Goal: Browse casually: Explore the website without a specific task or goal

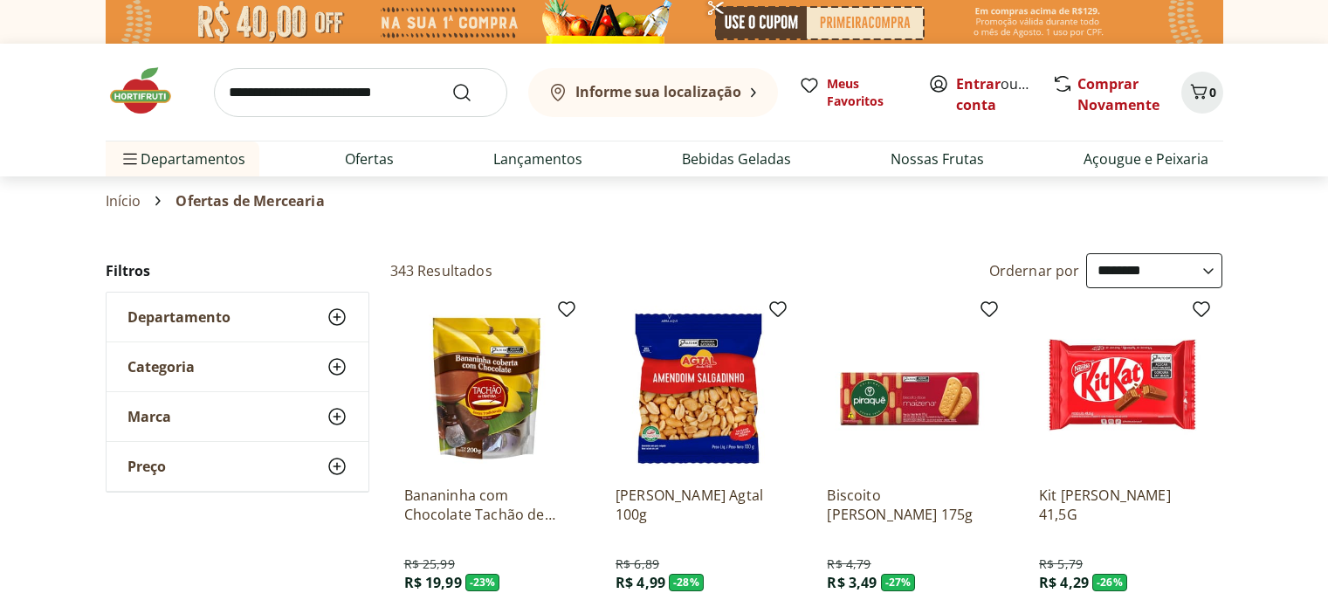
select select "**********"
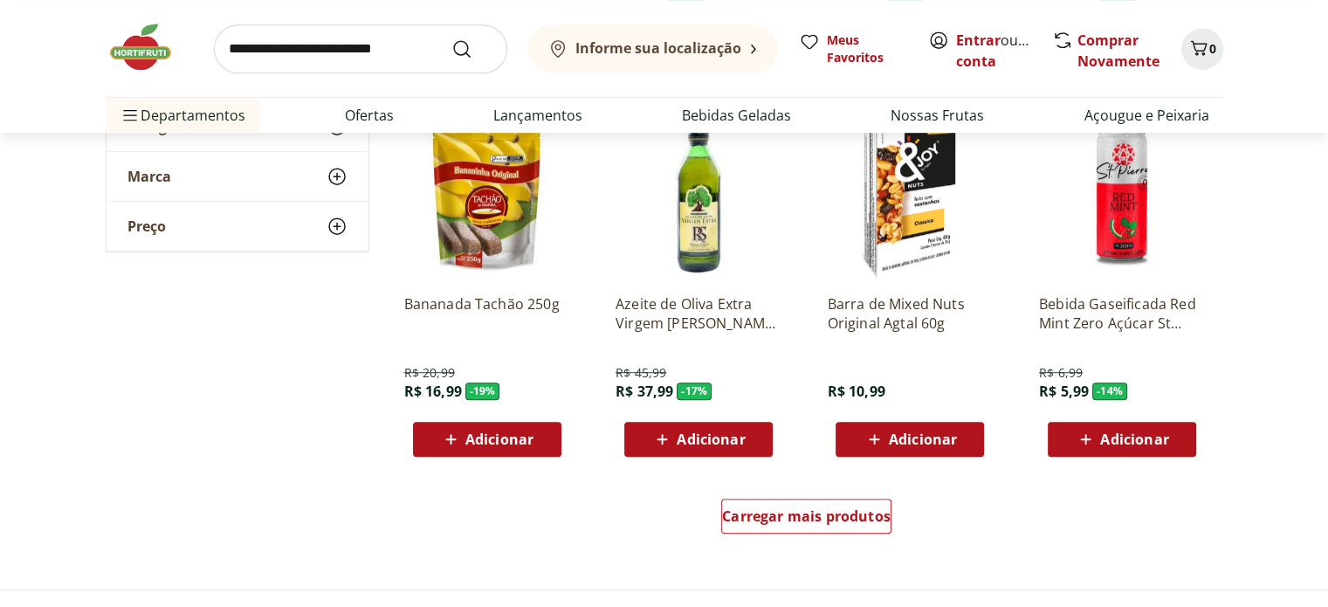
scroll to position [961, 0]
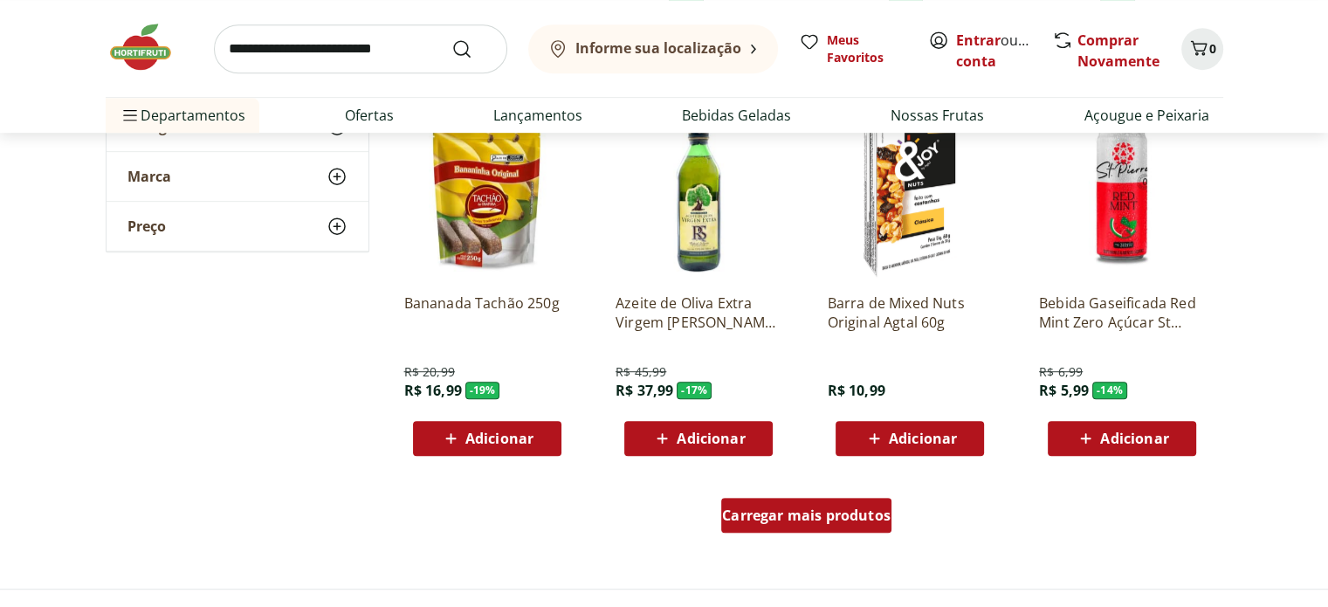
click at [779, 508] on span "Carregar mais produtos" at bounding box center [806, 515] width 169 height 14
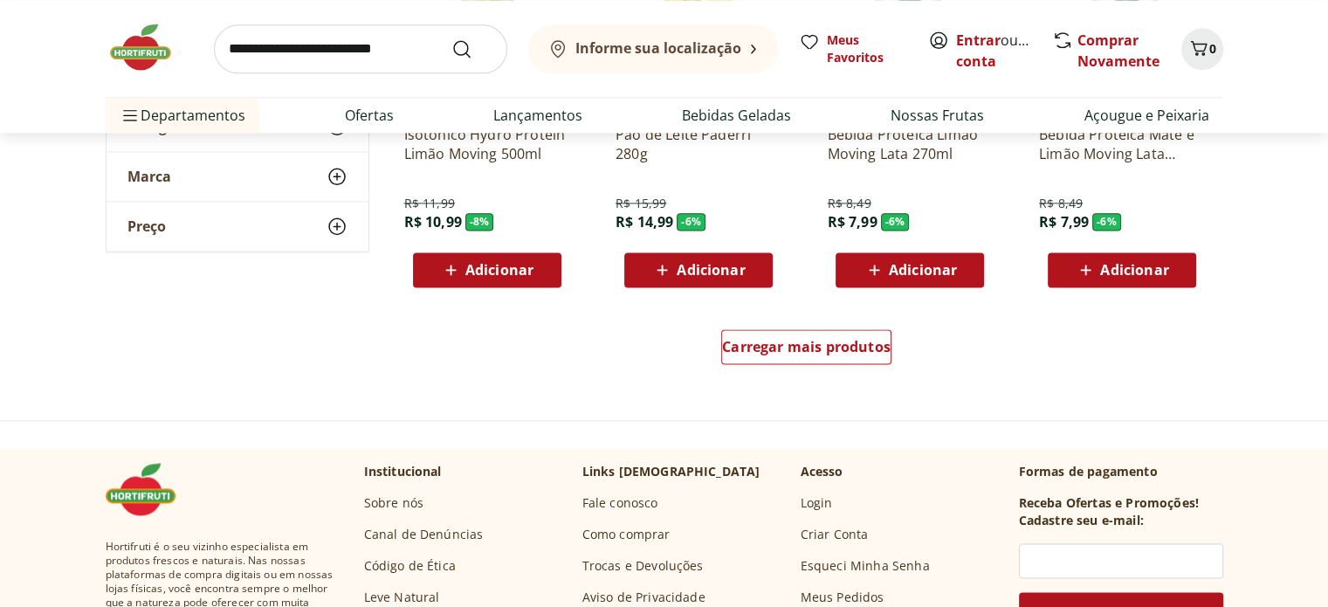
scroll to position [2271, 0]
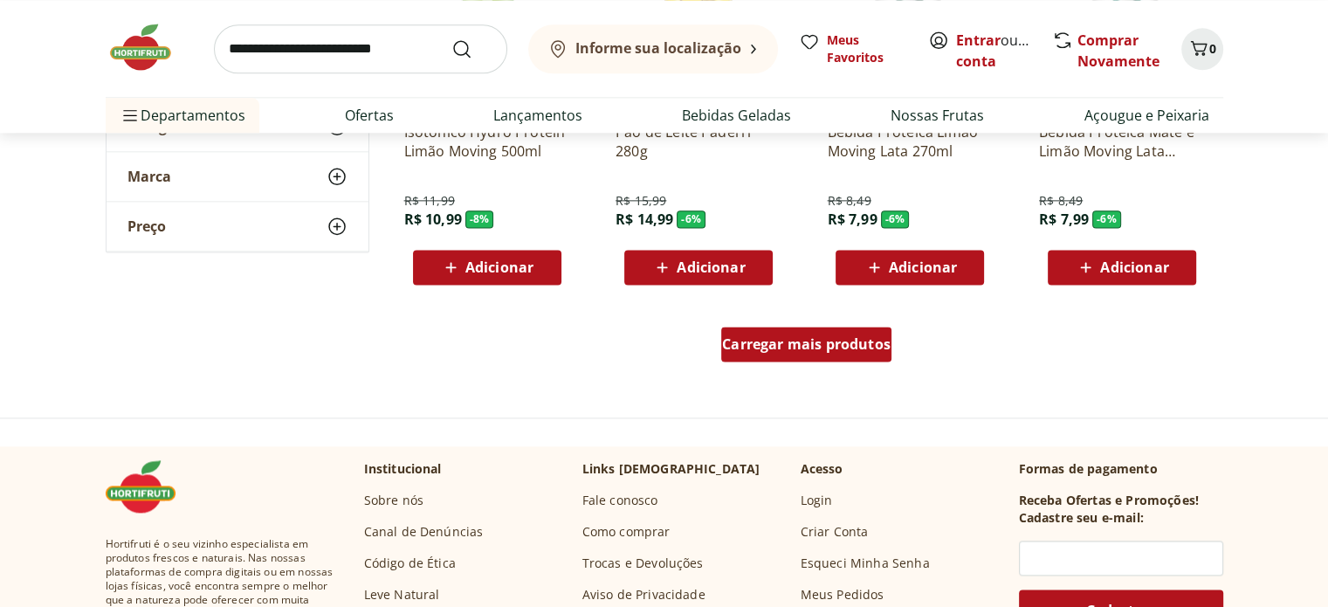
click at [792, 342] on span "Carregar mais produtos" at bounding box center [806, 344] width 169 height 14
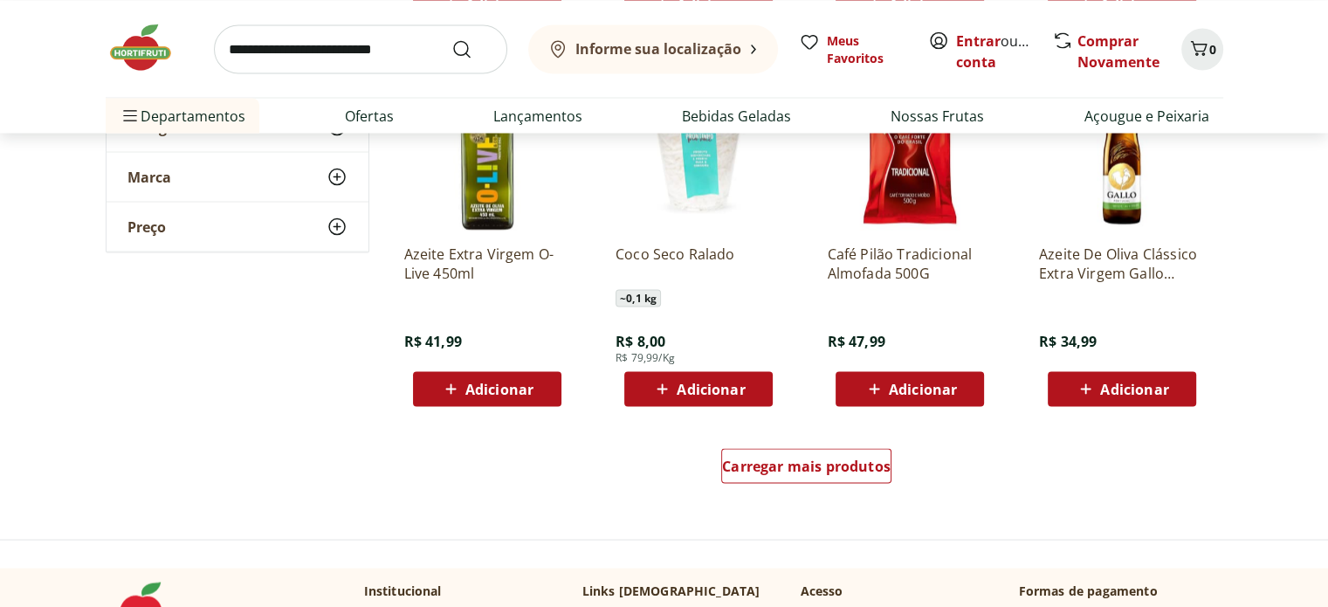
scroll to position [3319, 0]
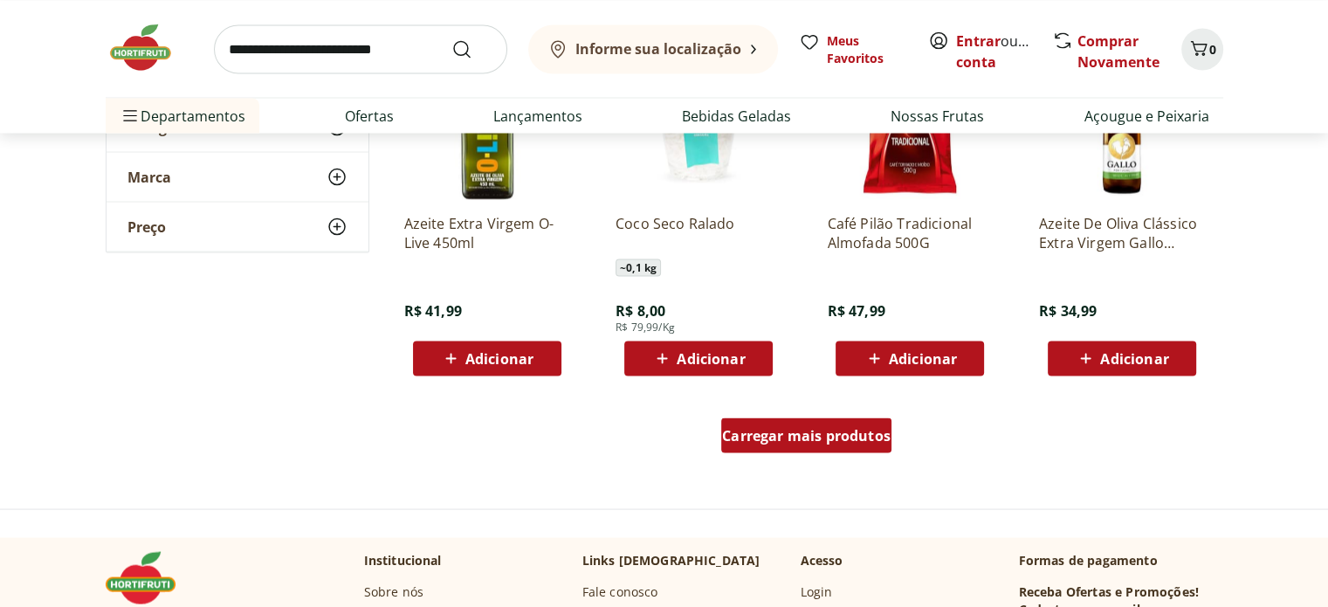
click at [779, 431] on span "Carregar mais produtos" at bounding box center [806, 435] width 169 height 14
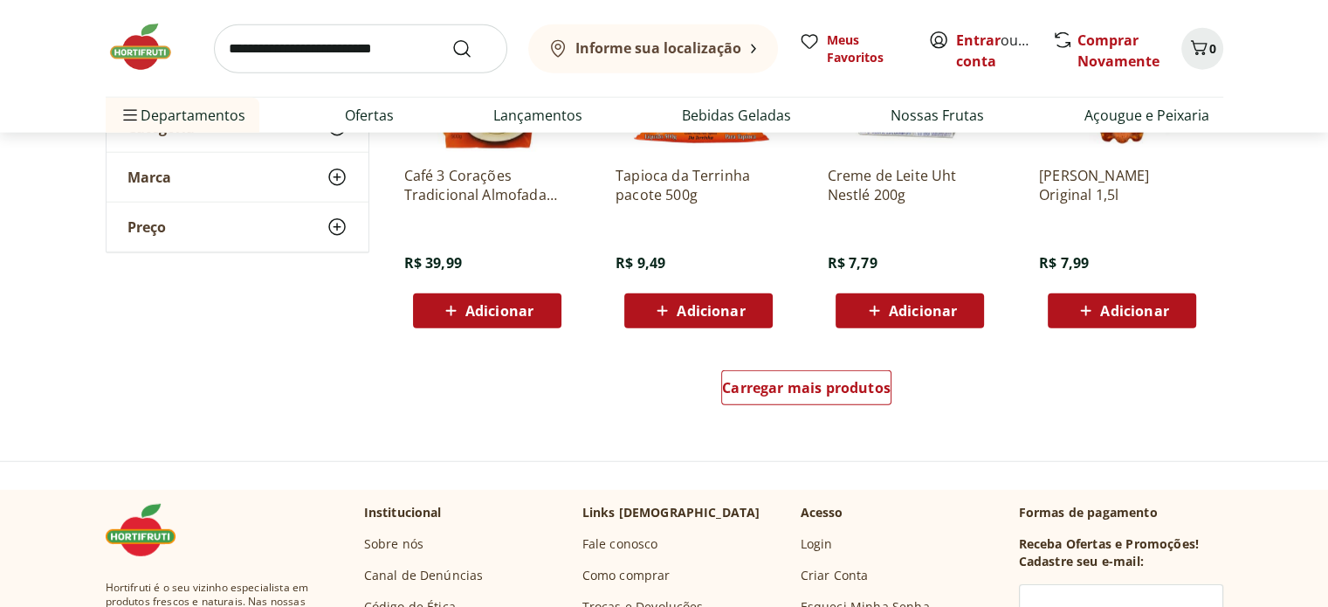
scroll to position [4628, 0]
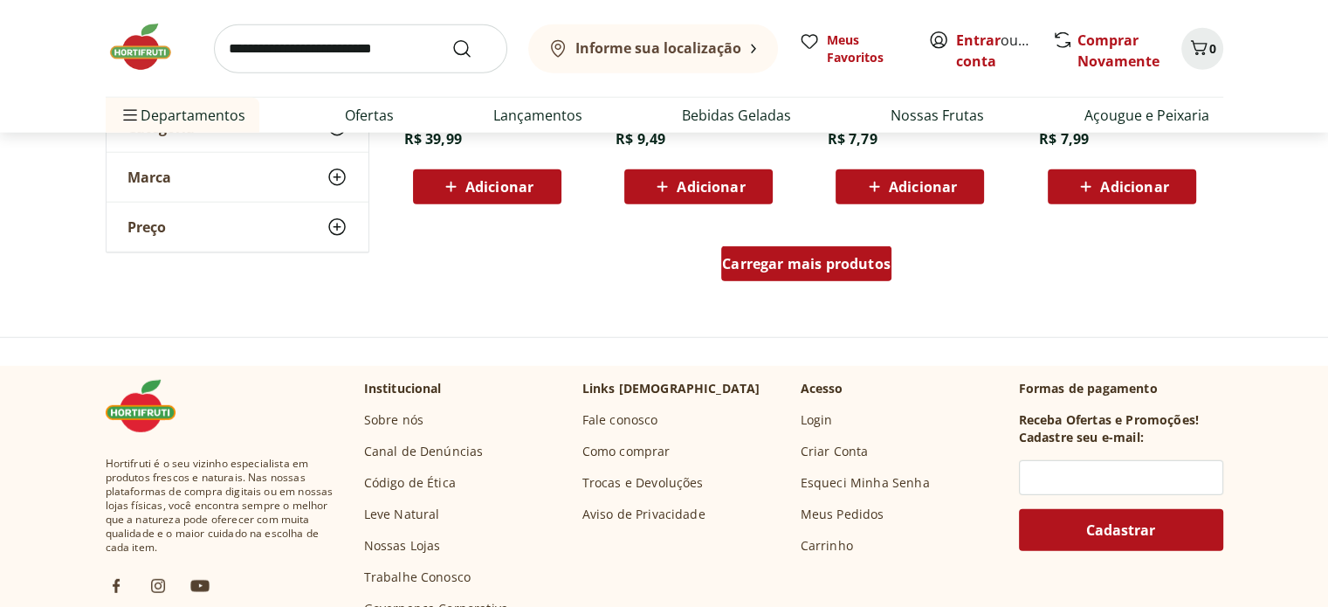
click at [776, 264] on span "Carregar mais produtos" at bounding box center [806, 264] width 169 height 14
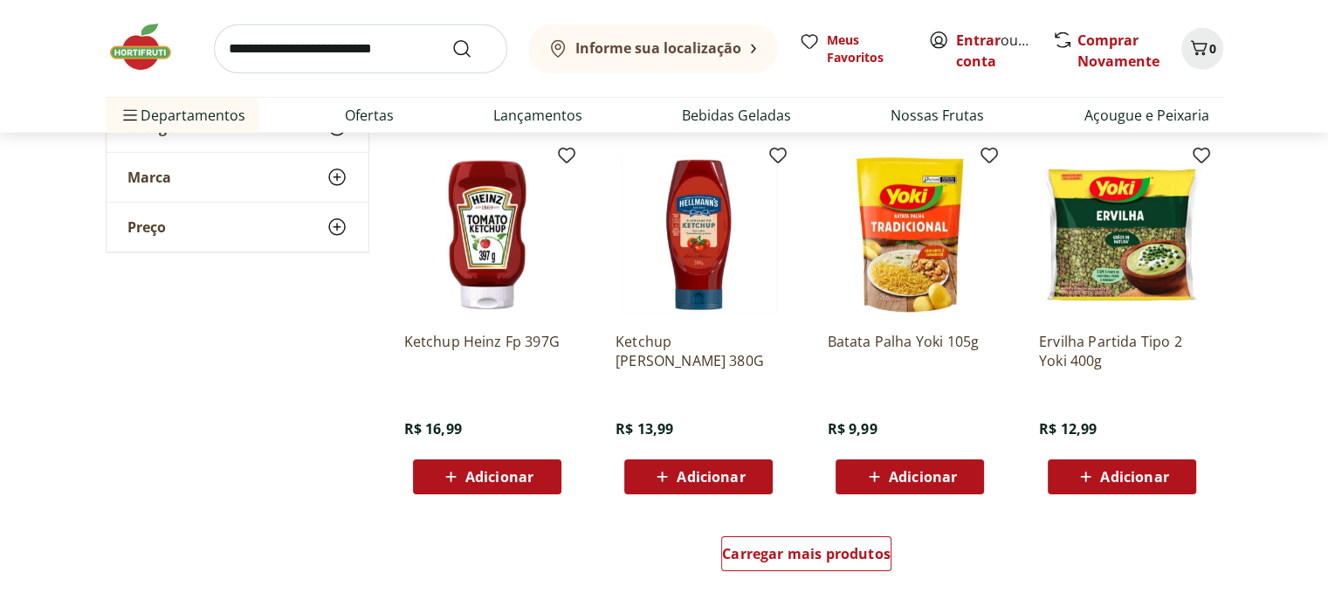
scroll to position [5502, 0]
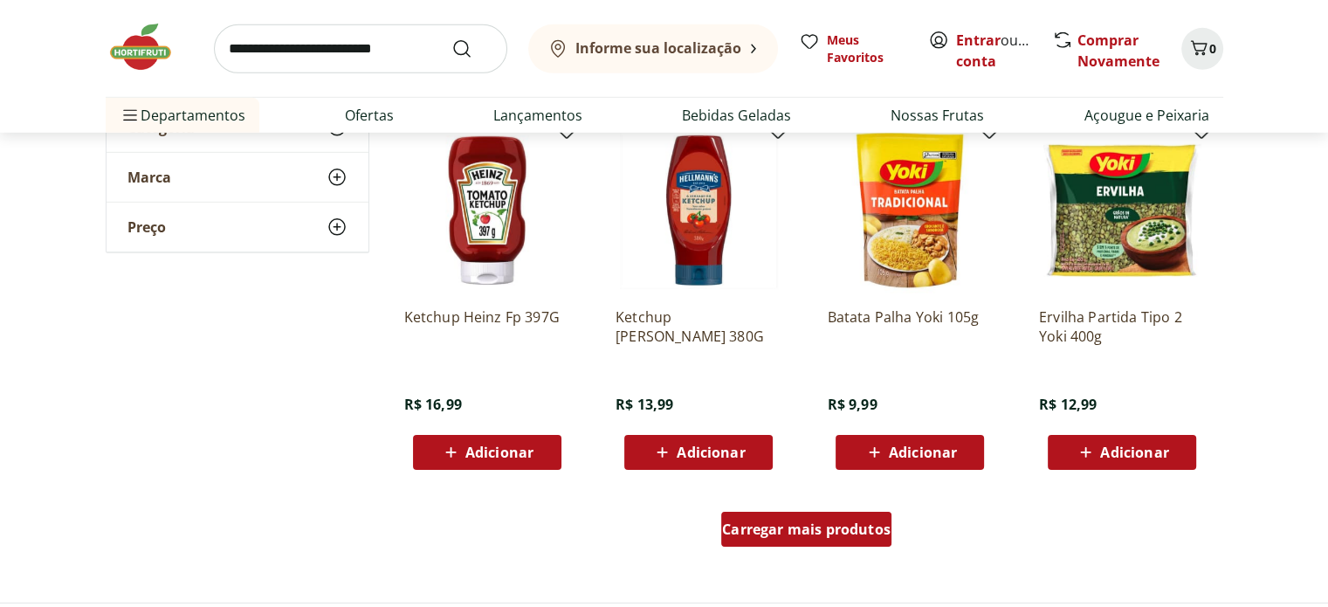
click at [772, 529] on span "Carregar mais produtos" at bounding box center [806, 529] width 169 height 14
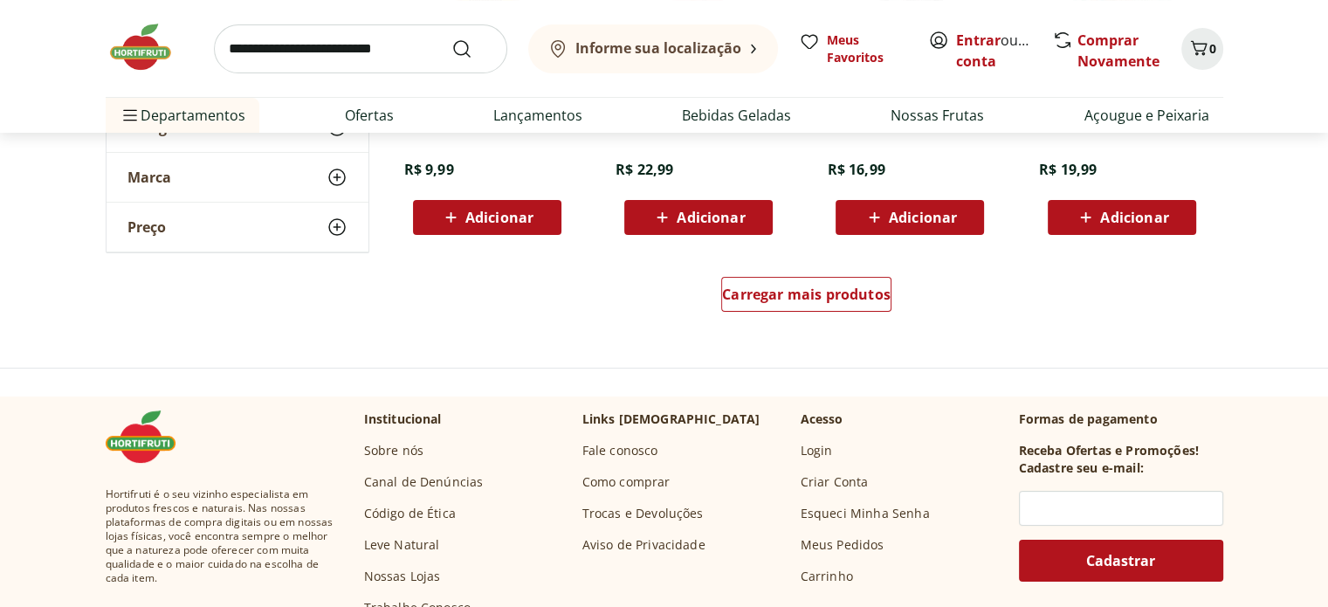
scroll to position [6899, 0]
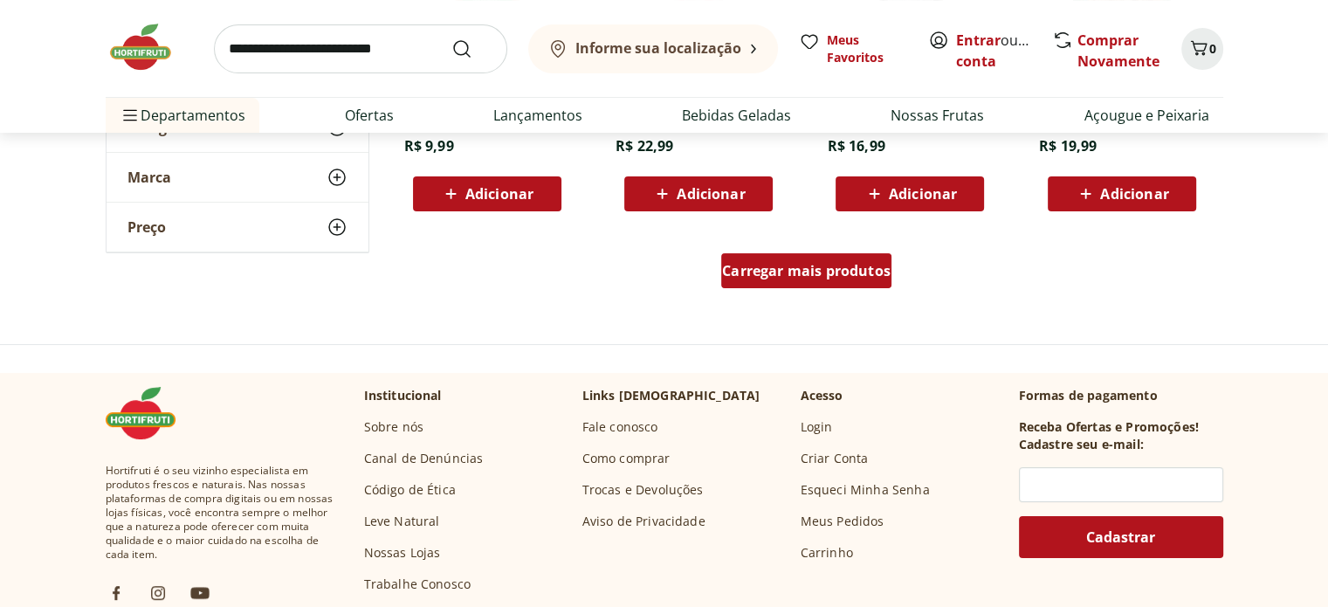
click at [785, 276] on span "Carregar mais produtos" at bounding box center [806, 271] width 169 height 14
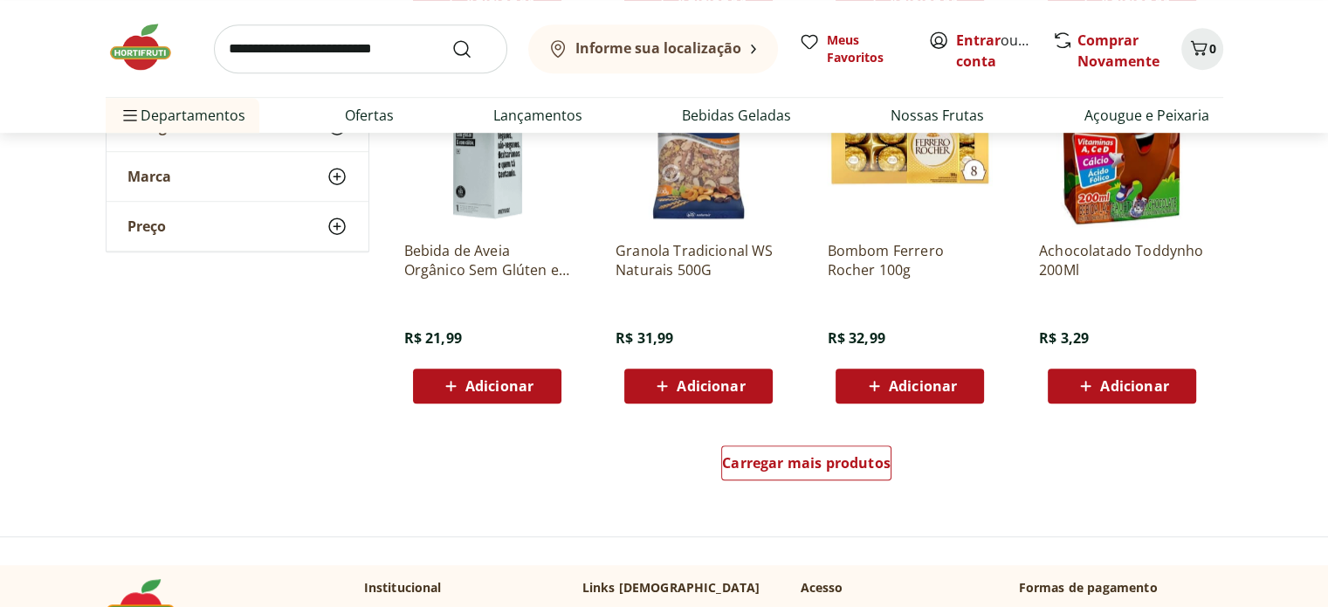
scroll to position [7860, 0]
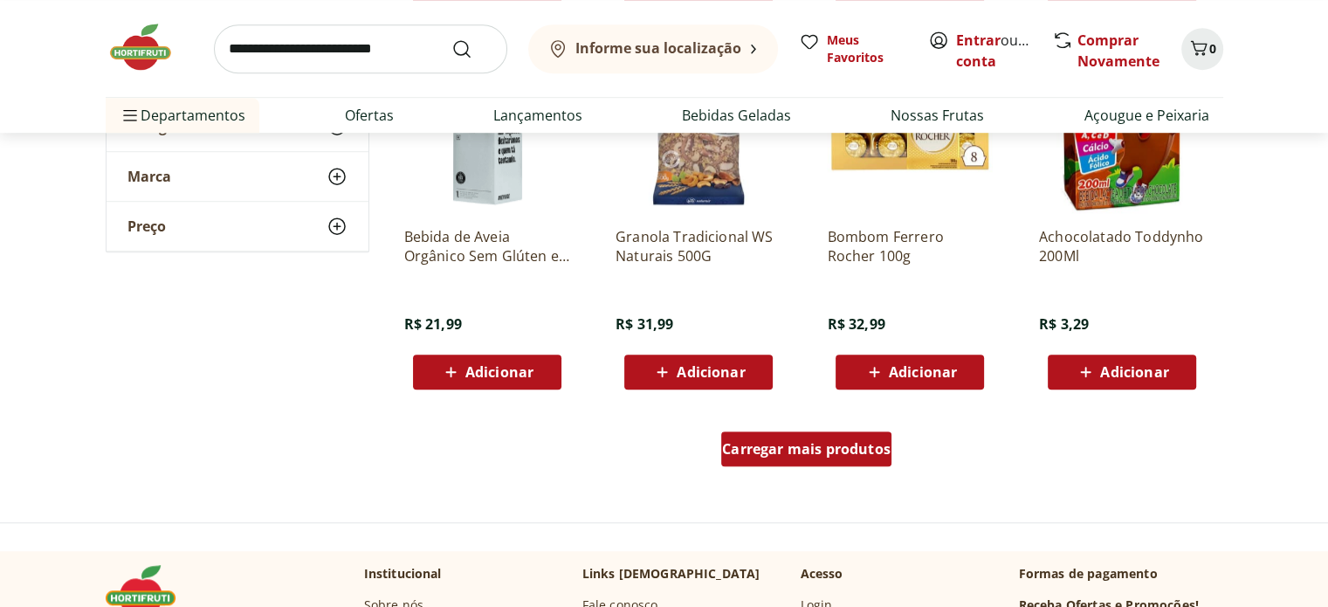
click at [744, 453] on span "Carregar mais produtos" at bounding box center [806, 449] width 169 height 14
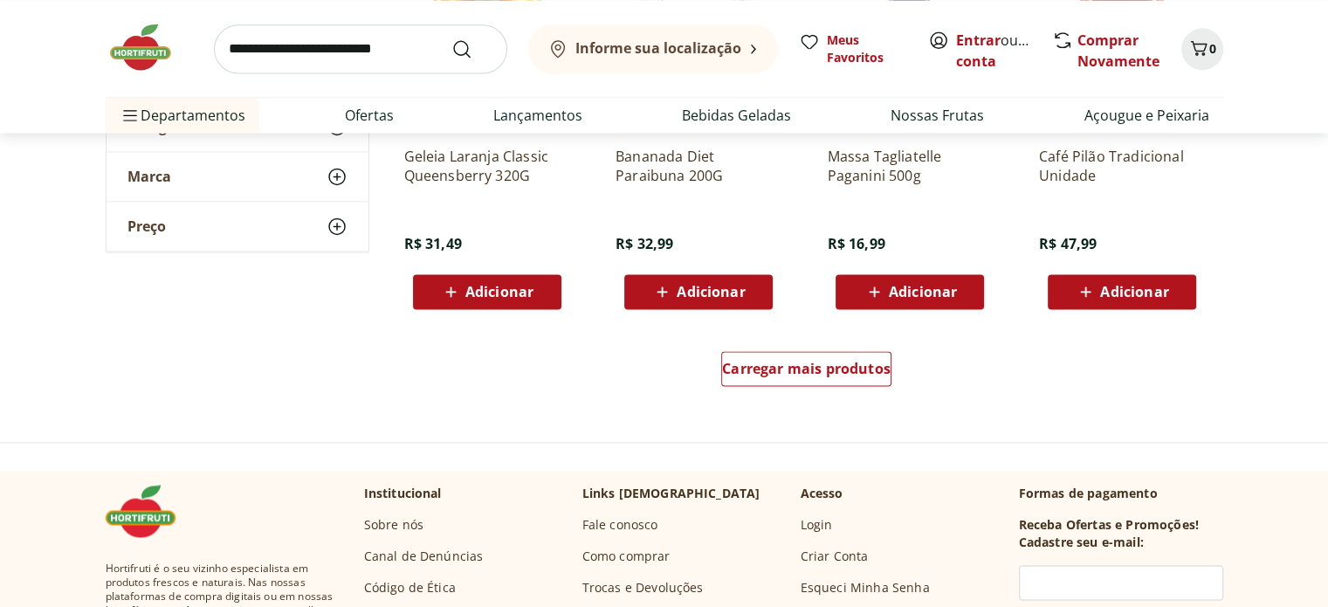
scroll to position [9082, 0]
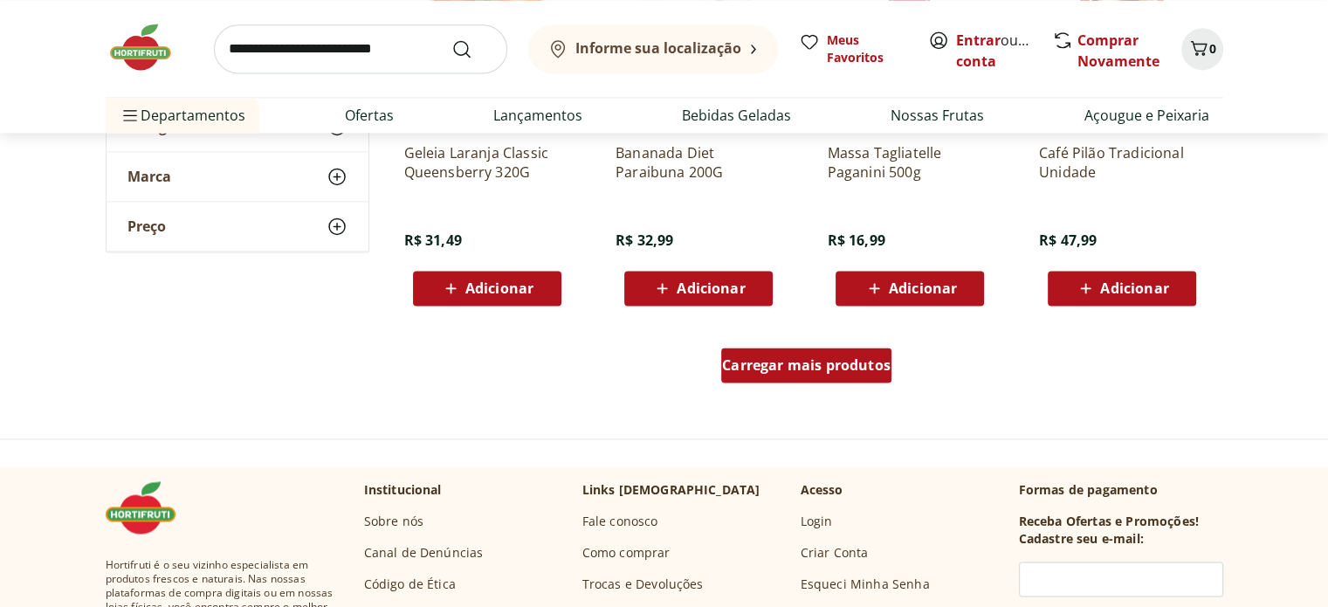
click at [768, 369] on span "Carregar mais produtos" at bounding box center [806, 365] width 169 height 14
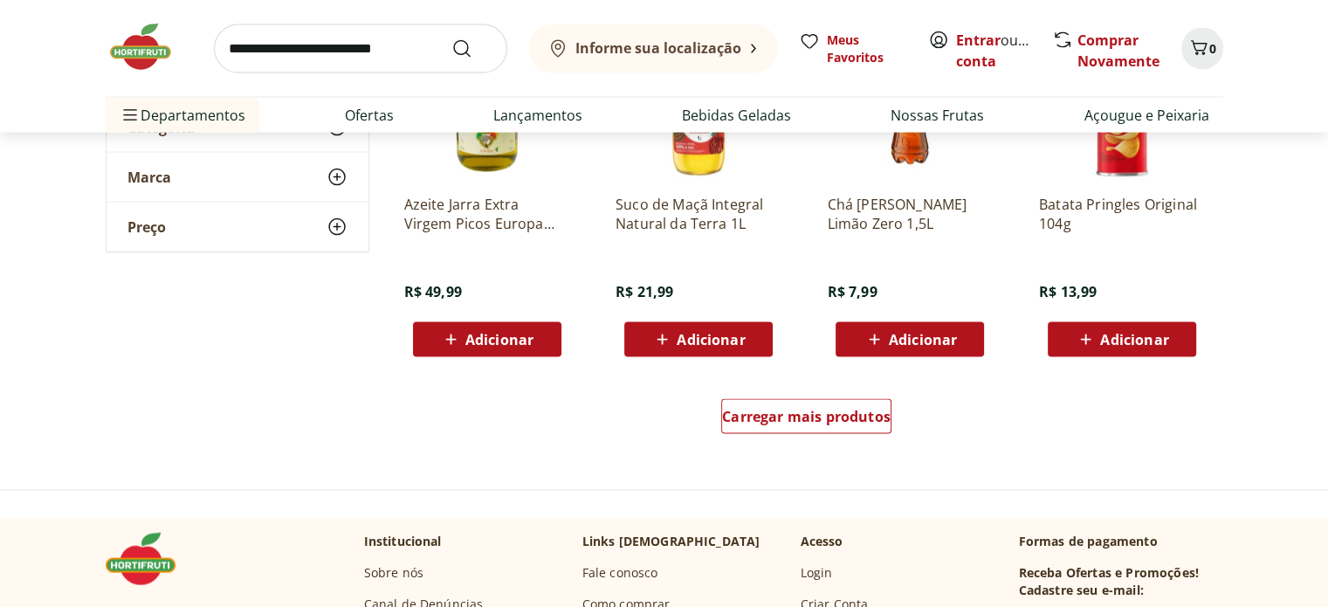
scroll to position [10218, 0]
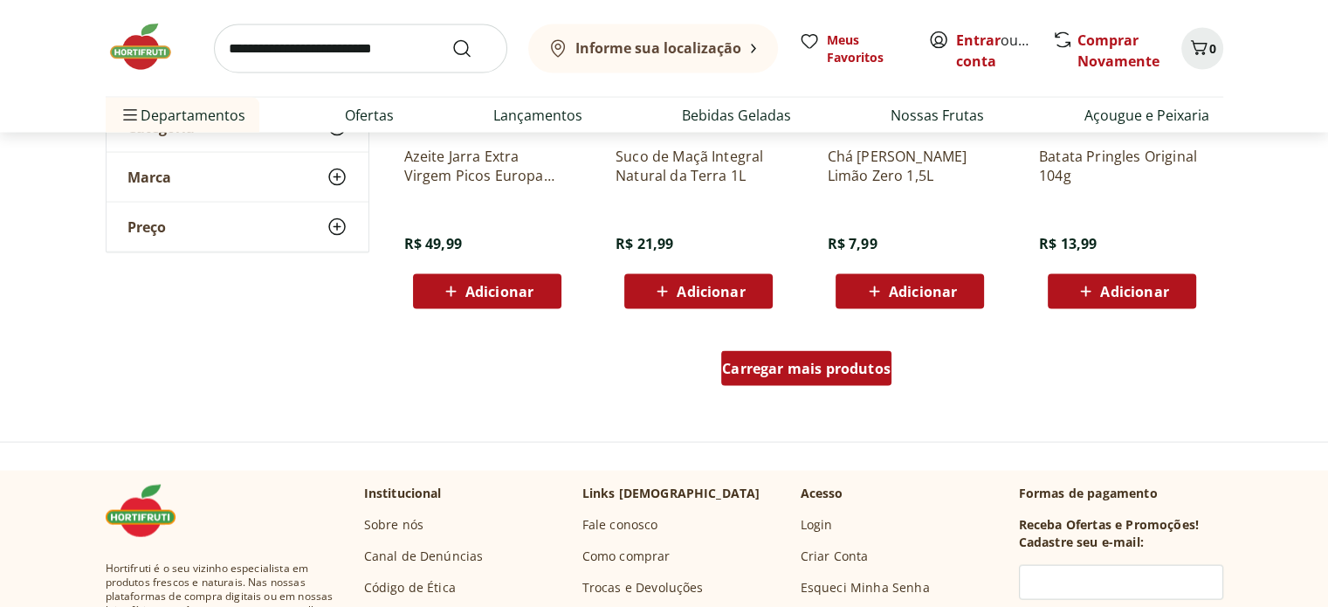
click at [756, 371] on span "Carregar mais produtos" at bounding box center [806, 369] width 169 height 14
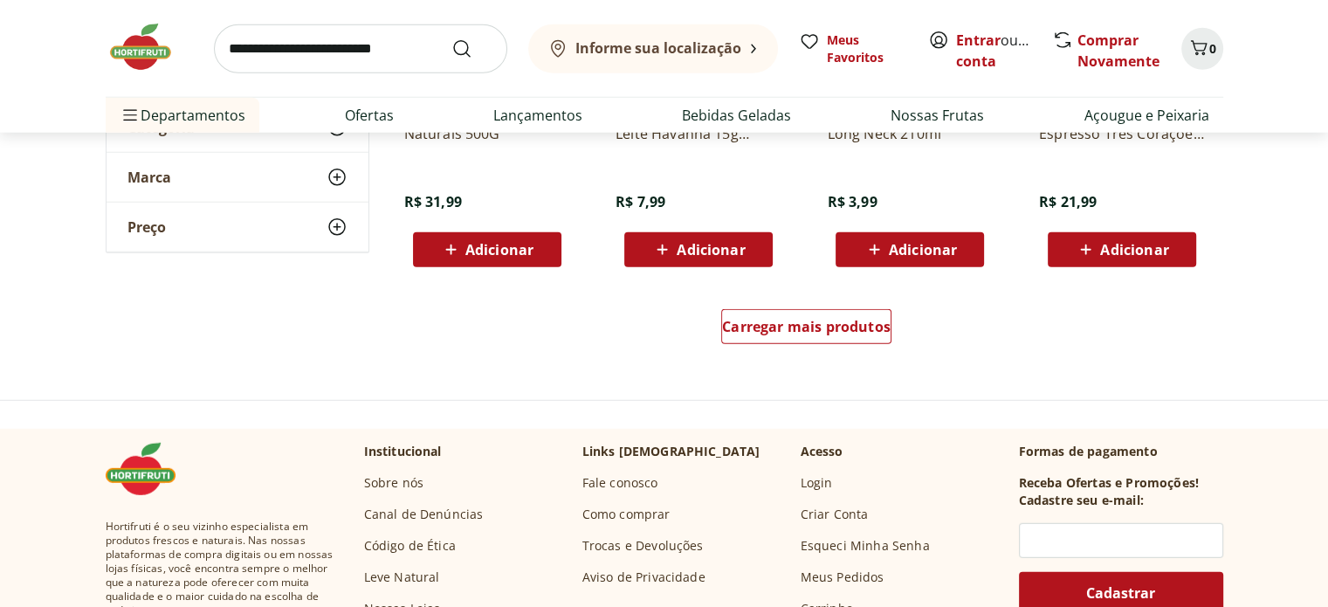
scroll to position [11440, 0]
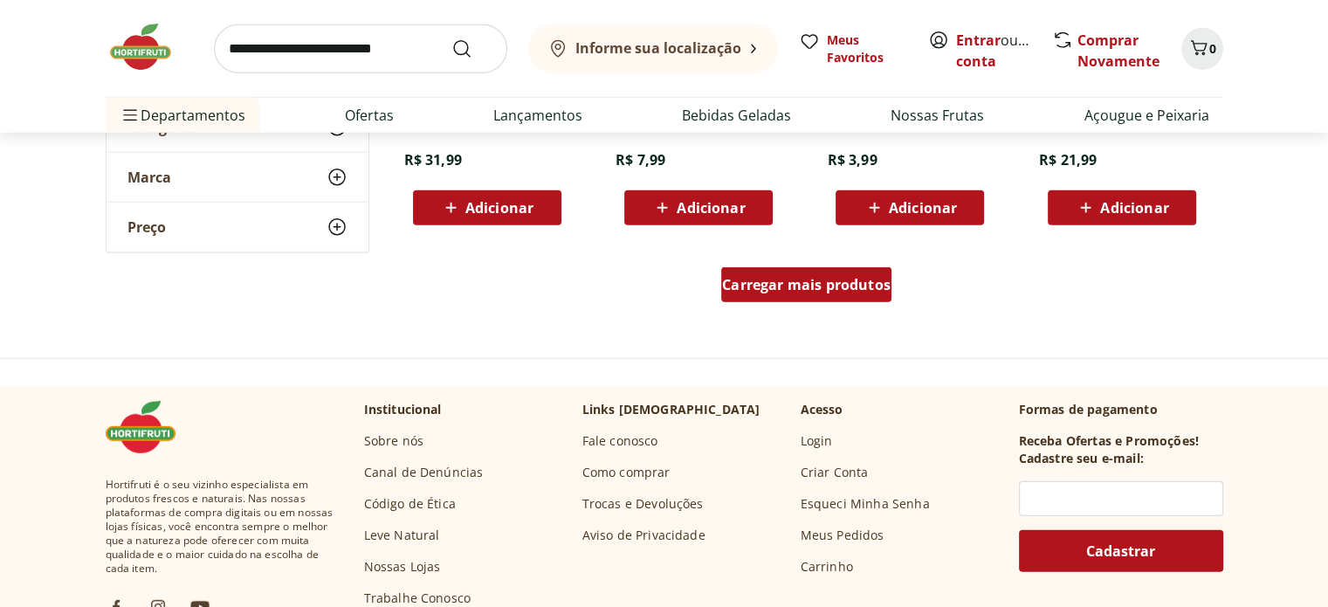
click at [782, 296] on div "Carregar mais produtos" at bounding box center [806, 284] width 170 height 35
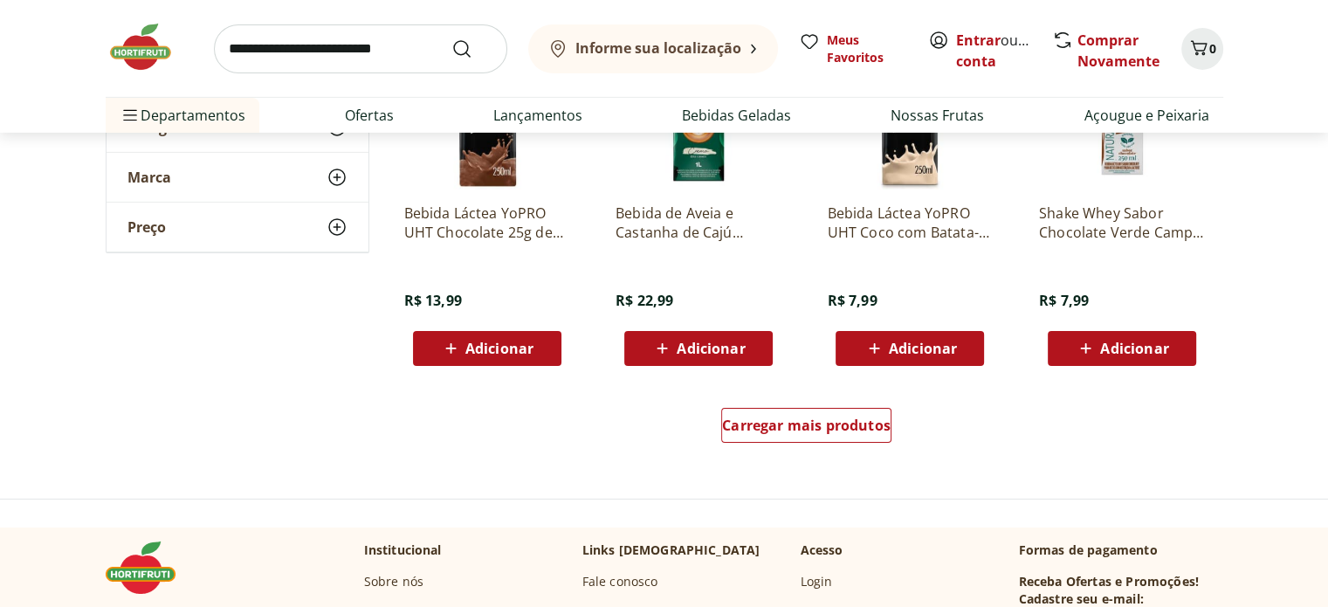
scroll to position [12488, 0]
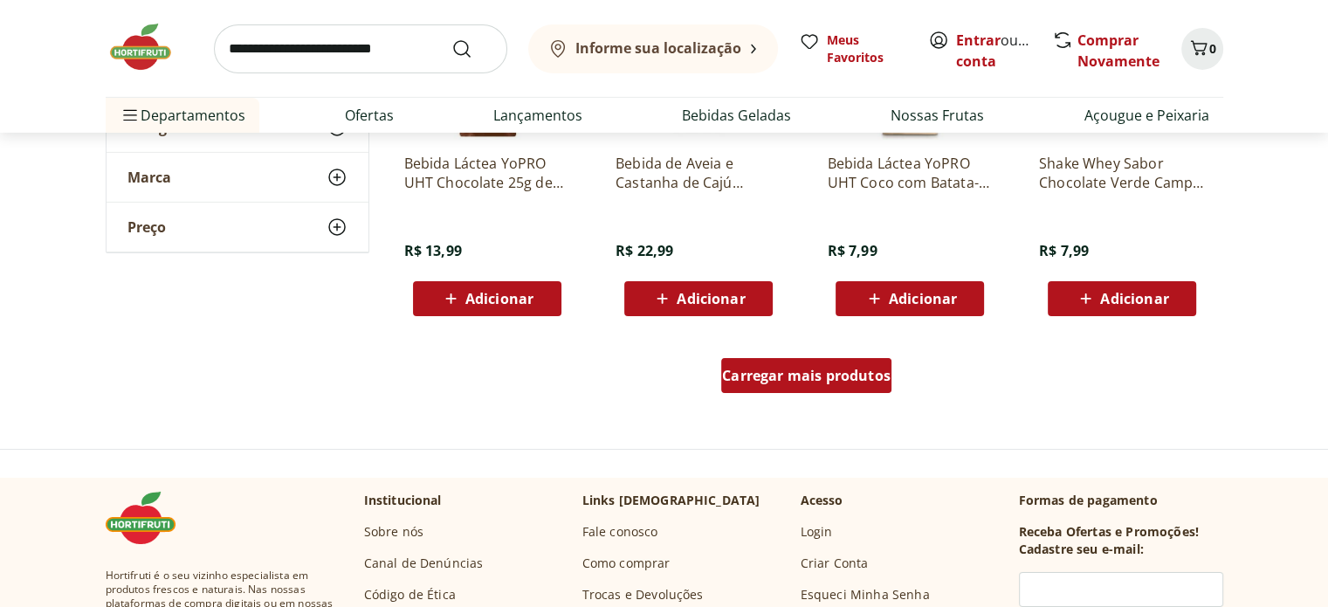
click at [745, 381] on span "Carregar mais produtos" at bounding box center [806, 376] width 169 height 14
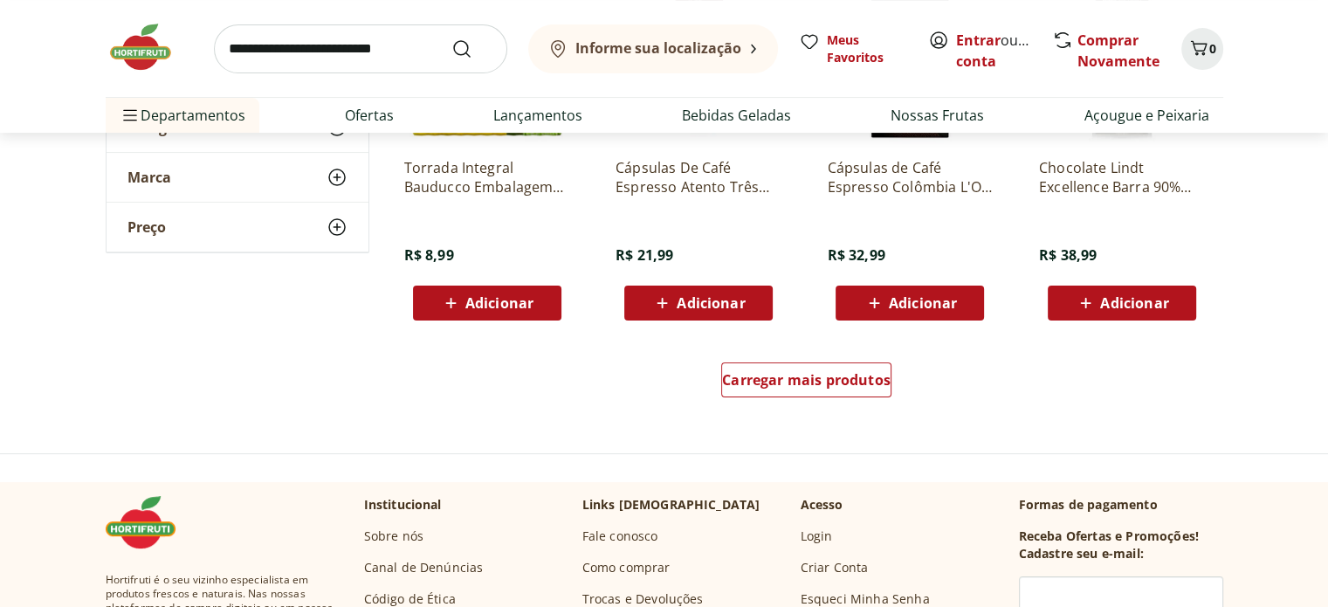
scroll to position [13623, 0]
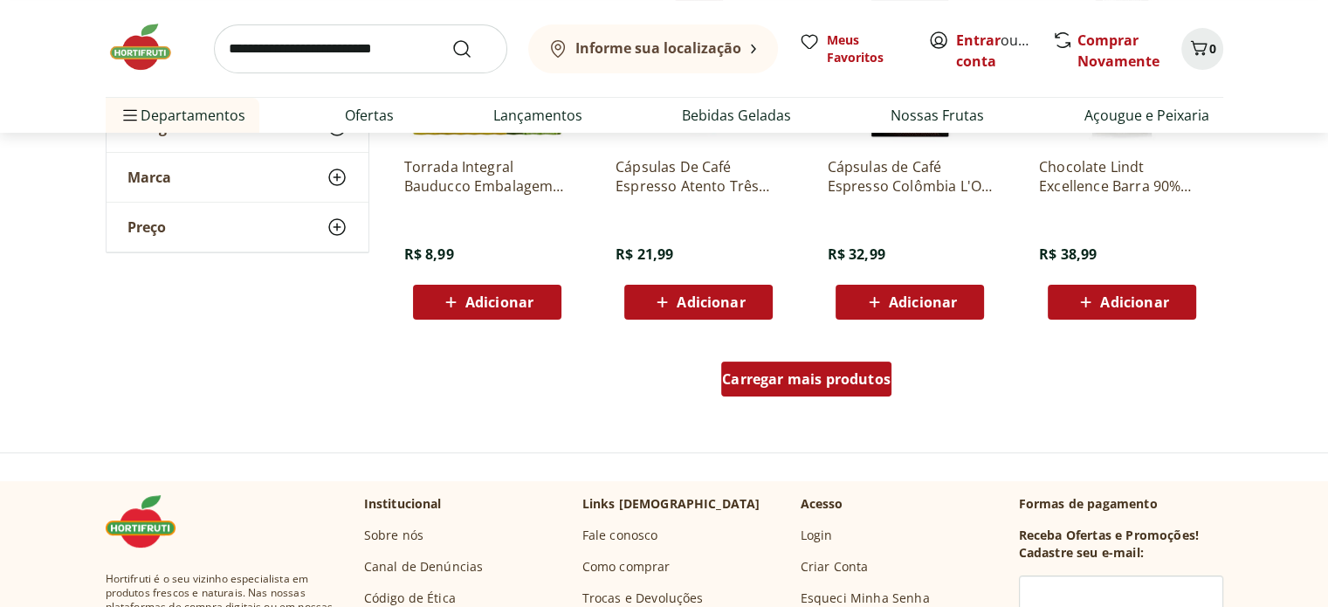
click at [727, 381] on span "Carregar mais produtos" at bounding box center [806, 379] width 169 height 14
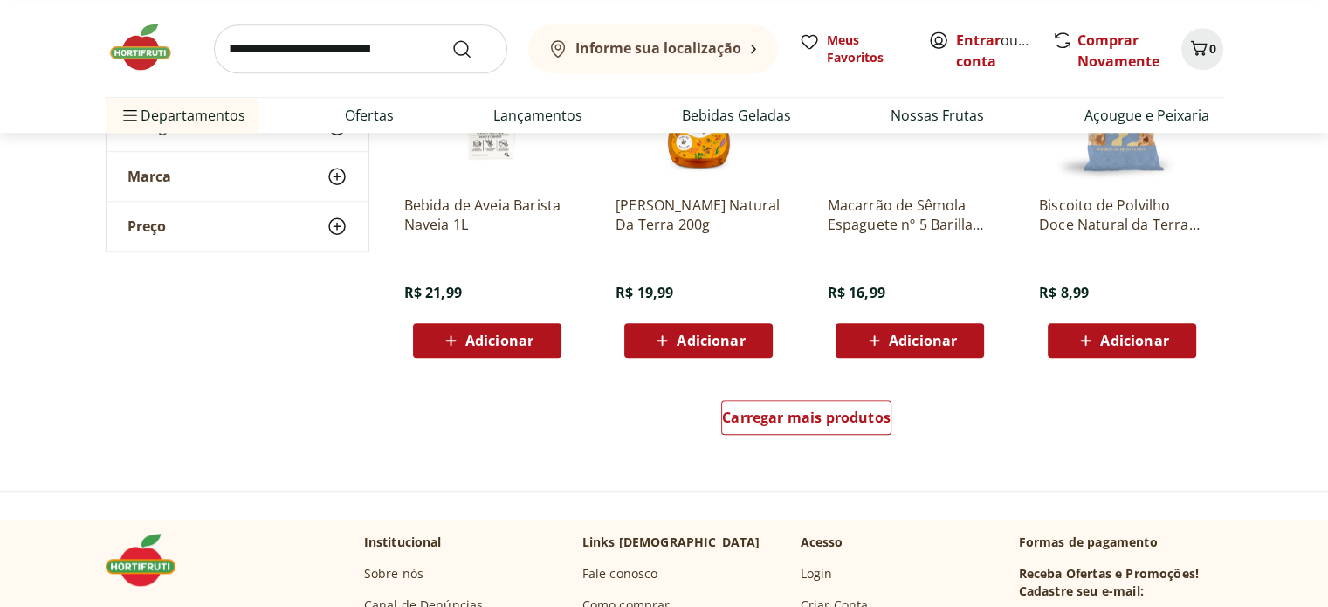
scroll to position [14759, 0]
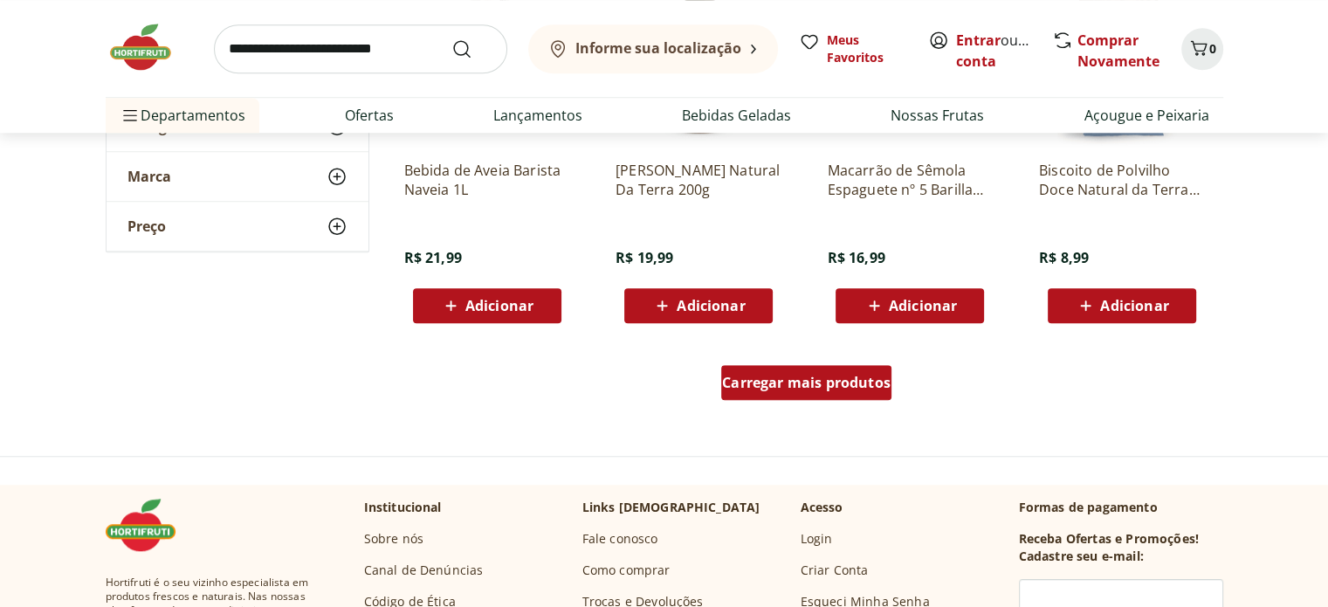
click at [817, 383] on span "Carregar mais produtos" at bounding box center [806, 383] width 169 height 14
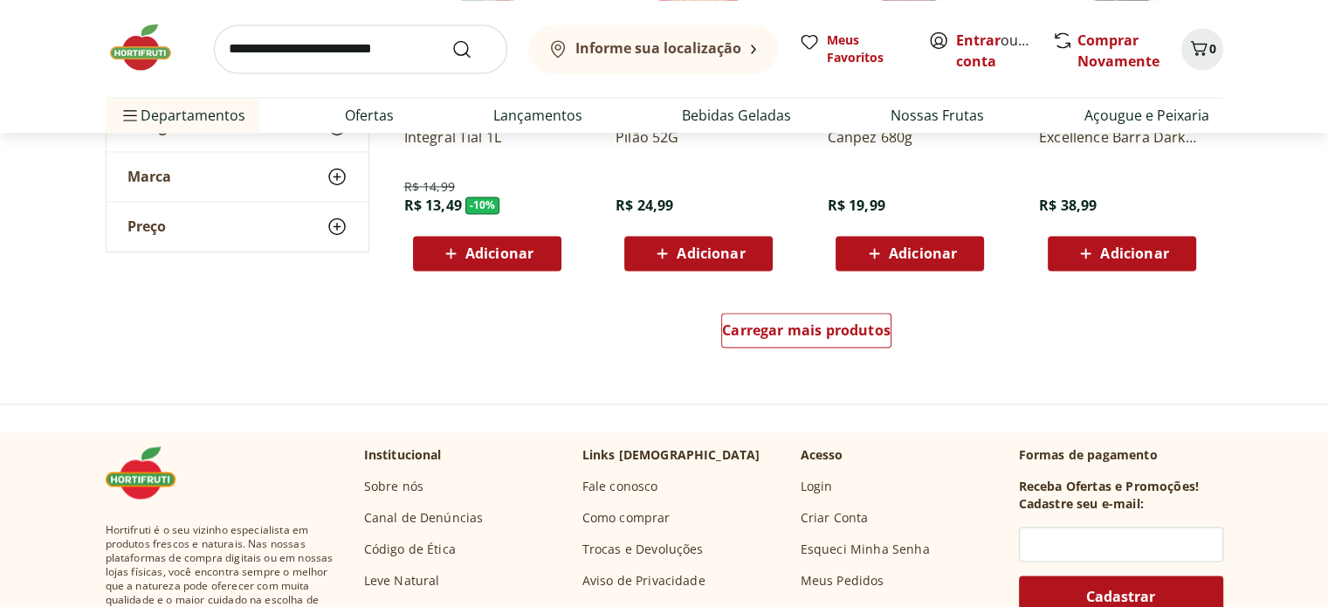
scroll to position [15981, 0]
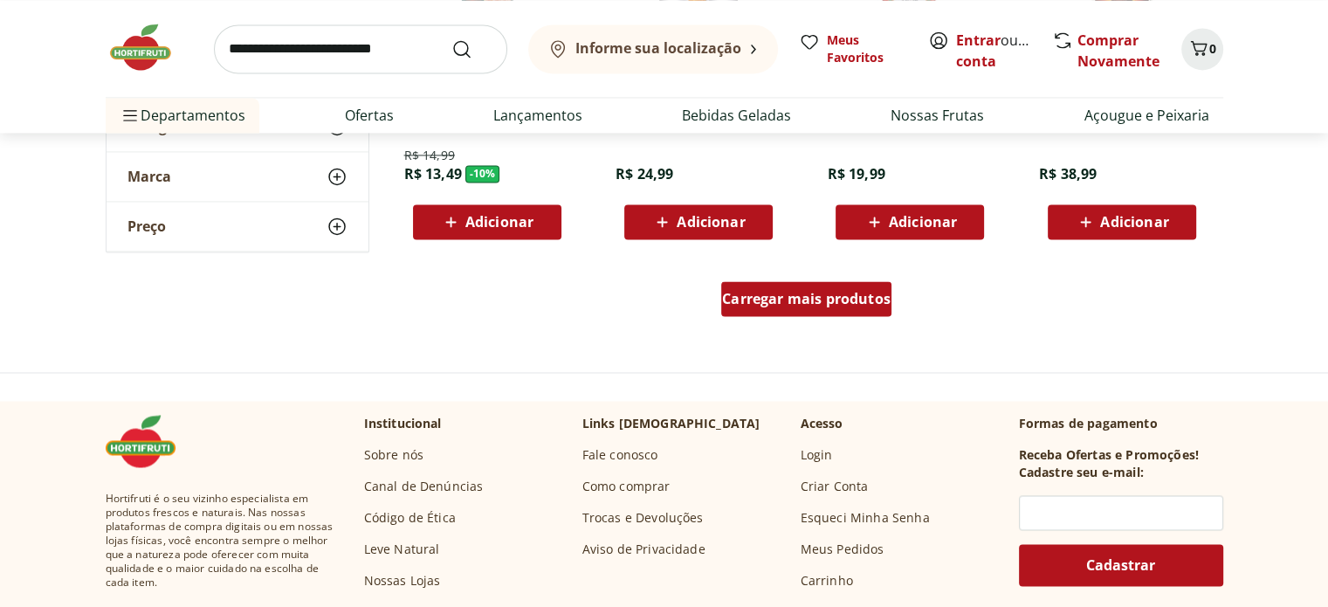
click at [803, 303] on span "Carregar mais produtos" at bounding box center [806, 299] width 169 height 14
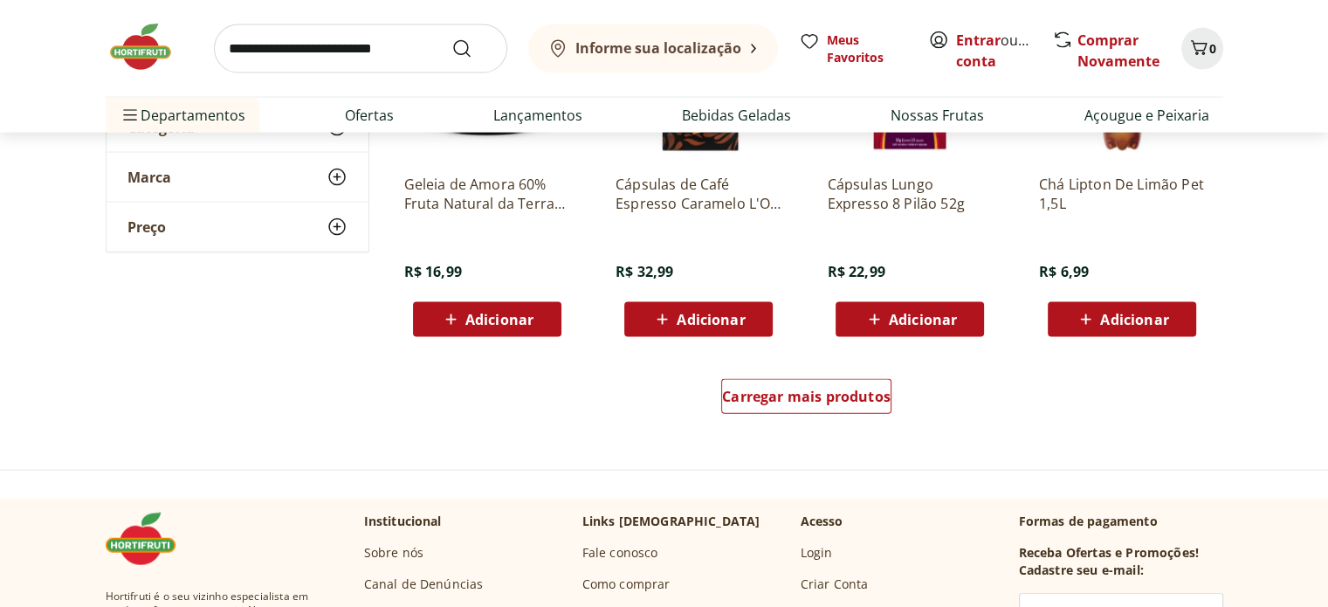
scroll to position [17029, 0]
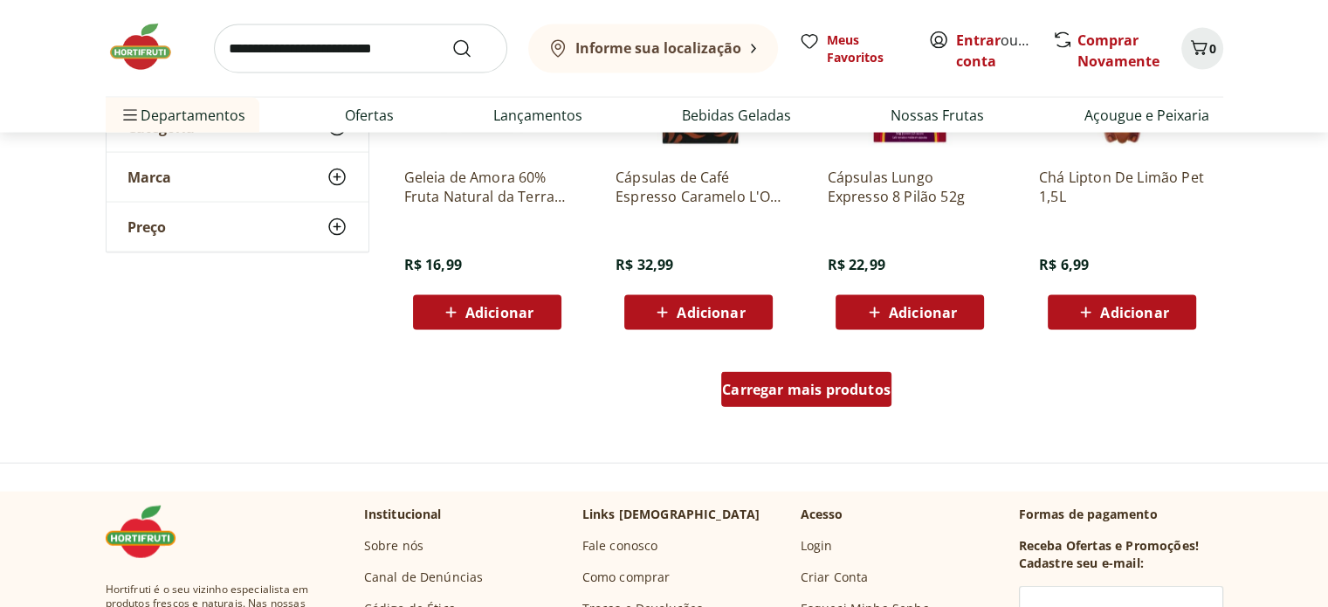
click at [749, 396] on span "Carregar mais produtos" at bounding box center [806, 390] width 169 height 14
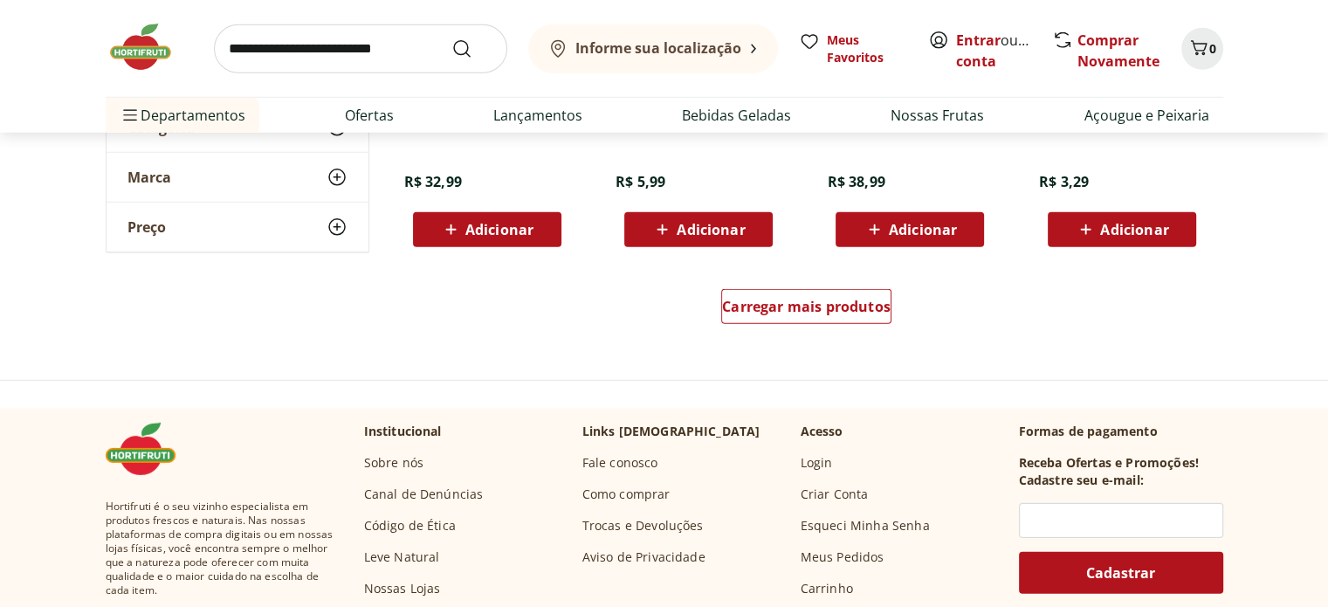
scroll to position [18252, 0]
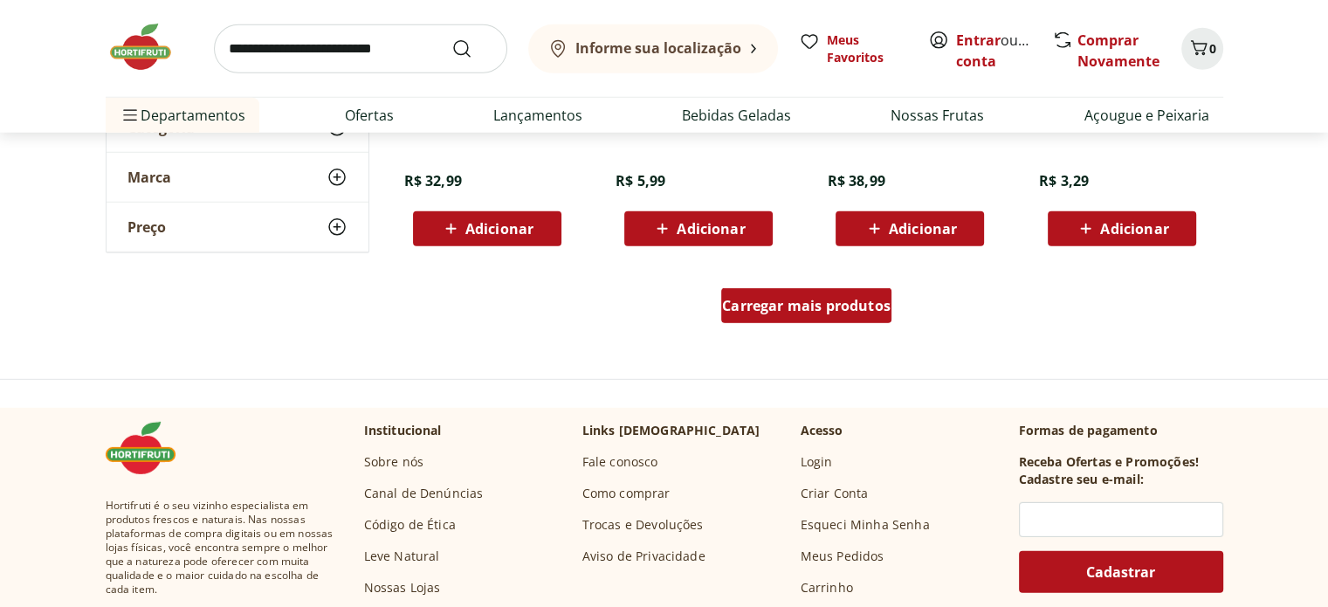
click at [741, 307] on span "Carregar mais produtos" at bounding box center [806, 306] width 169 height 14
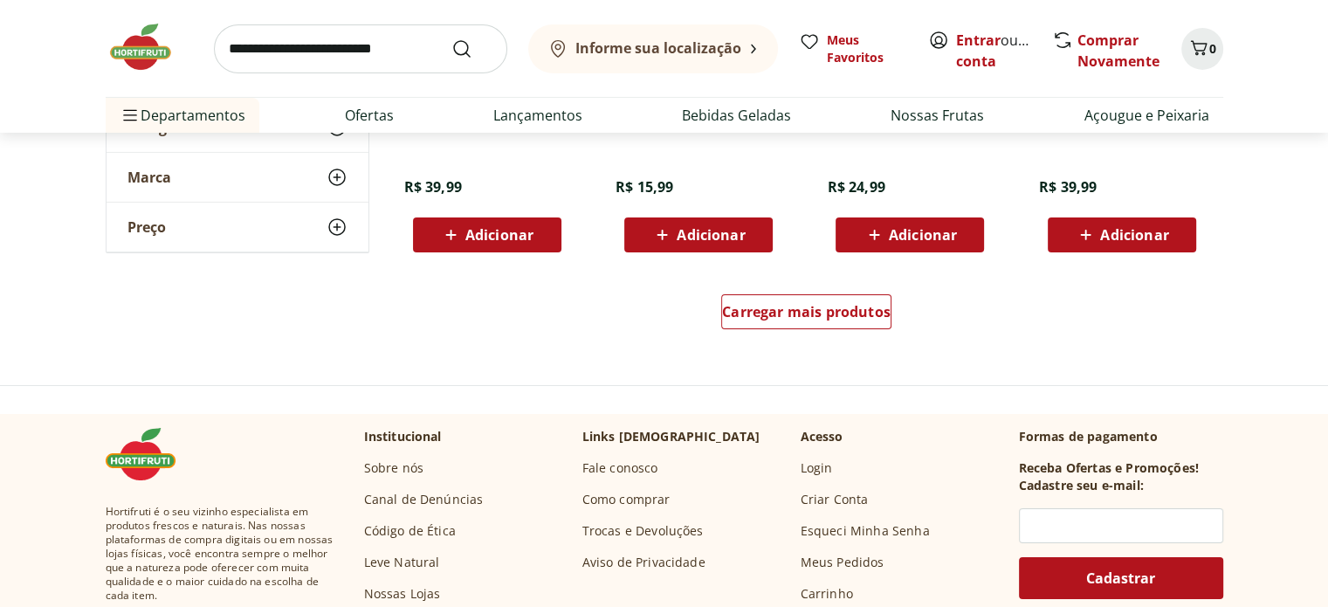
scroll to position [19387, 0]
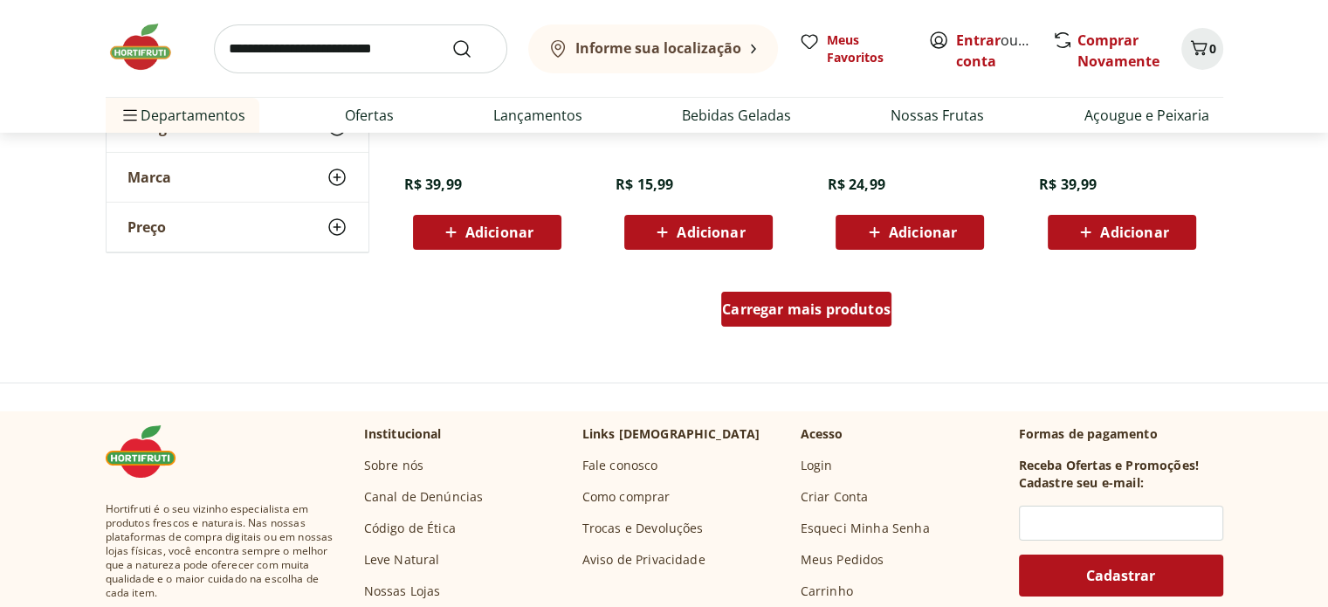
click at [741, 308] on span "Carregar mais produtos" at bounding box center [806, 309] width 169 height 14
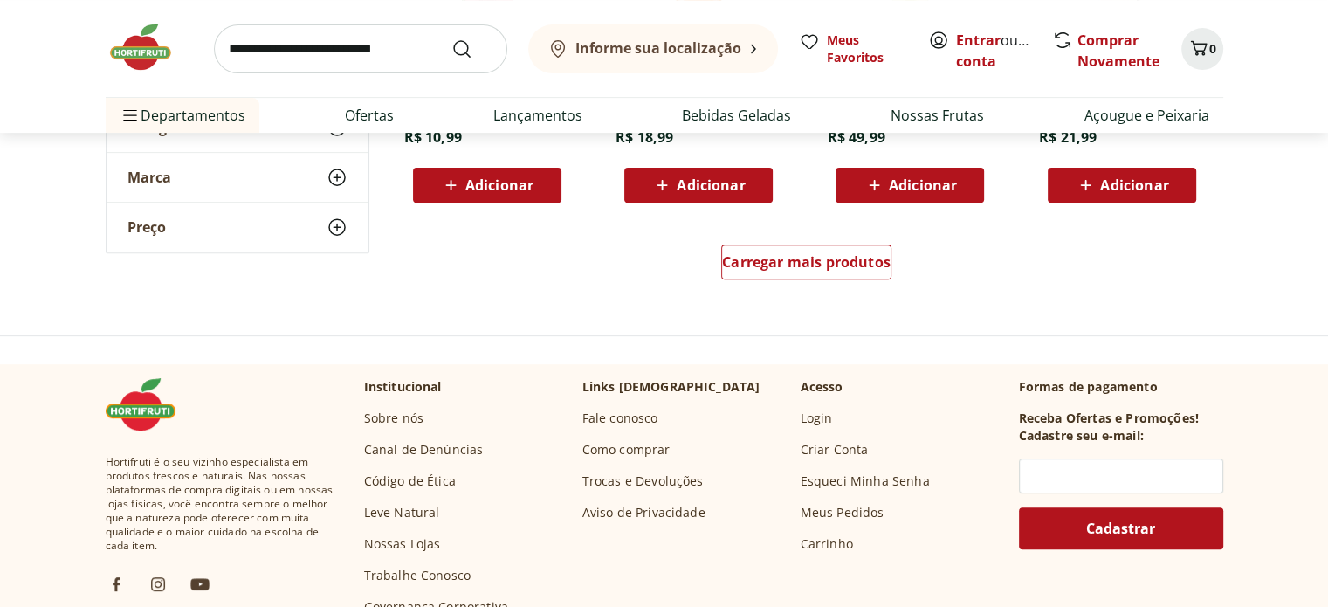
scroll to position [20610, 0]
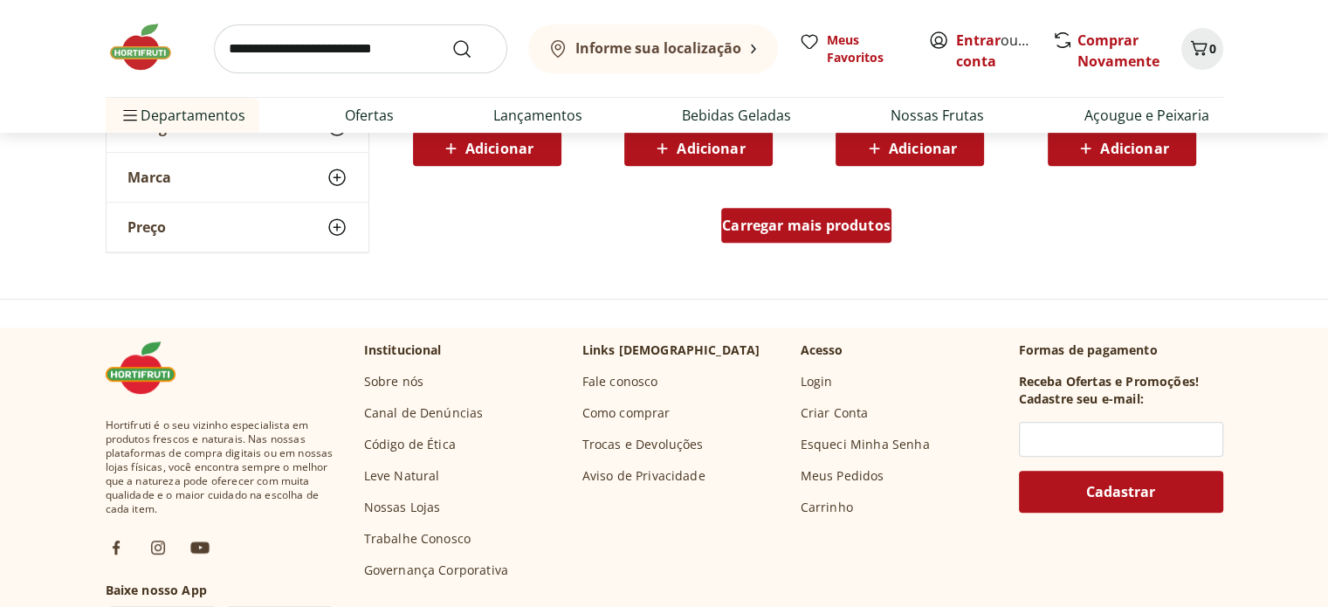
click at [722, 231] on span "Carregar mais produtos" at bounding box center [806, 225] width 169 height 14
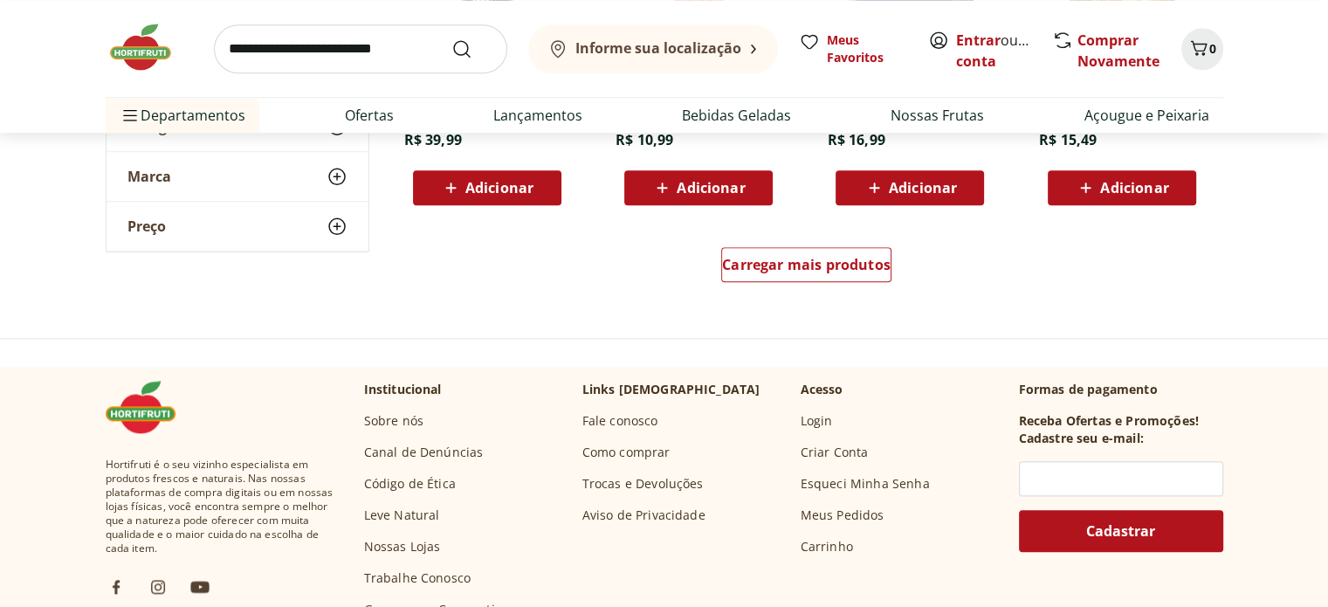
scroll to position [21745, 0]
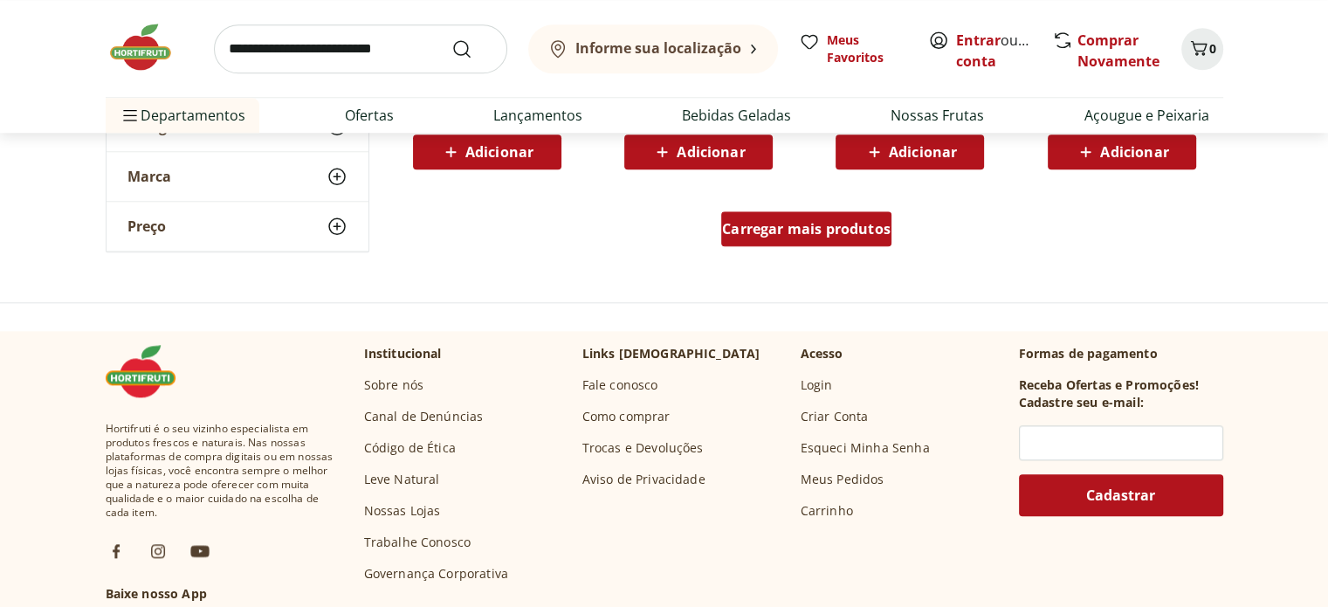
click at [734, 225] on span "Carregar mais produtos" at bounding box center [806, 229] width 169 height 14
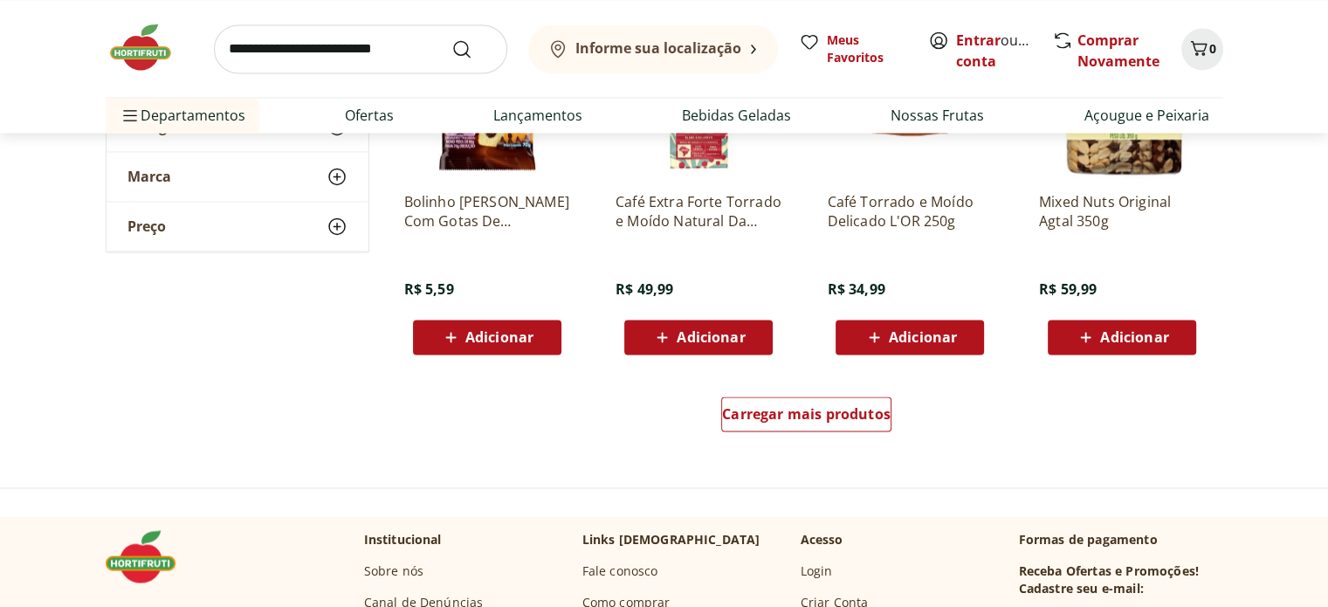
scroll to position [22706, 0]
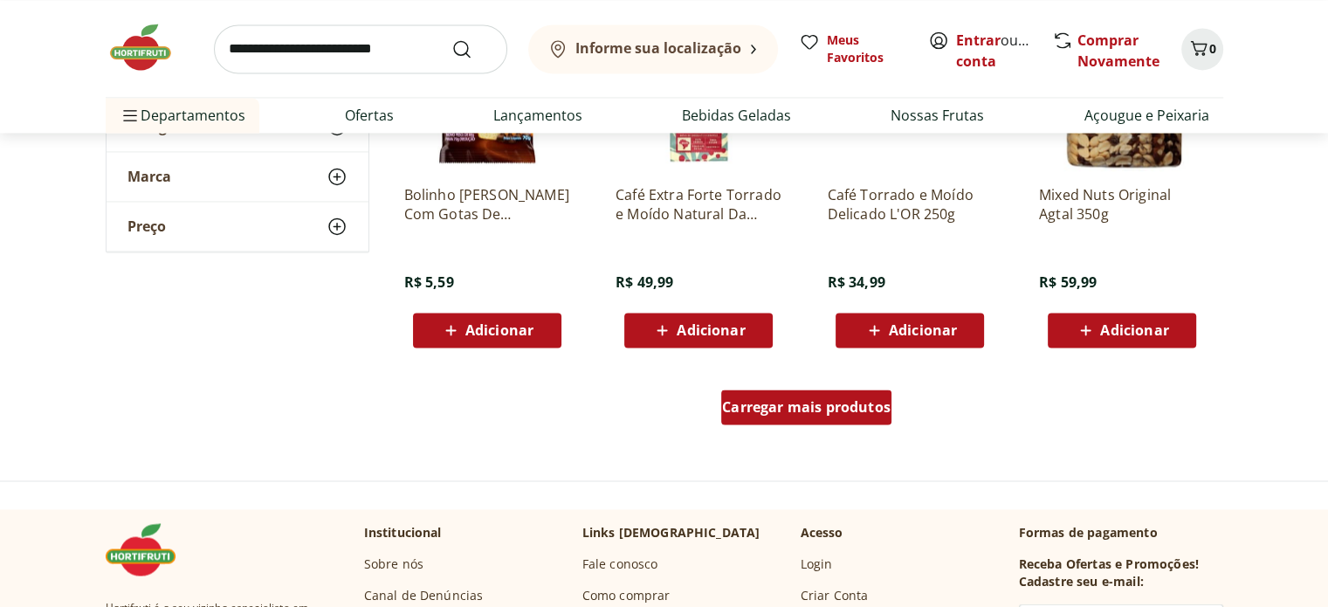
click at [730, 400] on span "Carregar mais produtos" at bounding box center [806, 407] width 169 height 14
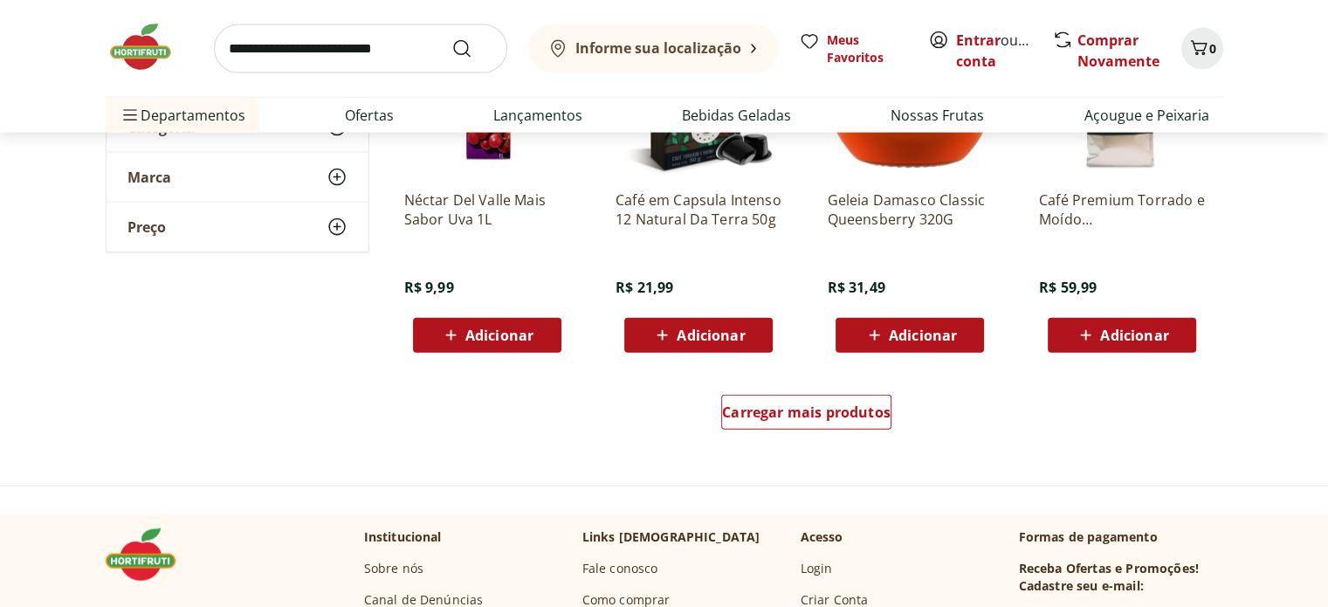
scroll to position [23841, 0]
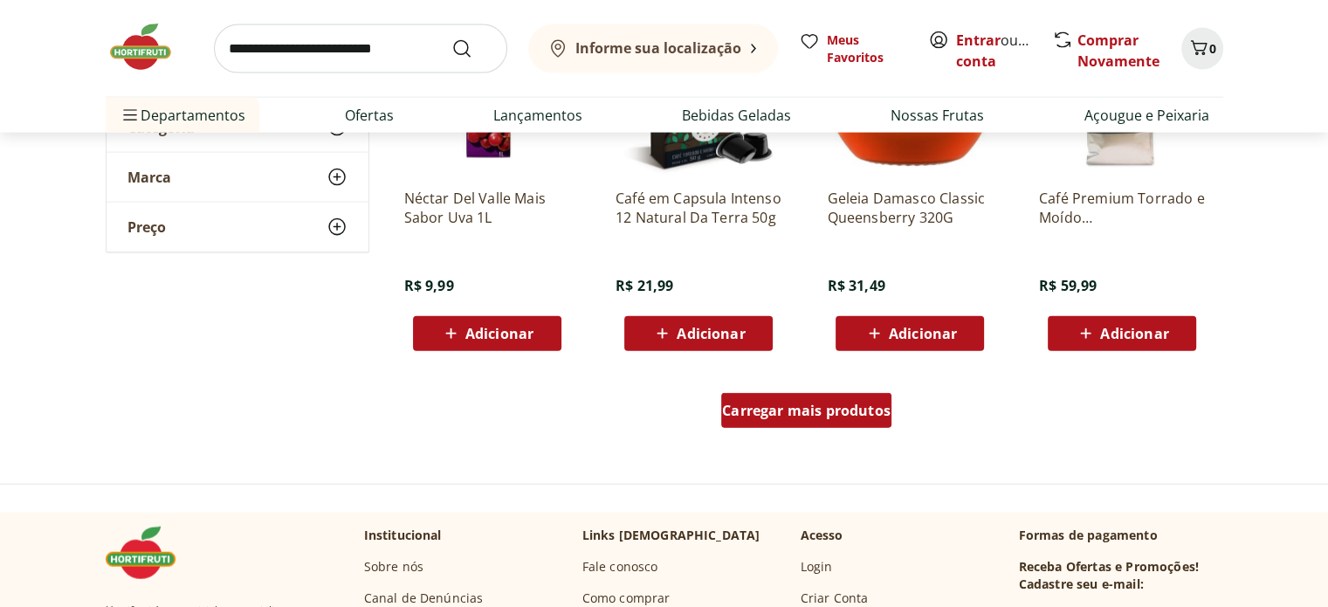
click at [772, 414] on span "Carregar mais produtos" at bounding box center [806, 410] width 169 height 14
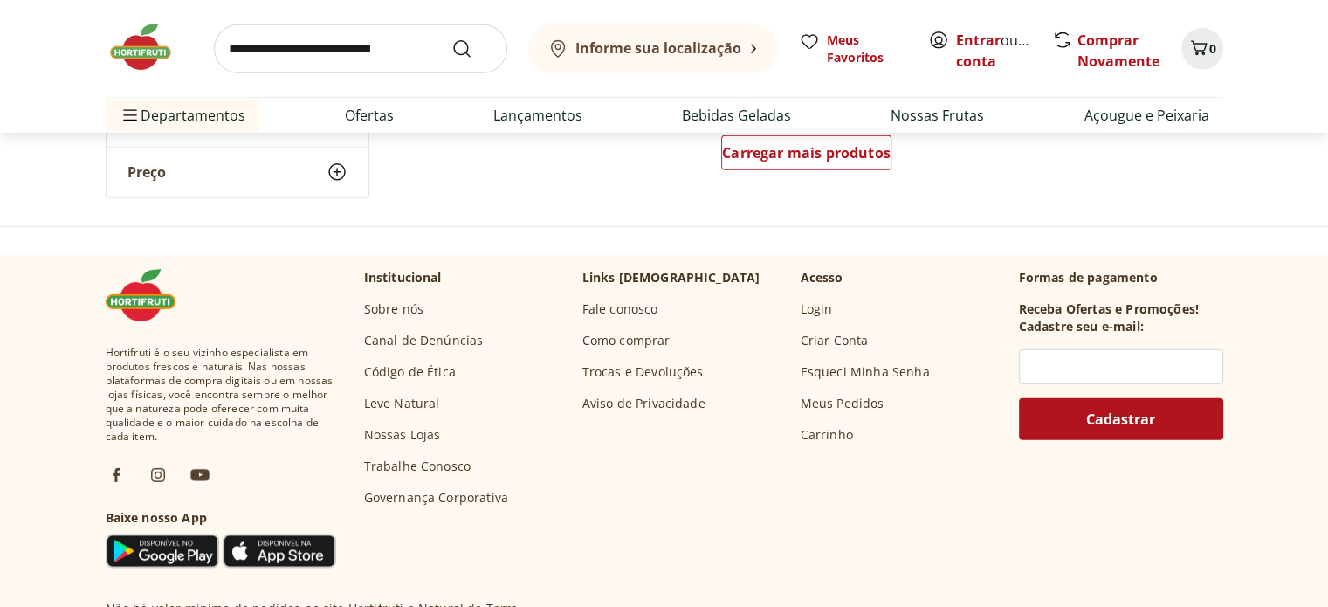
scroll to position [25238, 0]
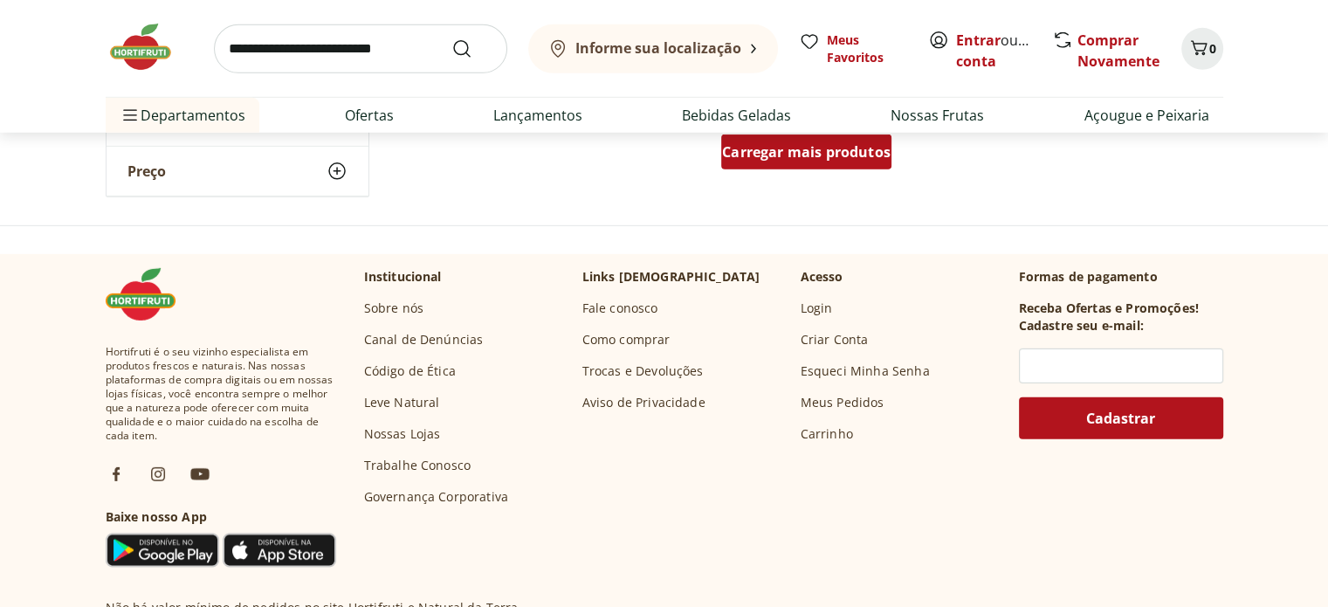
click at [803, 155] on span "Carregar mais produtos" at bounding box center [806, 152] width 169 height 14
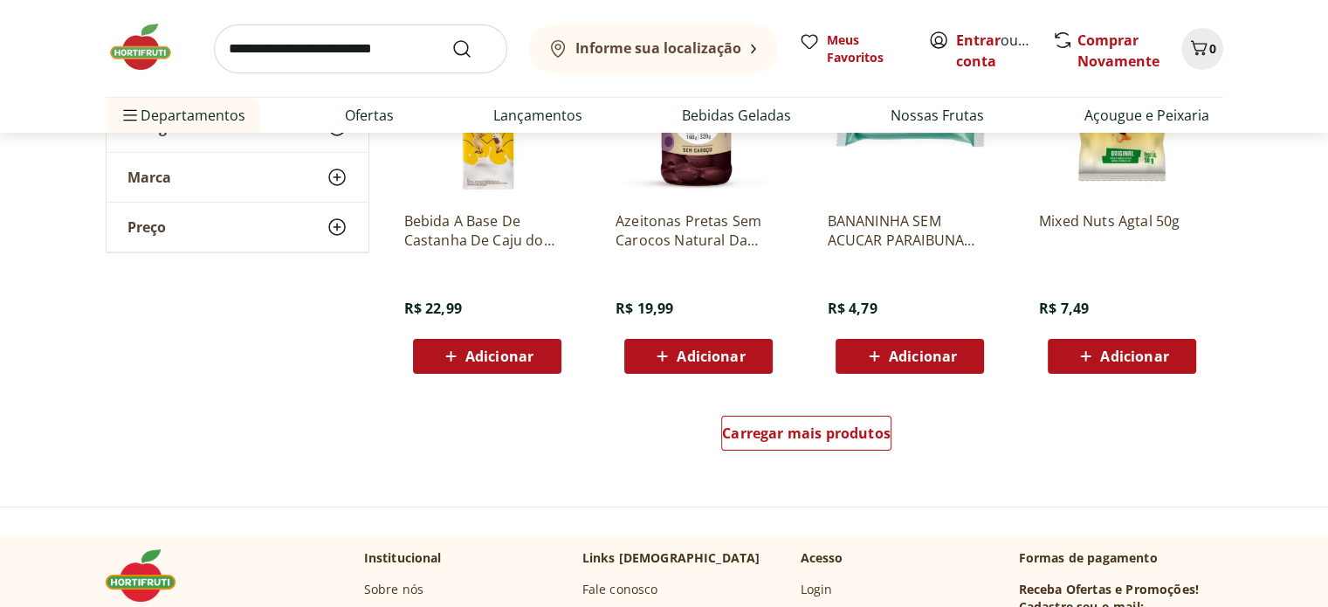
scroll to position [26112, 0]
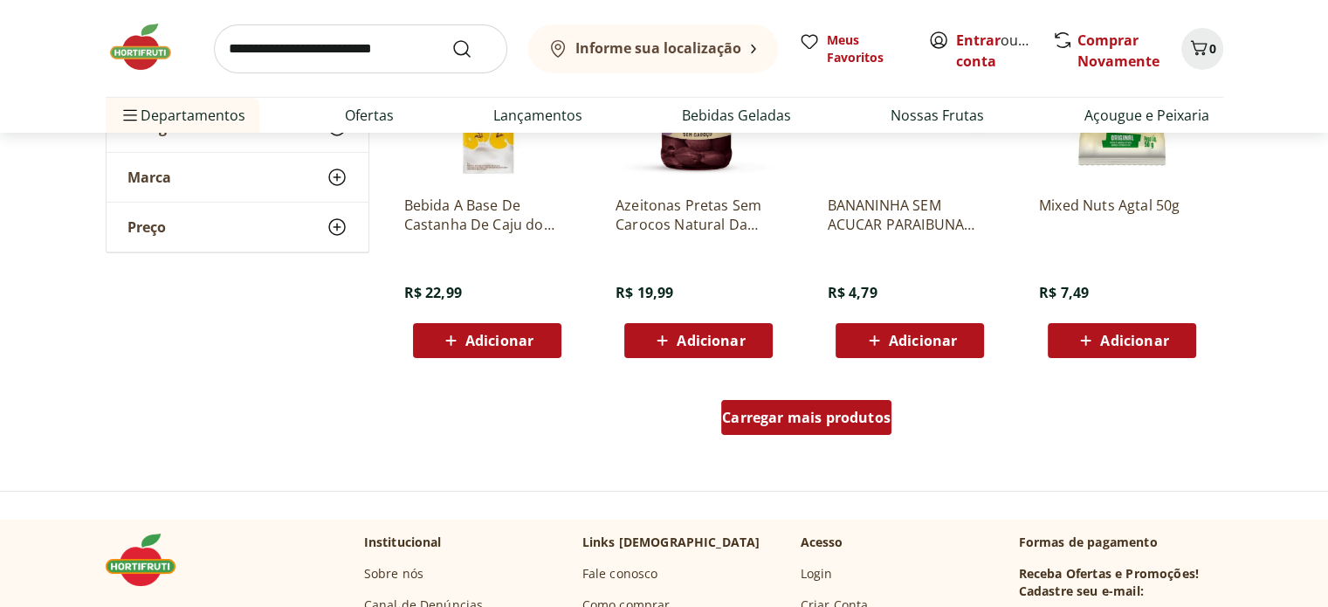
click at [748, 410] on span "Carregar mais produtos" at bounding box center [806, 417] width 169 height 14
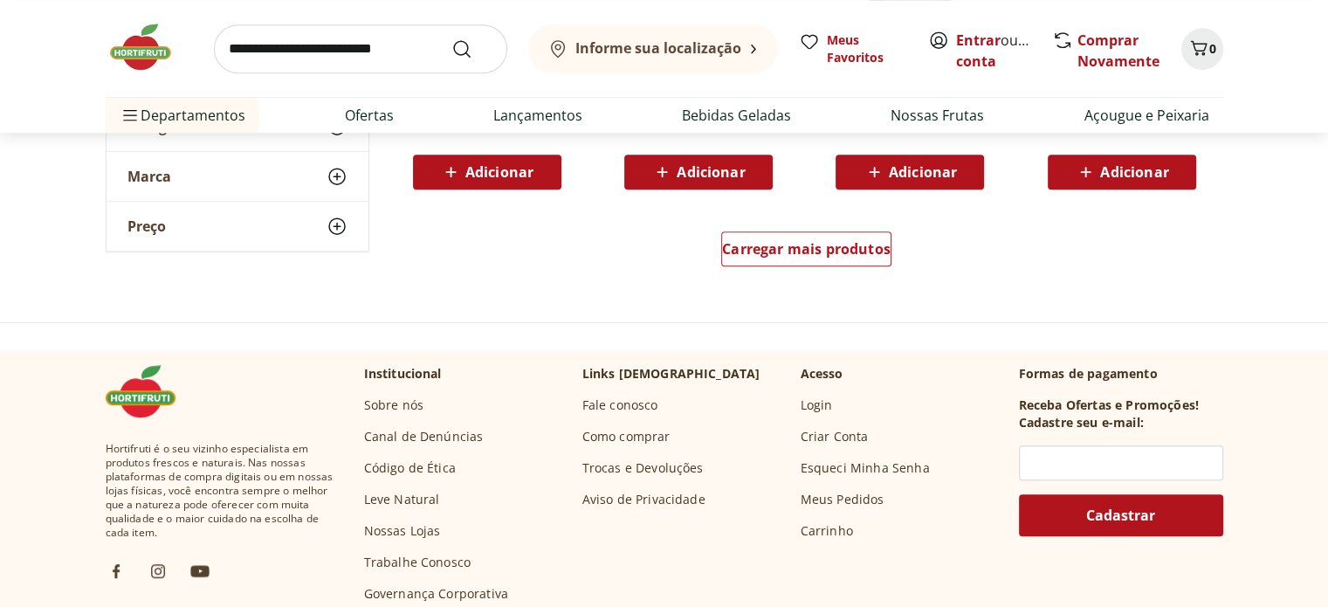
scroll to position [27421, 0]
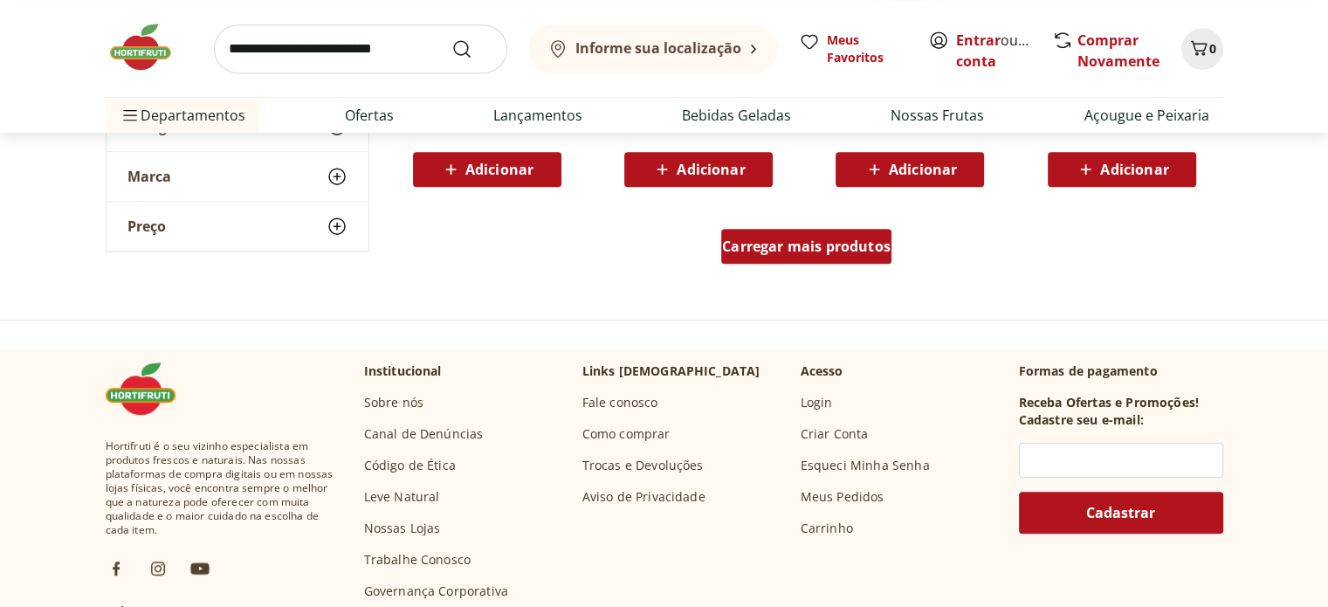
click at [748, 252] on span "Carregar mais produtos" at bounding box center [806, 246] width 169 height 14
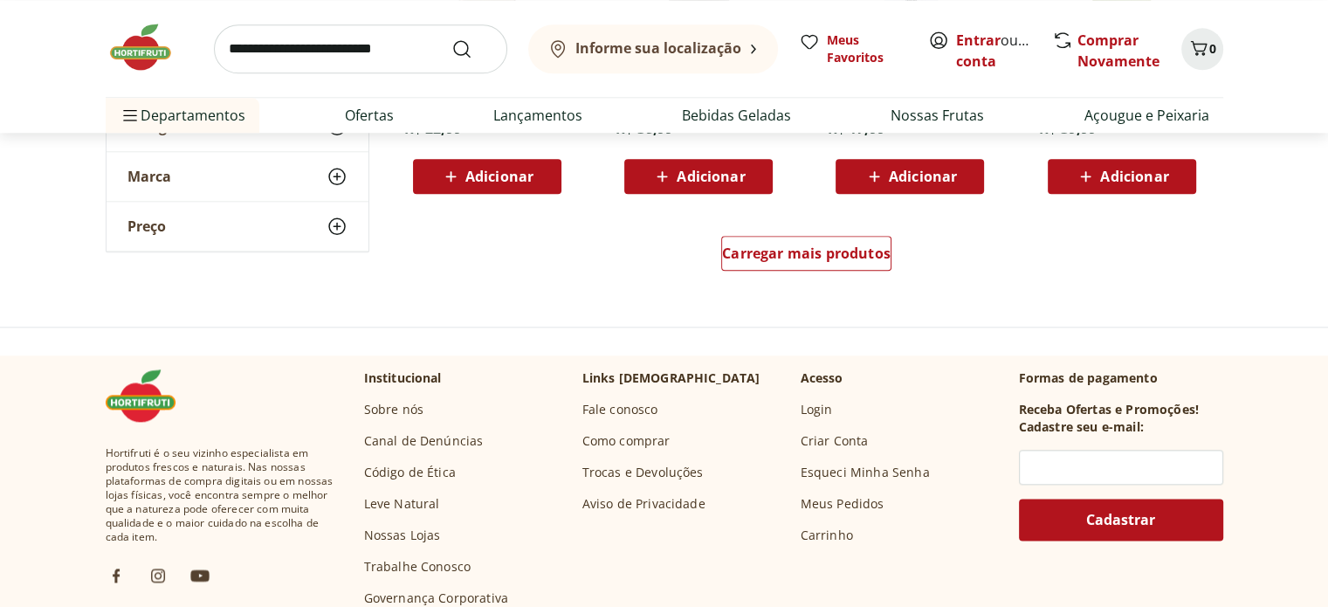
scroll to position [28557, 0]
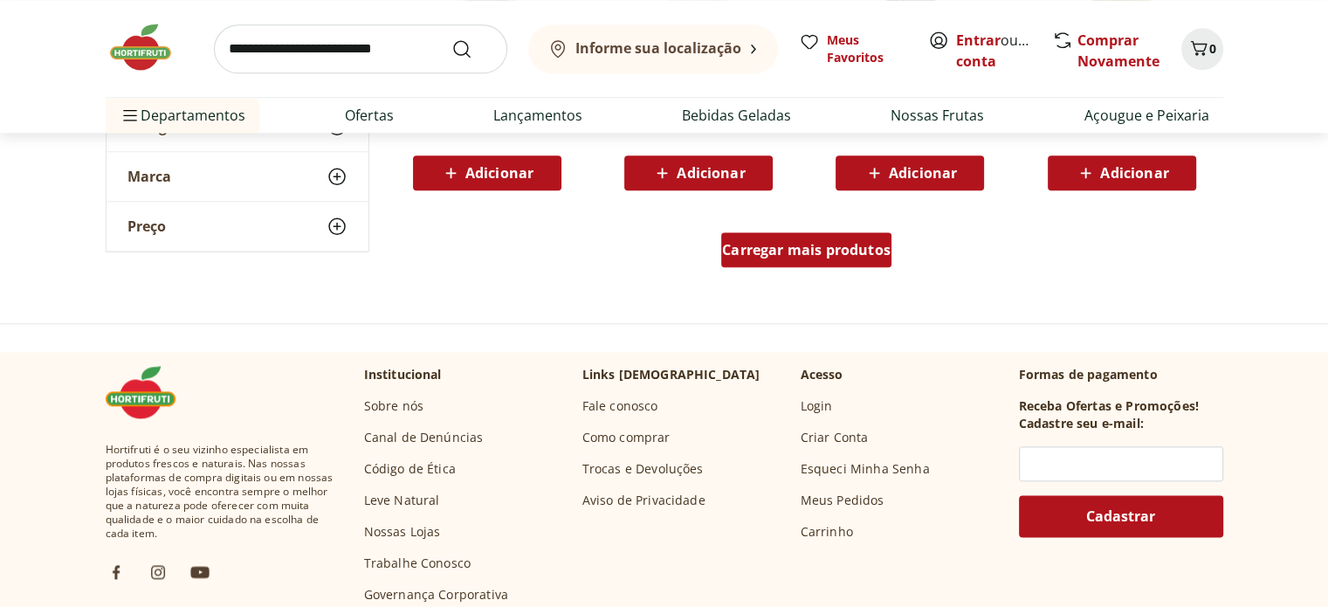
click at [746, 256] on span "Carregar mais produtos" at bounding box center [806, 250] width 169 height 14
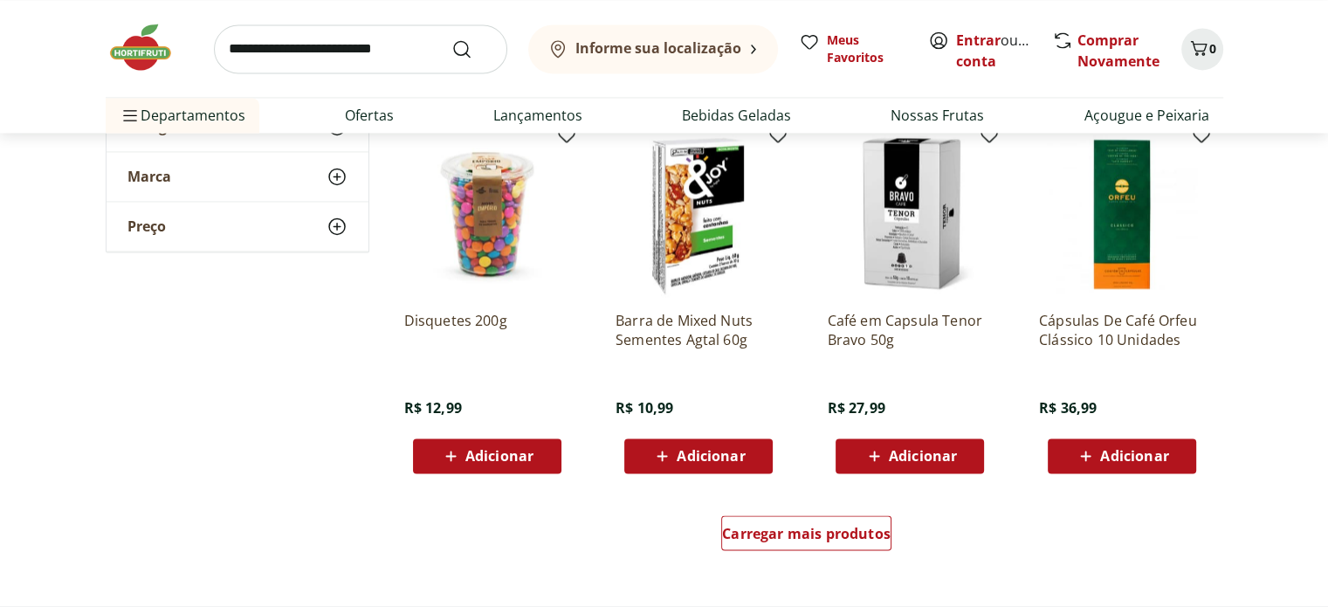
scroll to position [29517, 0]
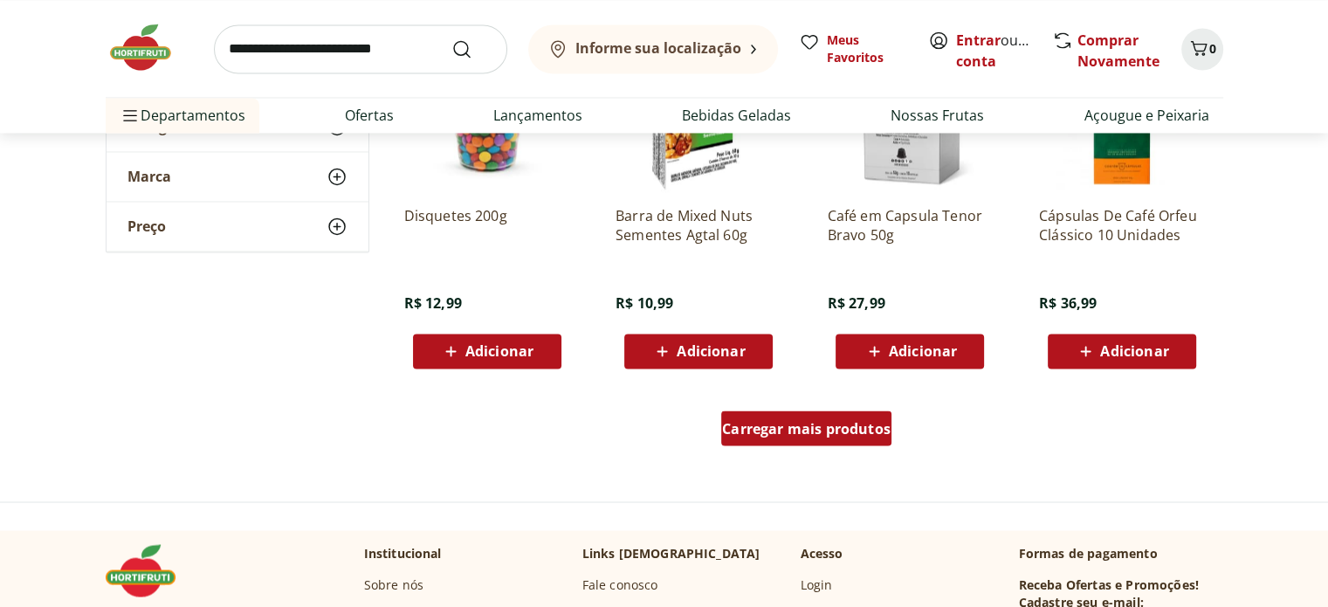
click at [739, 429] on span "Carregar mais produtos" at bounding box center [806, 428] width 169 height 14
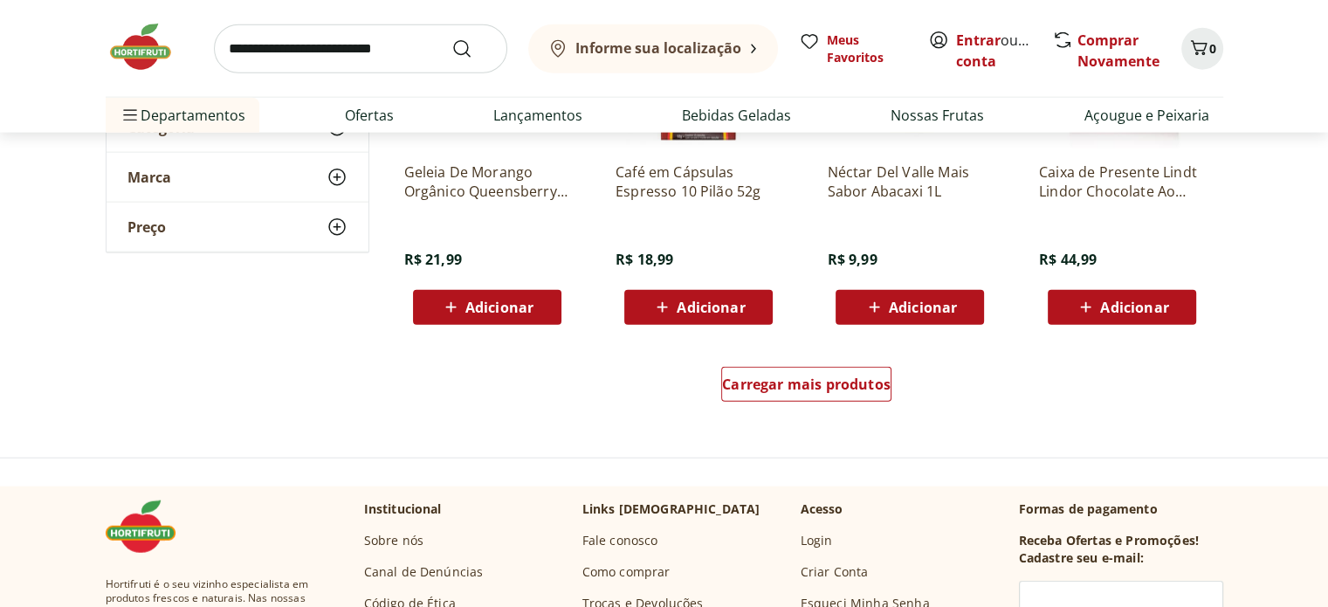
scroll to position [30827, 0]
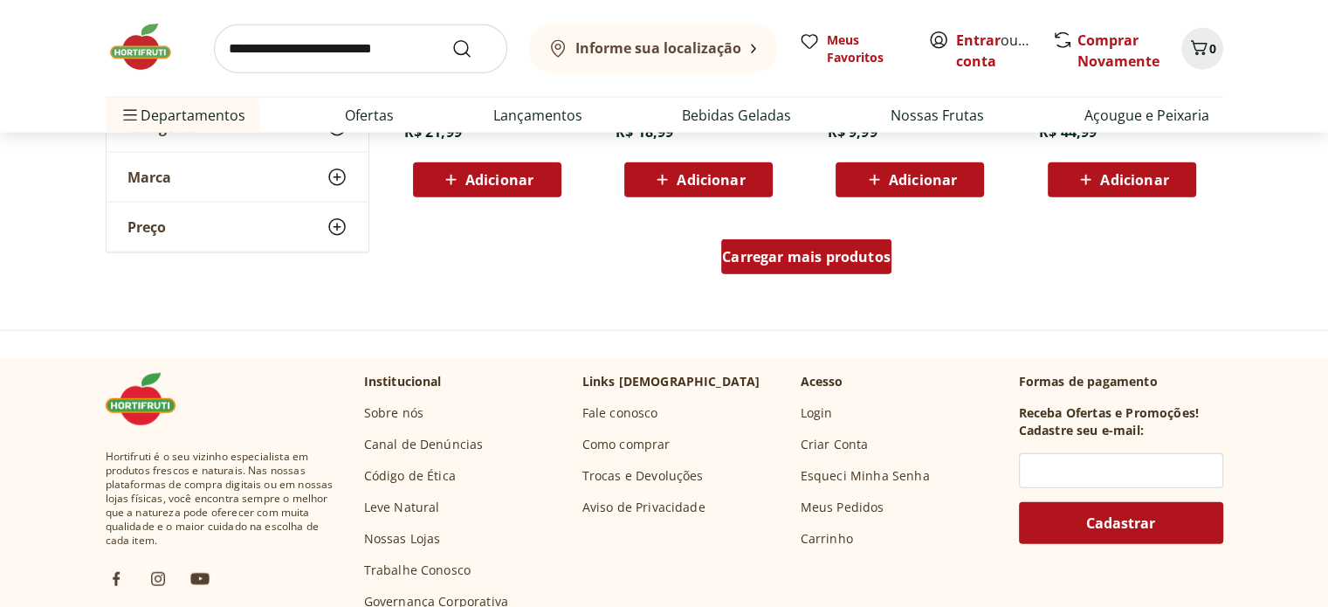
click at [765, 258] on span "Carregar mais produtos" at bounding box center [806, 257] width 169 height 14
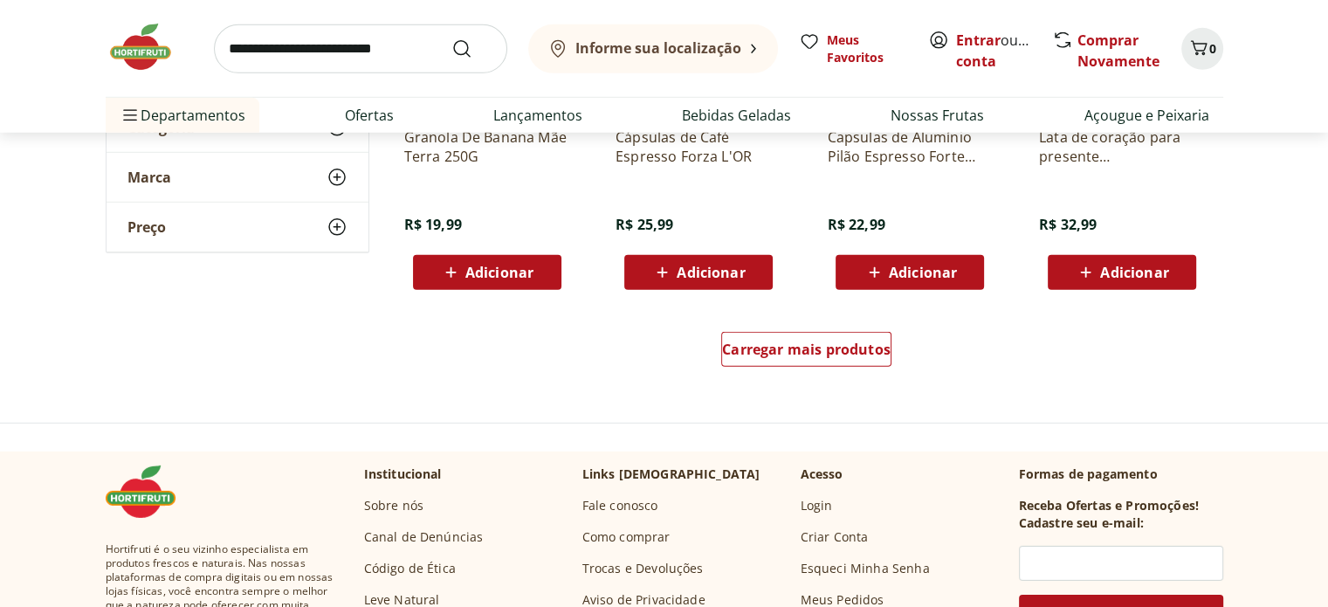
scroll to position [31875, 0]
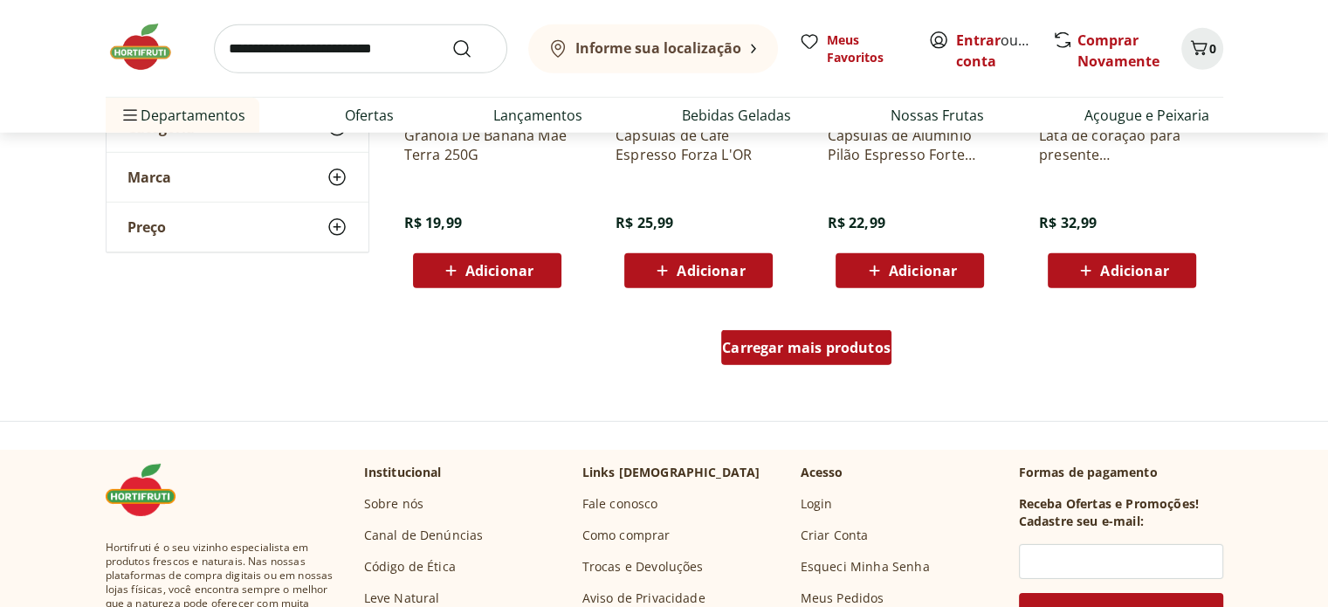
click at [756, 348] on span "Carregar mais produtos" at bounding box center [806, 348] width 169 height 14
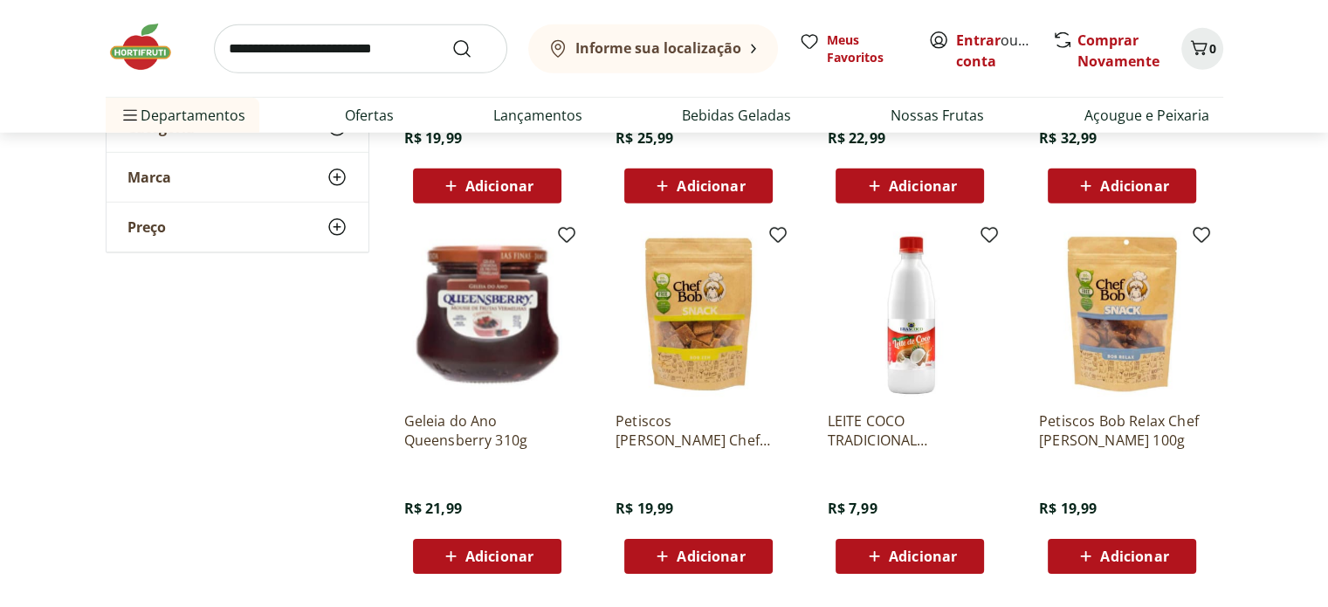
scroll to position [31963, 0]
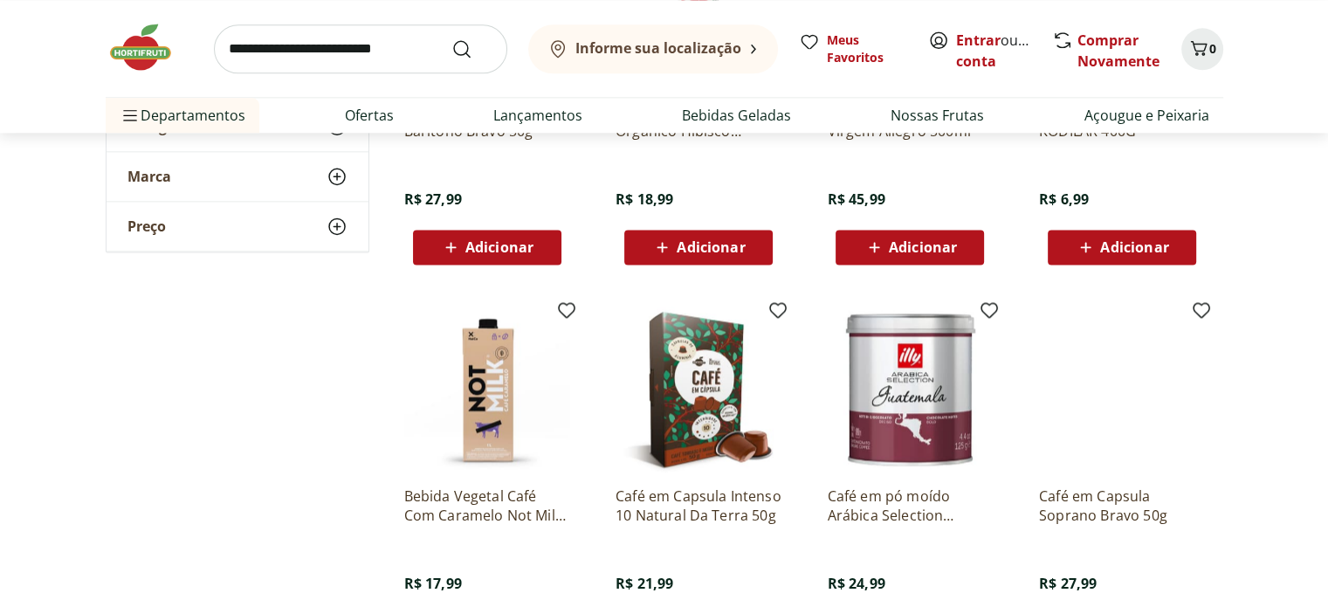
scroll to position [28819, 0]
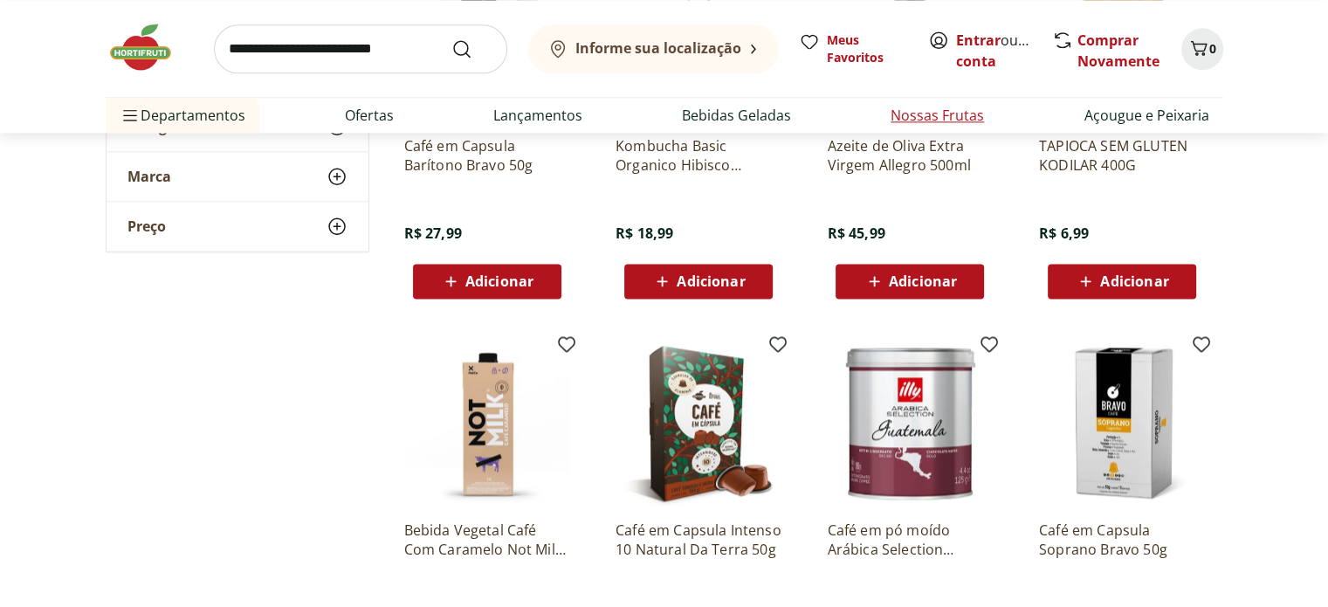
click at [919, 116] on link "Nossas Frutas" at bounding box center [937, 115] width 93 height 21
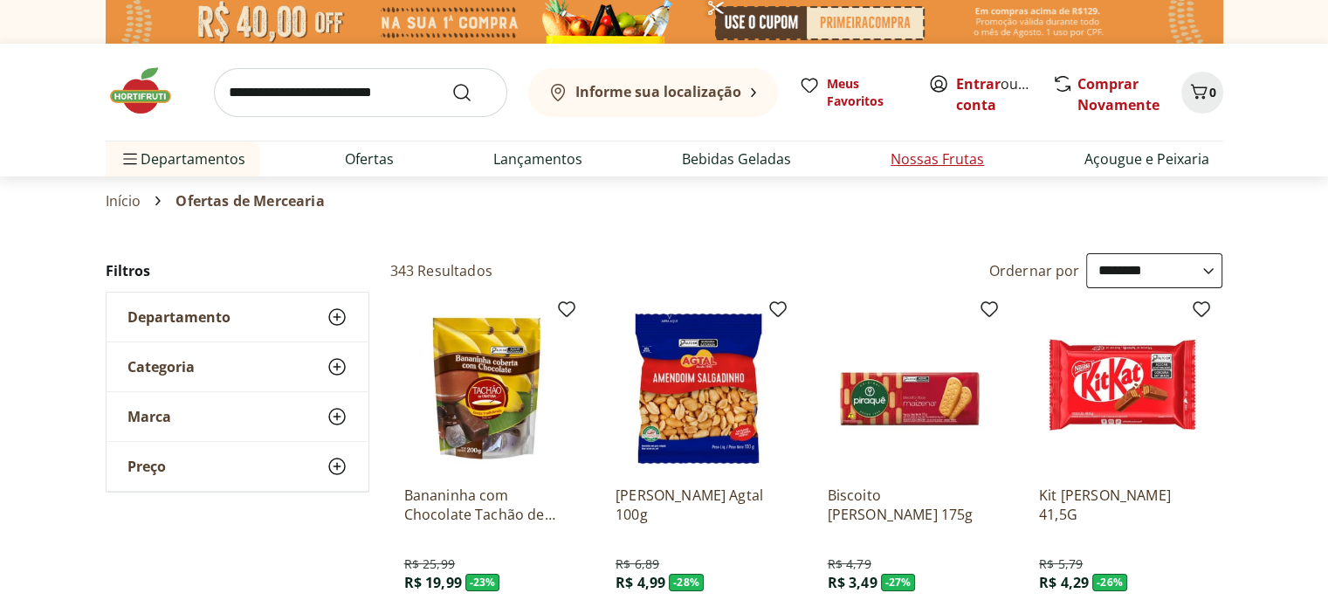
select select "**********"
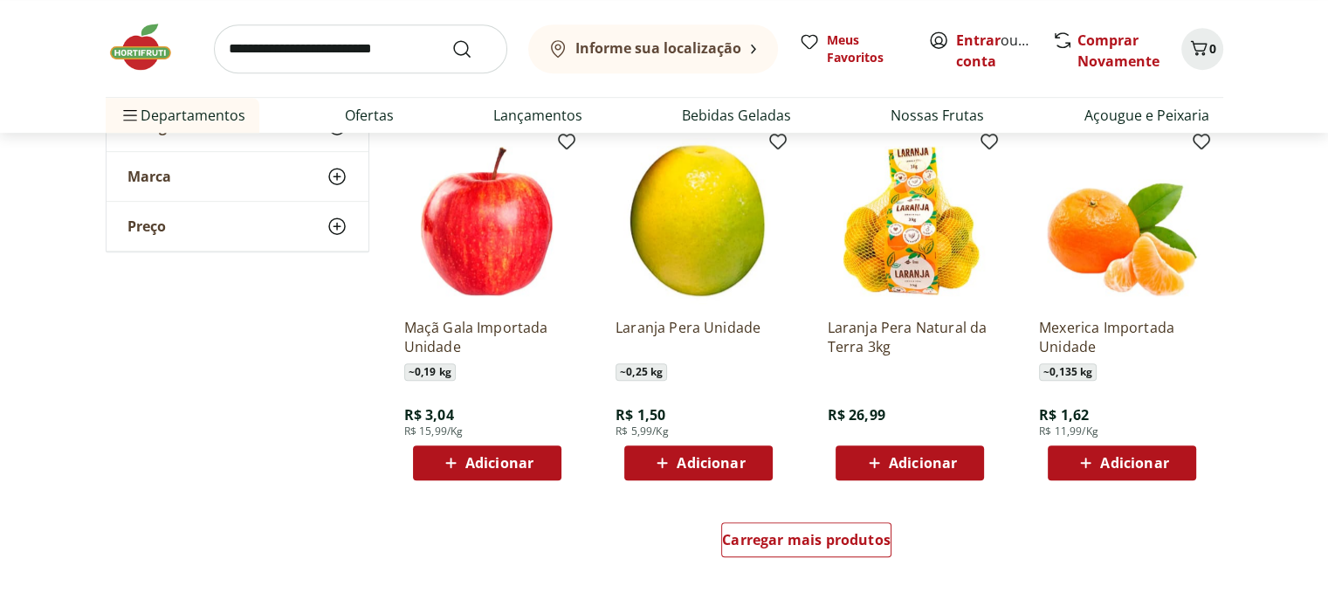
scroll to position [961, 0]
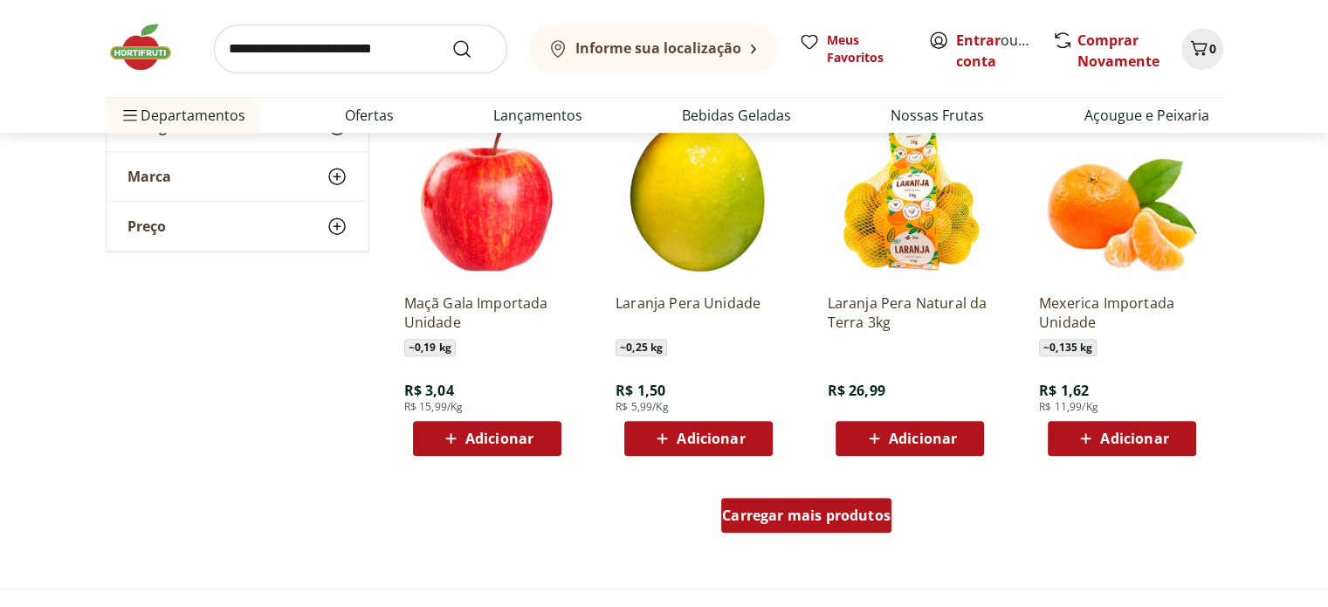
click at [784, 520] on span "Carregar mais produtos" at bounding box center [806, 515] width 169 height 14
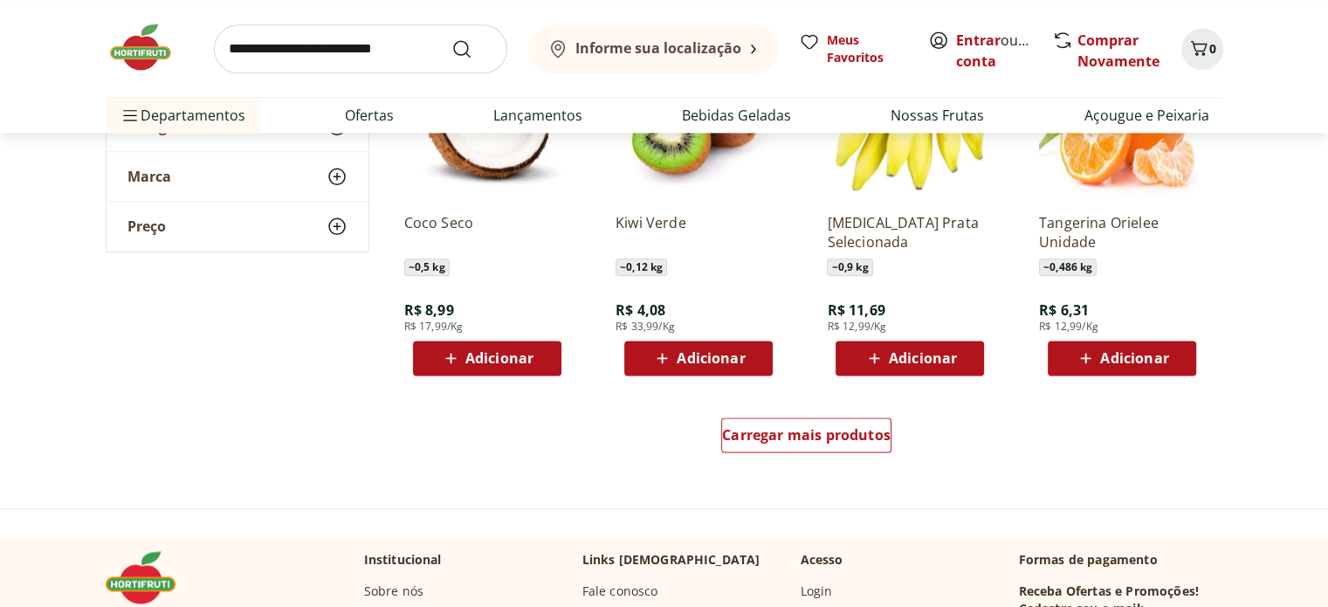
scroll to position [2183, 0]
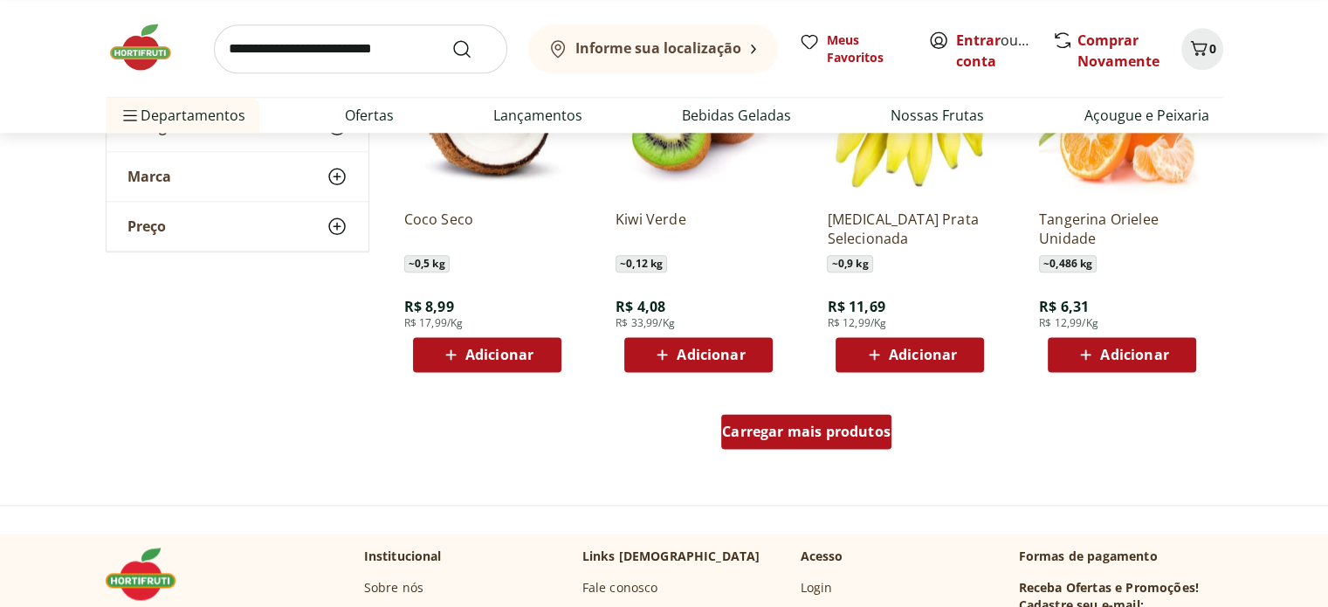
click at [788, 431] on span "Carregar mais produtos" at bounding box center [806, 431] width 169 height 14
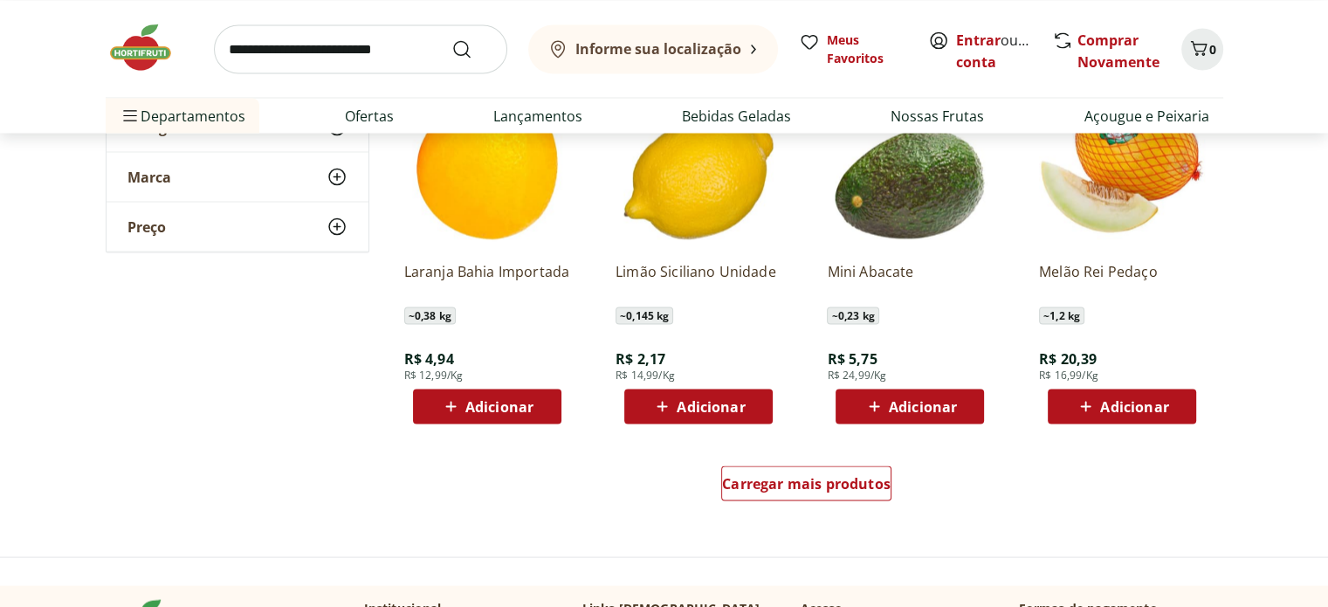
scroll to position [3406, 0]
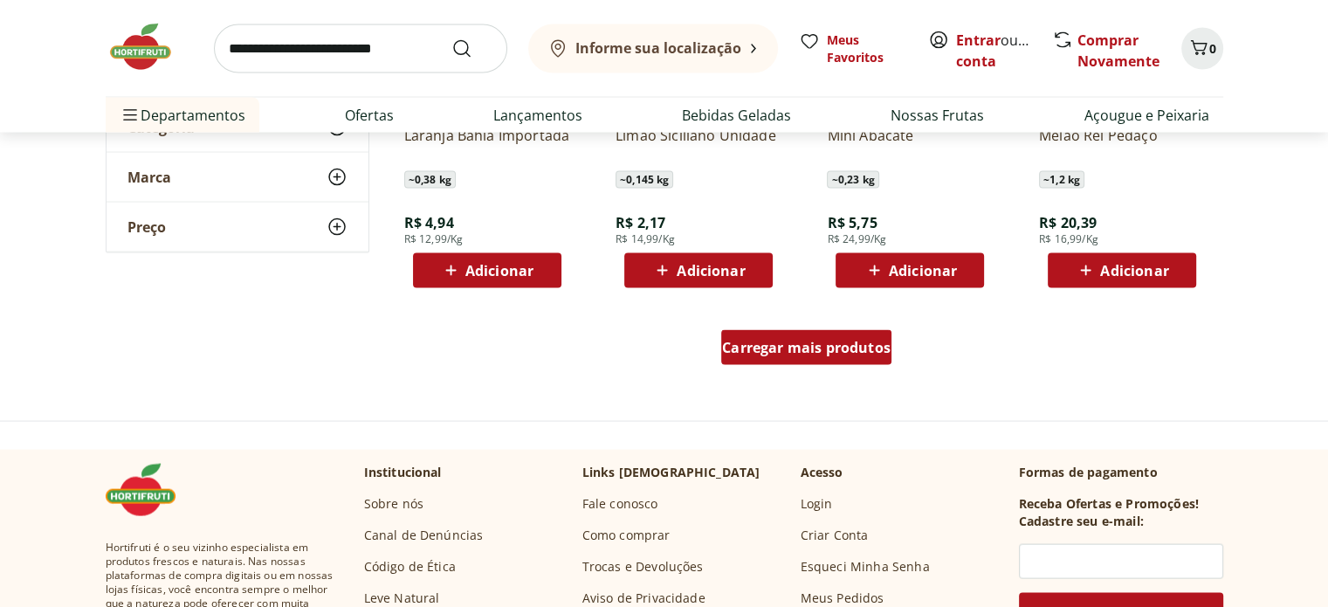
click at [756, 342] on span "Carregar mais produtos" at bounding box center [806, 348] width 169 height 14
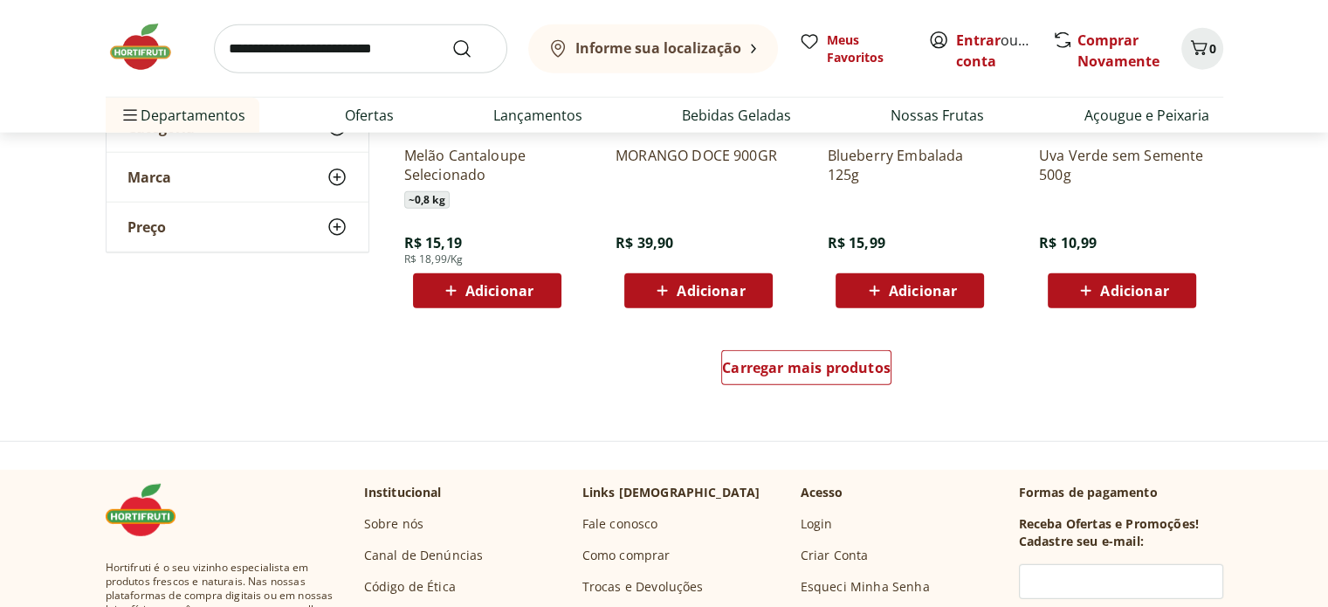
scroll to position [4541, 0]
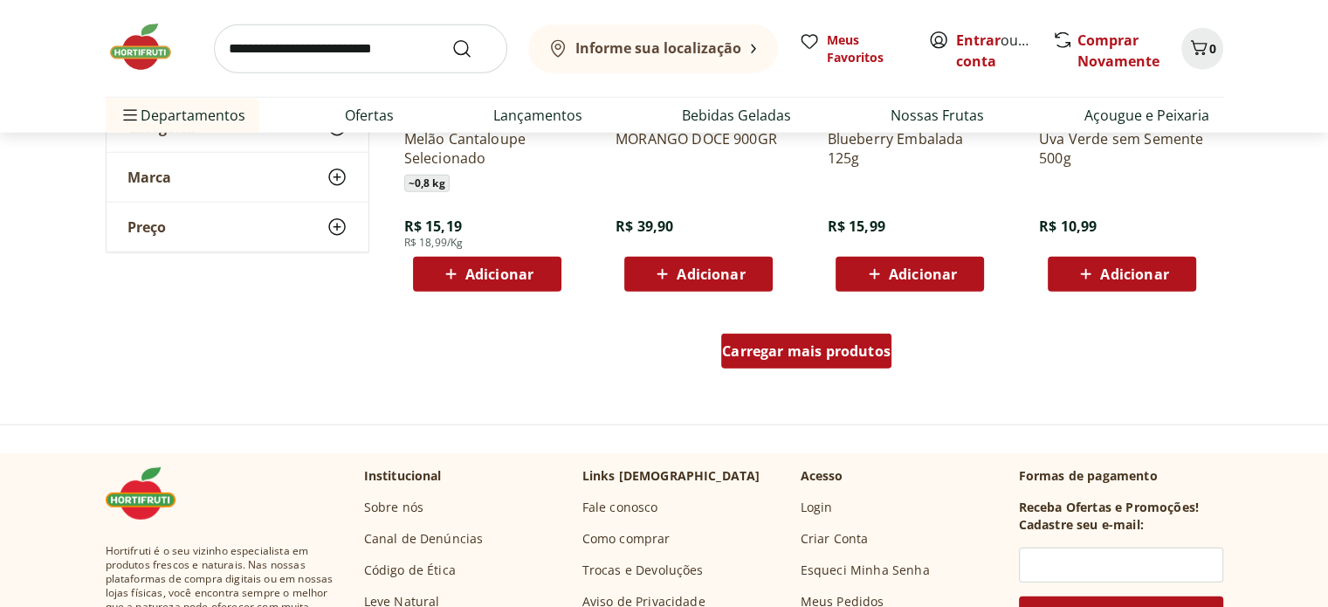
click at [754, 354] on span "Carregar mais produtos" at bounding box center [806, 351] width 169 height 14
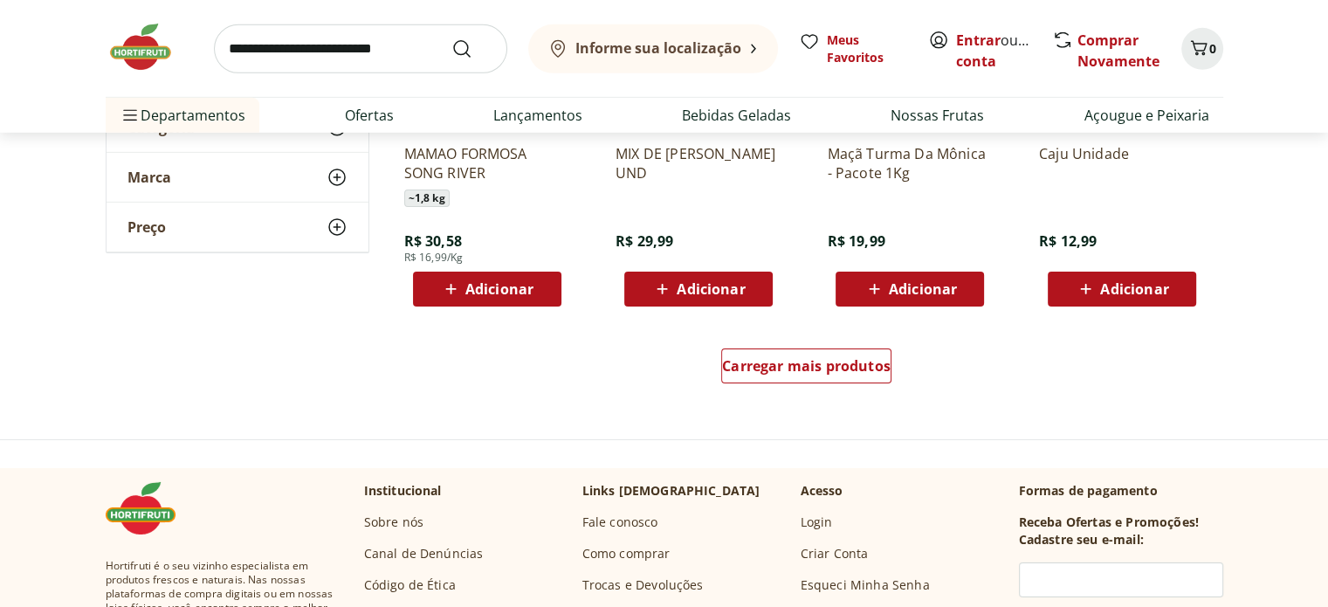
scroll to position [5676, 0]
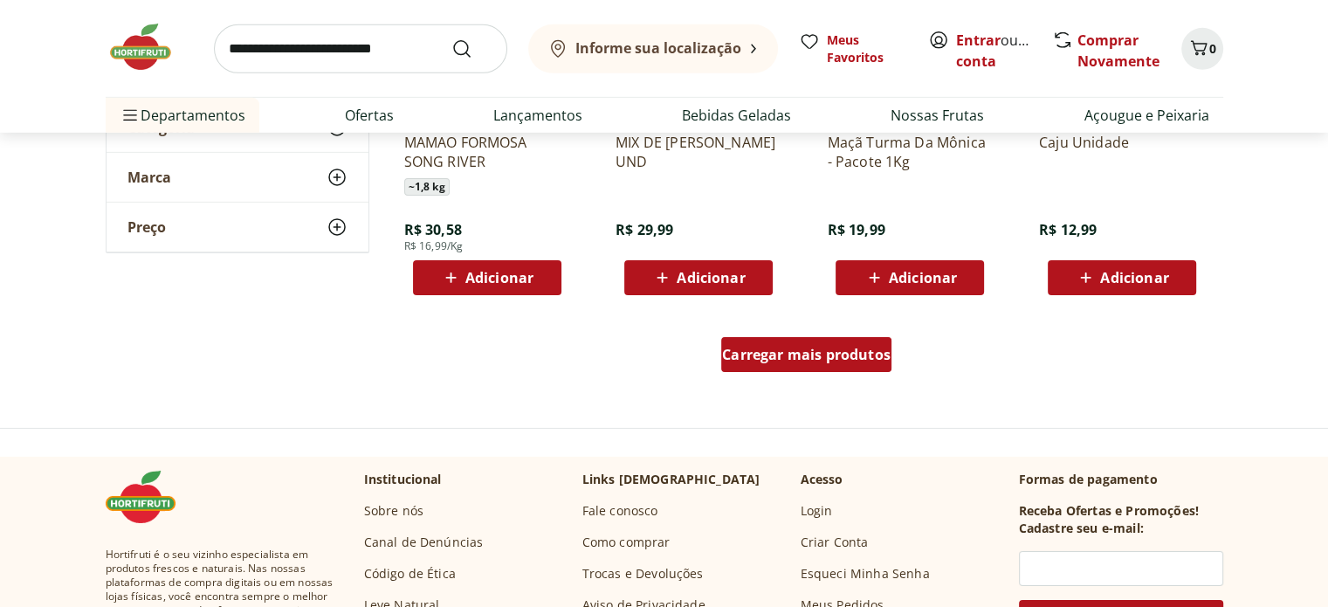
click at [755, 366] on div "Carregar mais produtos" at bounding box center [806, 354] width 170 height 35
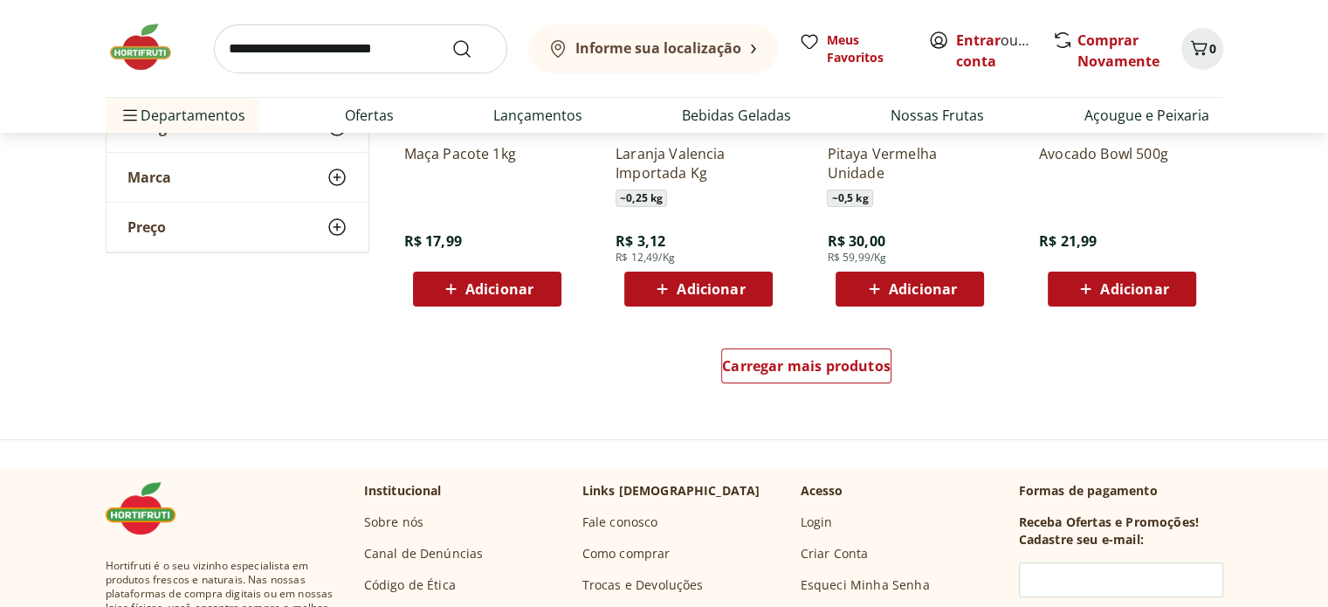
scroll to position [6812, 0]
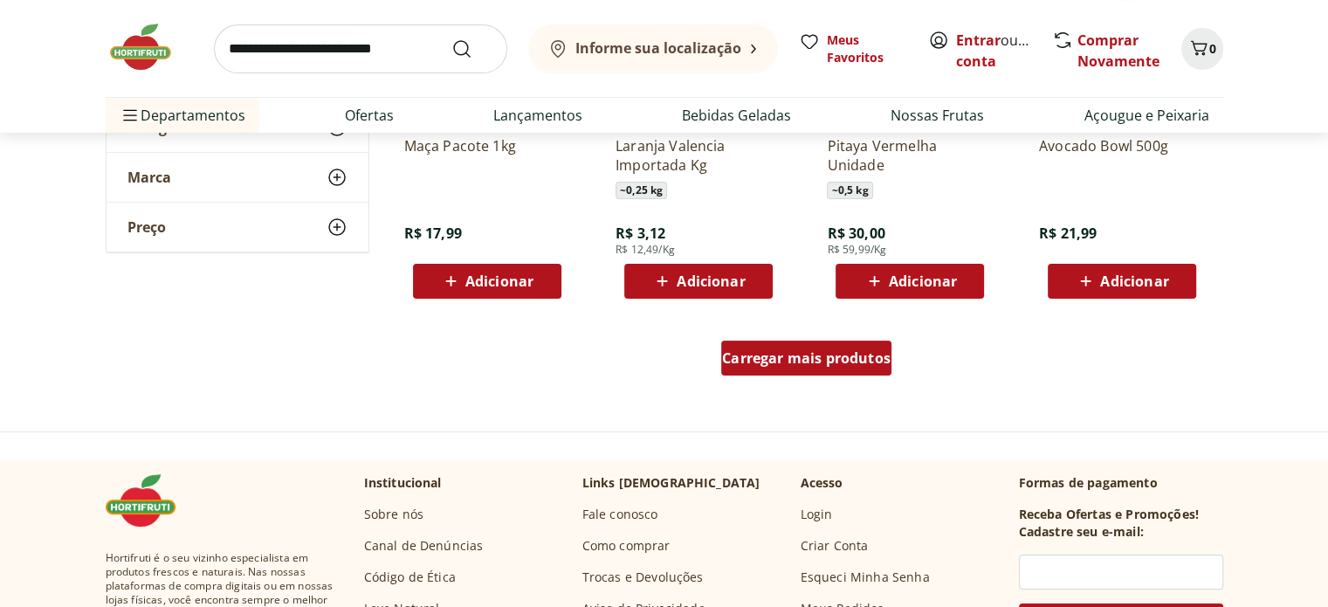
click at [778, 363] on span "Carregar mais produtos" at bounding box center [806, 358] width 169 height 14
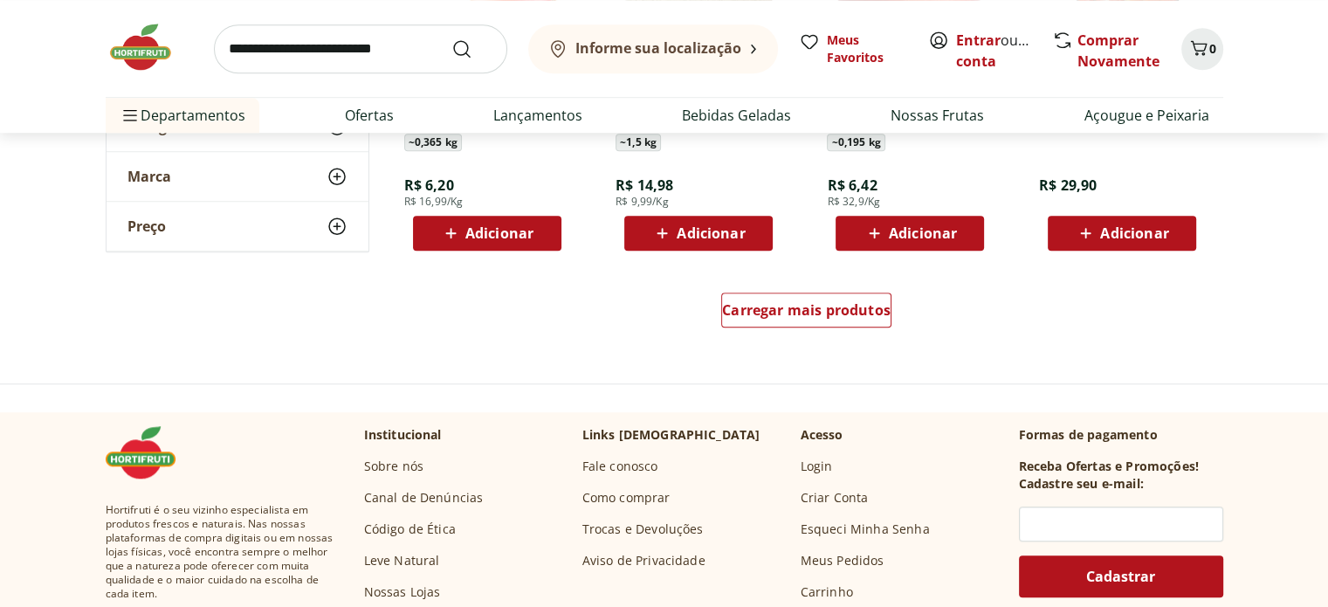
scroll to position [8034, 0]
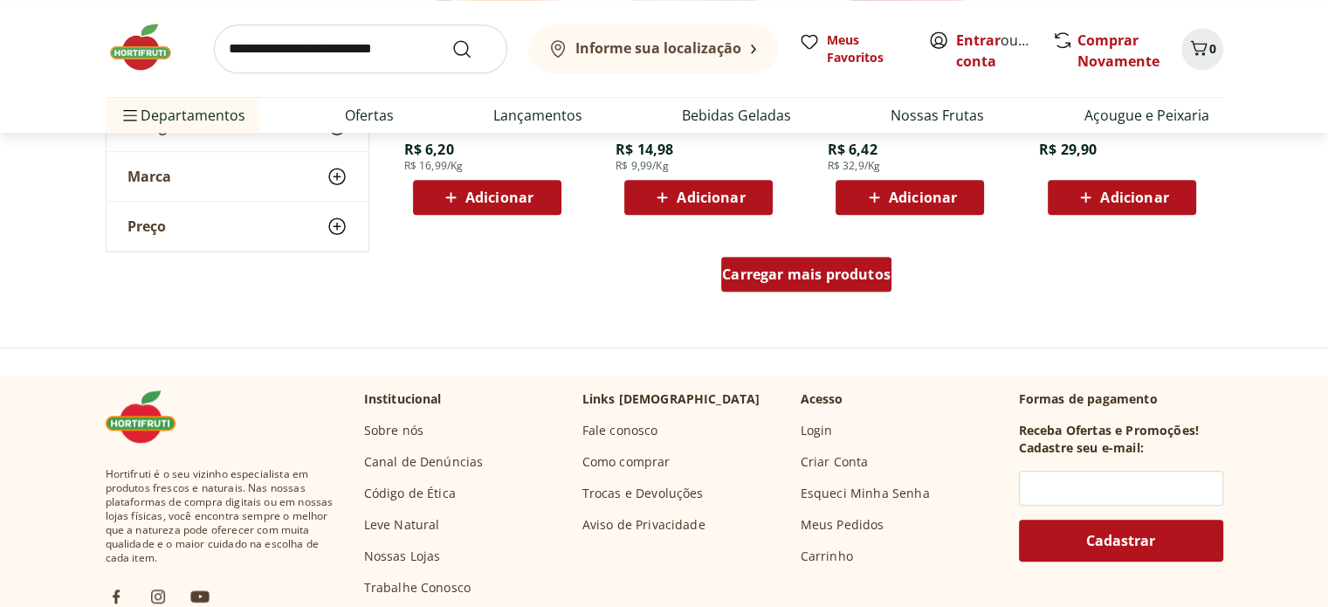
click at [762, 270] on span "Carregar mais produtos" at bounding box center [806, 274] width 169 height 14
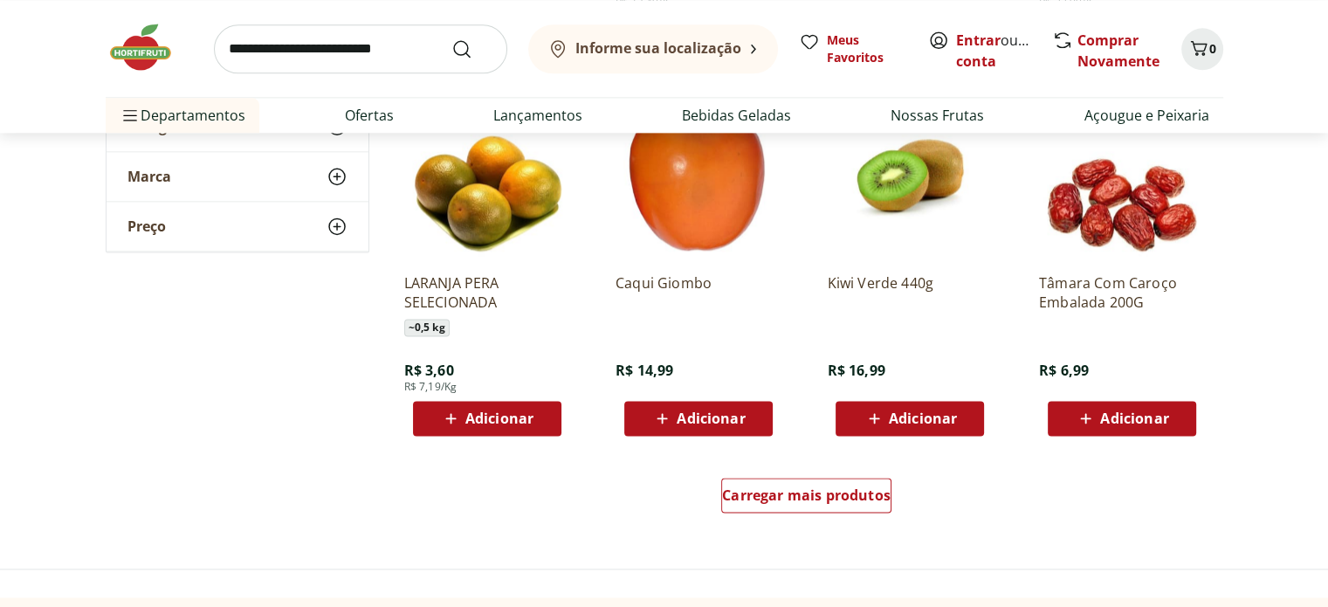
scroll to position [8995, 0]
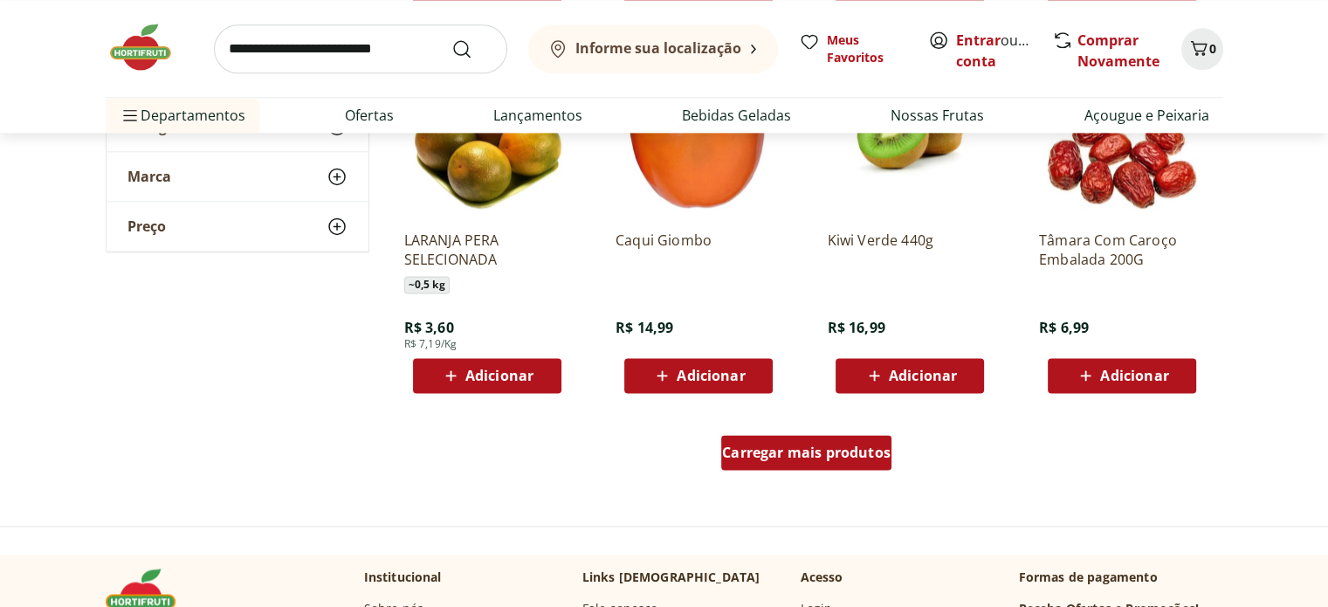
click at [811, 446] on span "Carregar mais produtos" at bounding box center [806, 452] width 169 height 14
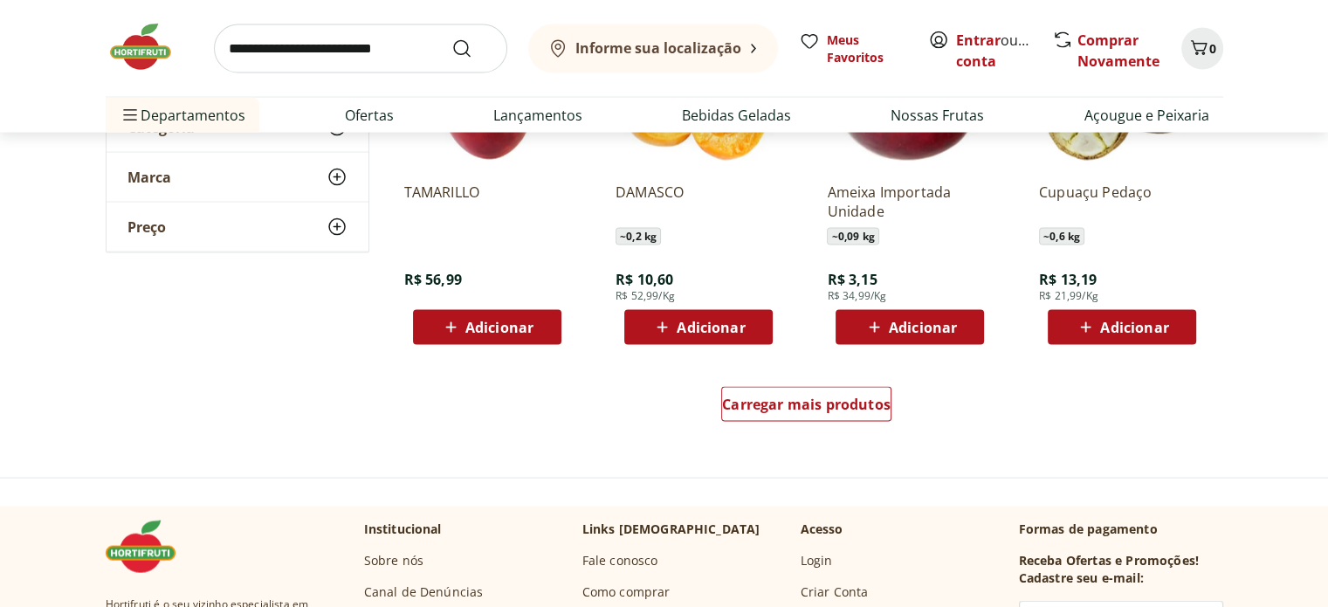
scroll to position [10305, 0]
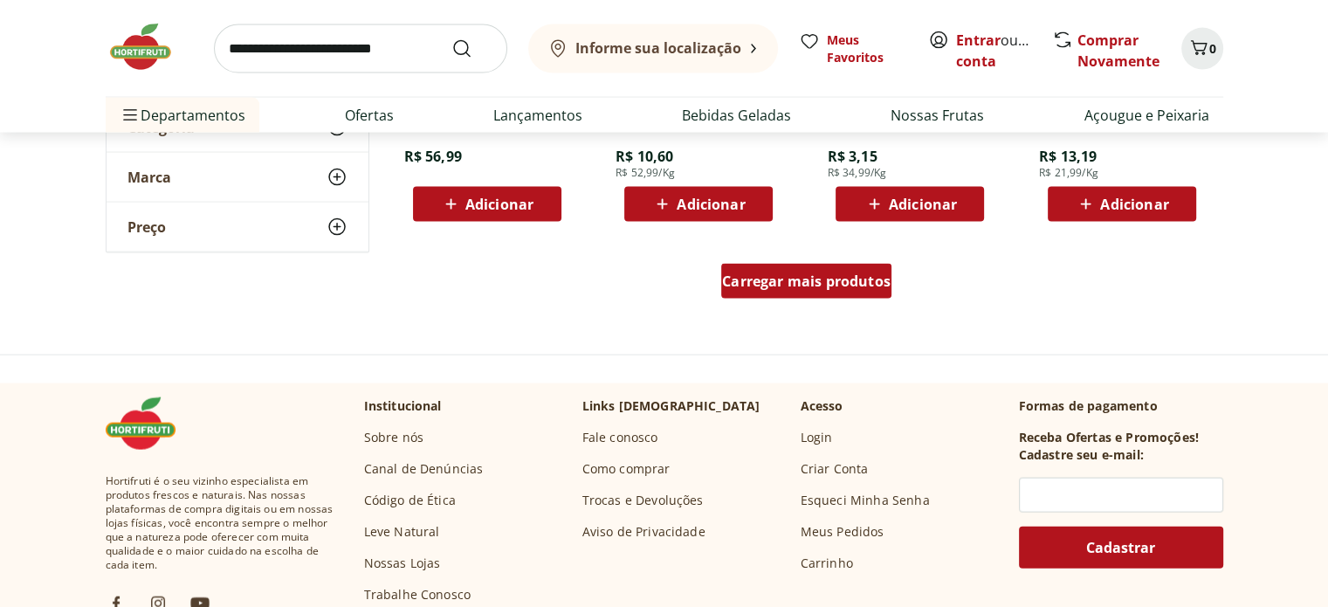
click at [773, 284] on span "Carregar mais produtos" at bounding box center [806, 281] width 169 height 14
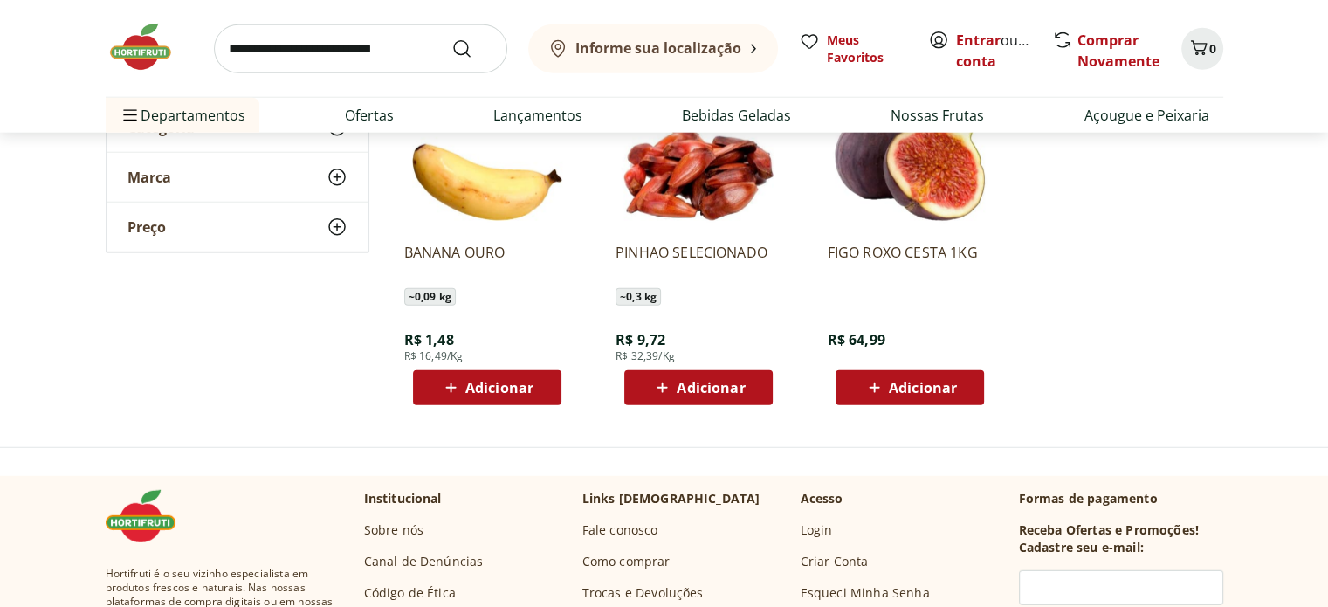
scroll to position [11266, 0]
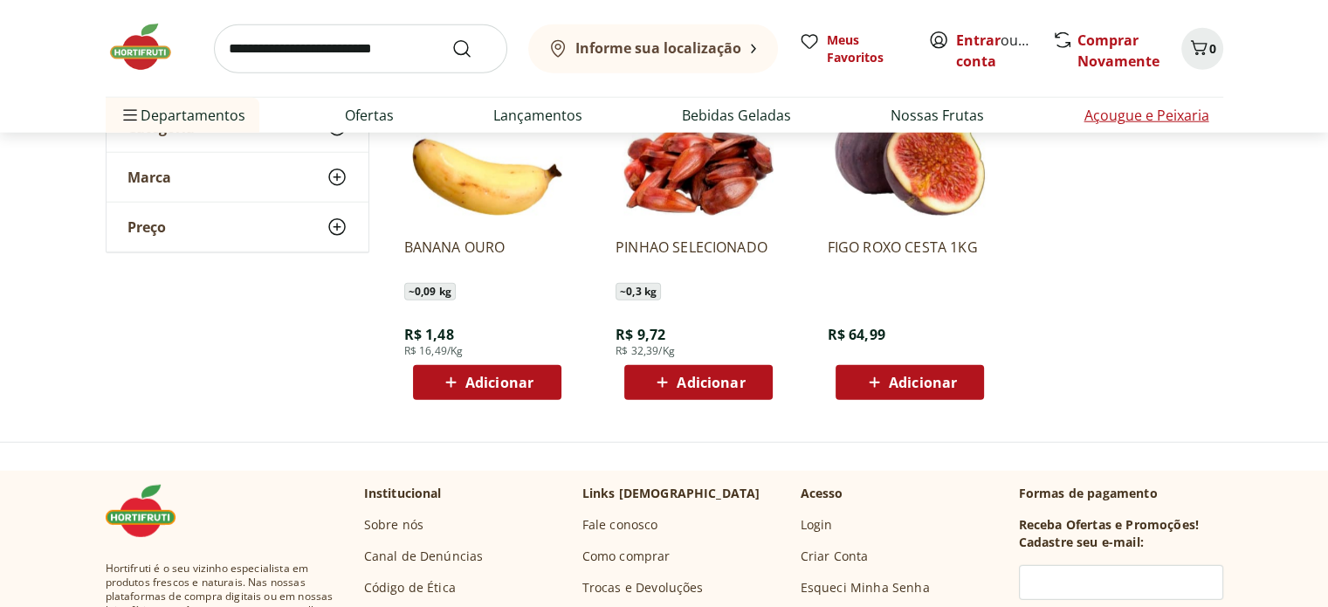
click at [1125, 107] on link "Açougue e Peixaria" at bounding box center [1146, 115] width 125 height 21
select select "**********"
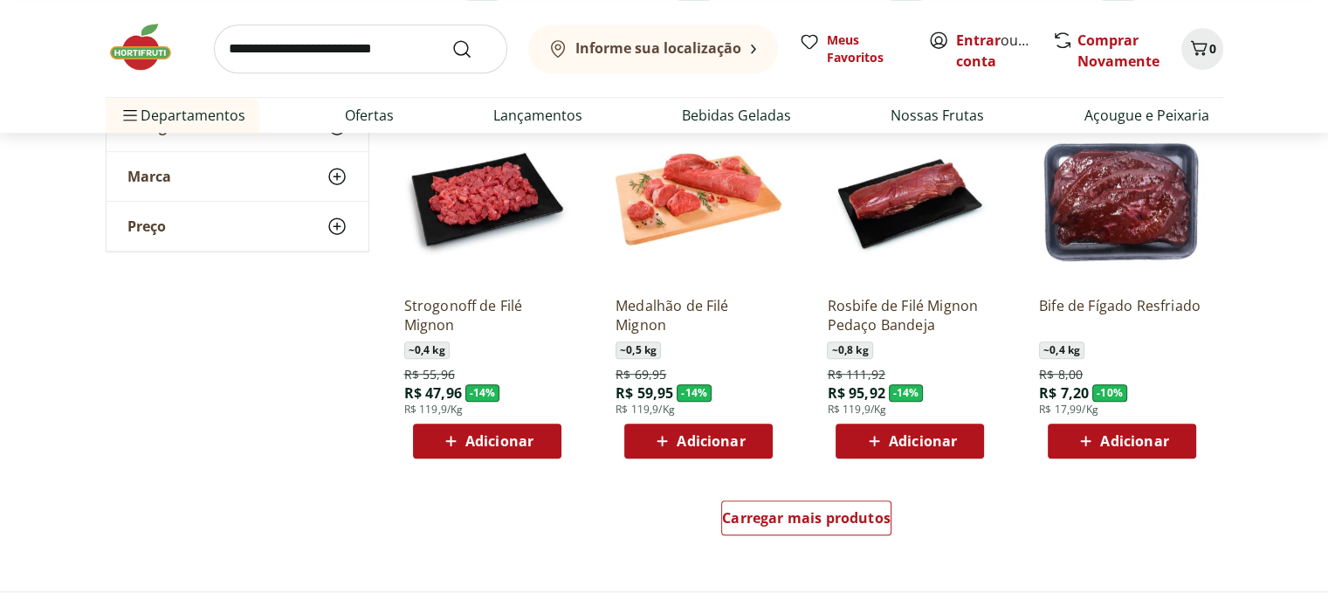
scroll to position [961, 0]
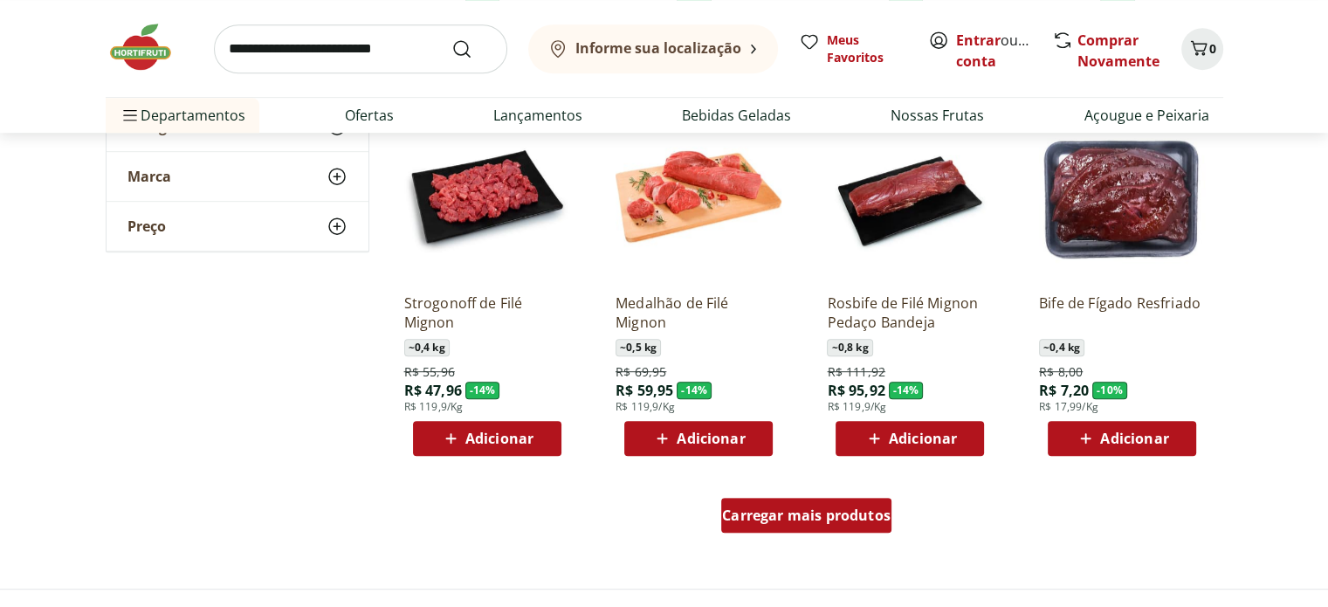
click at [789, 512] on span "Carregar mais produtos" at bounding box center [806, 515] width 169 height 14
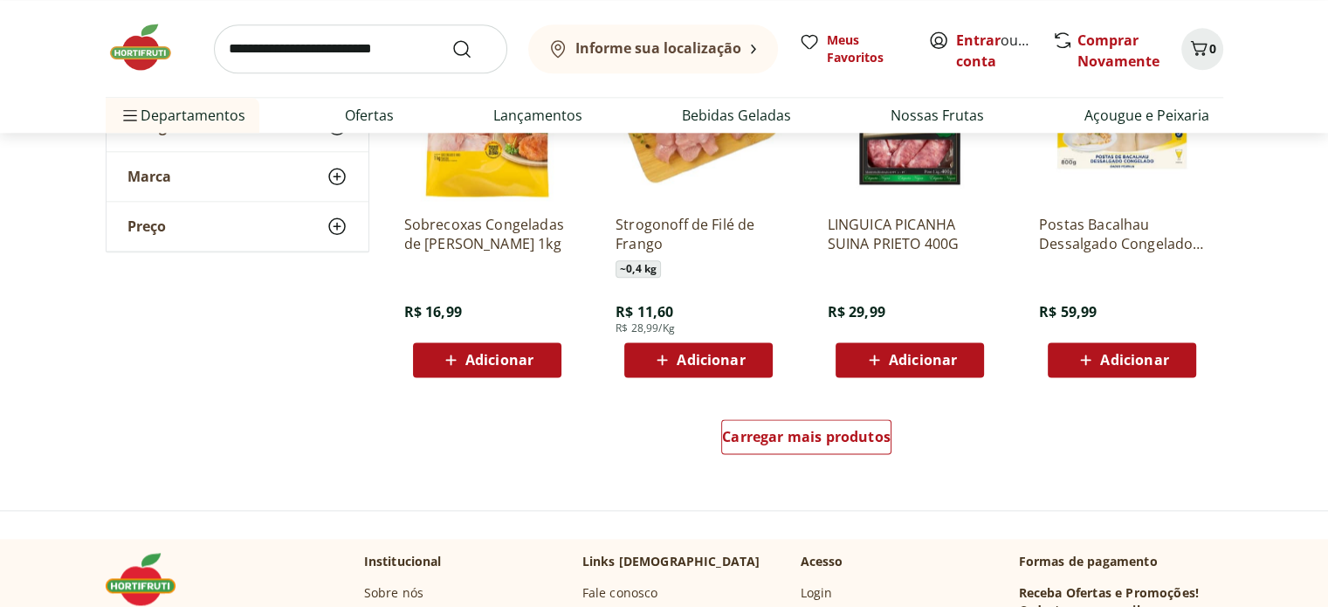
scroll to position [2271, 0]
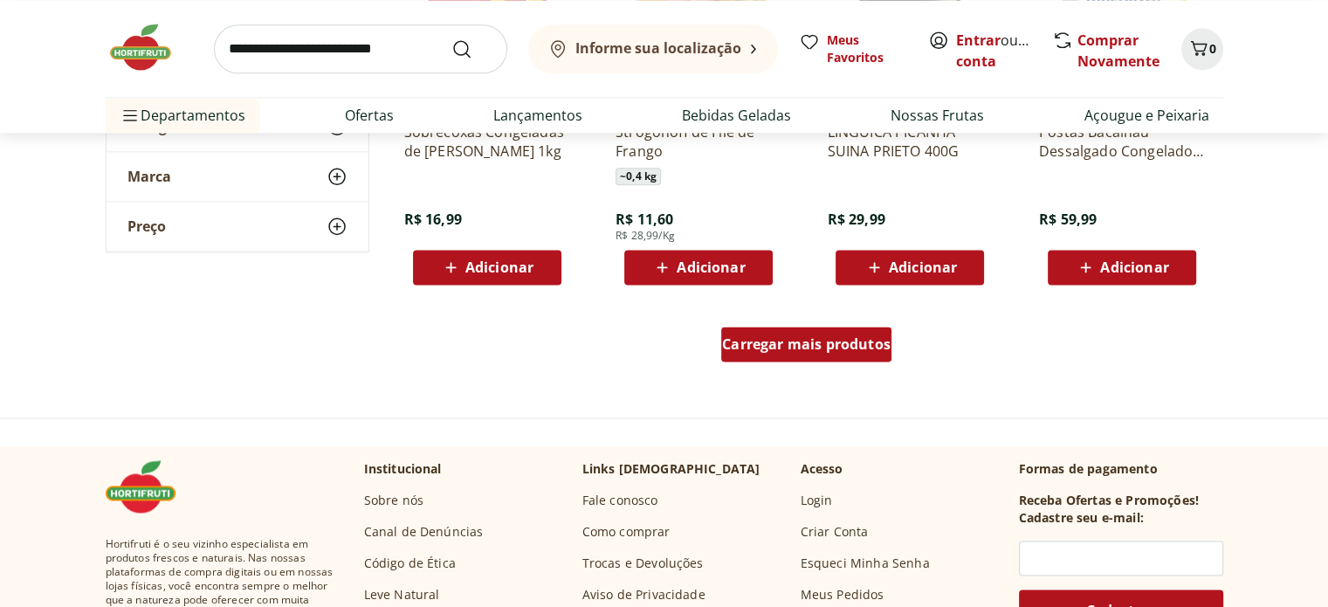
click at [784, 345] on span "Carregar mais produtos" at bounding box center [806, 344] width 169 height 14
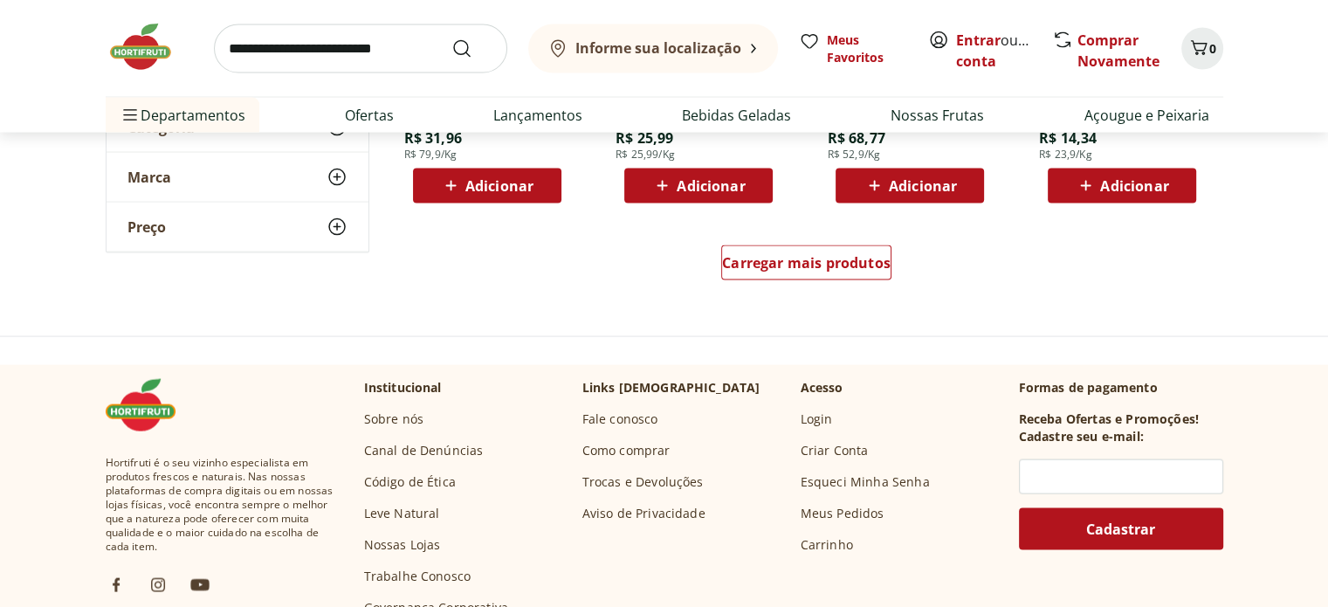
scroll to position [3493, 0]
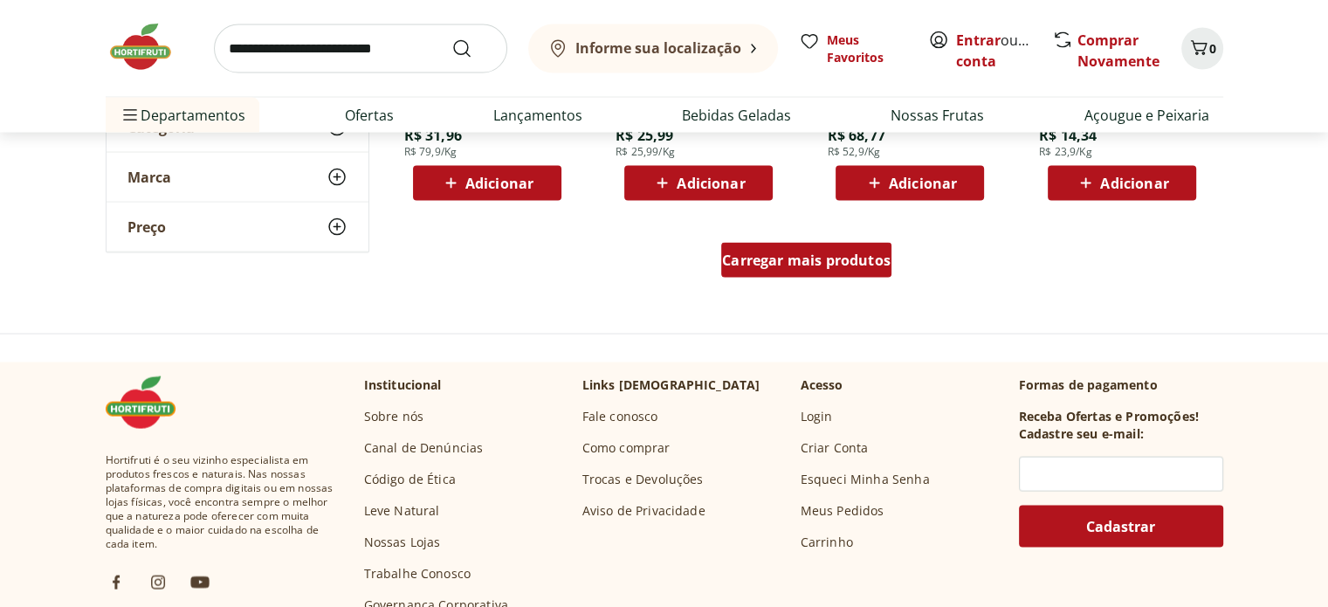
click at [741, 262] on span "Carregar mais produtos" at bounding box center [806, 260] width 169 height 14
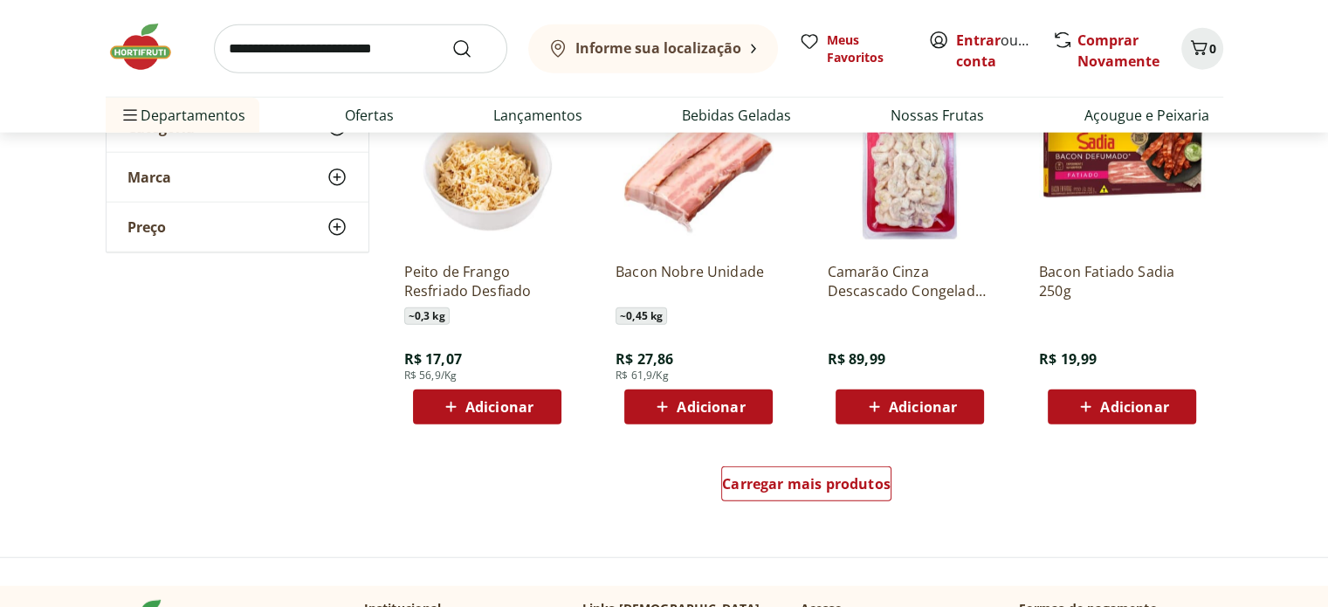
scroll to position [4454, 0]
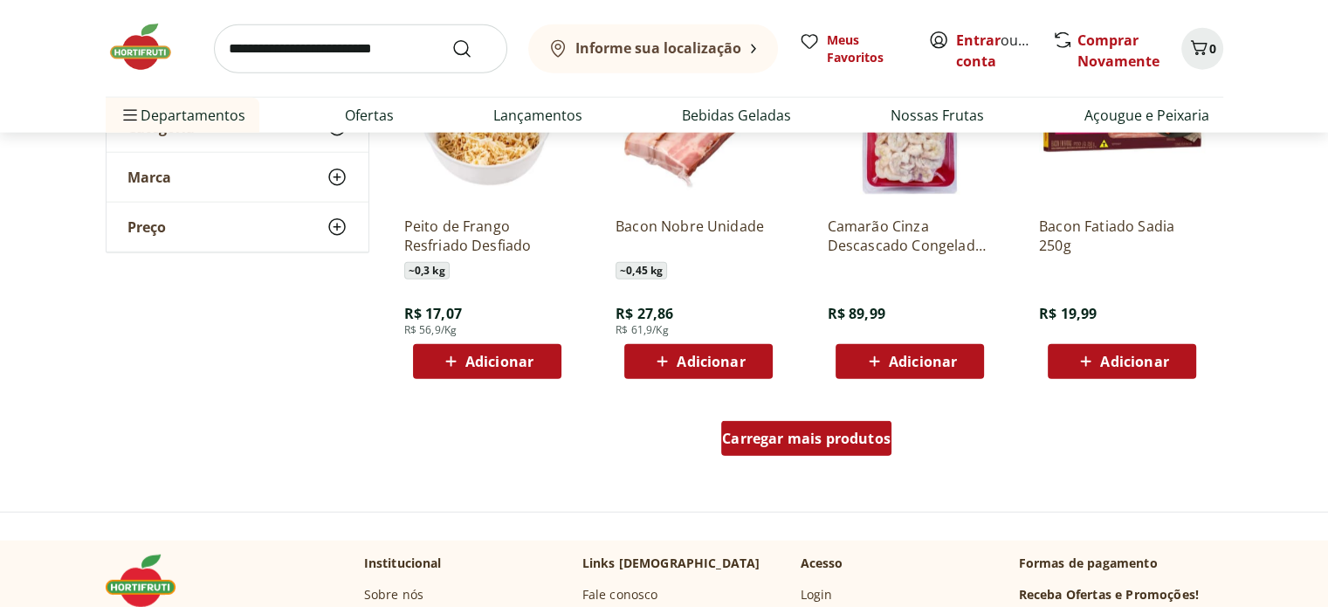
click at [796, 443] on span "Carregar mais produtos" at bounding box center [806, 438] width 169 height 14
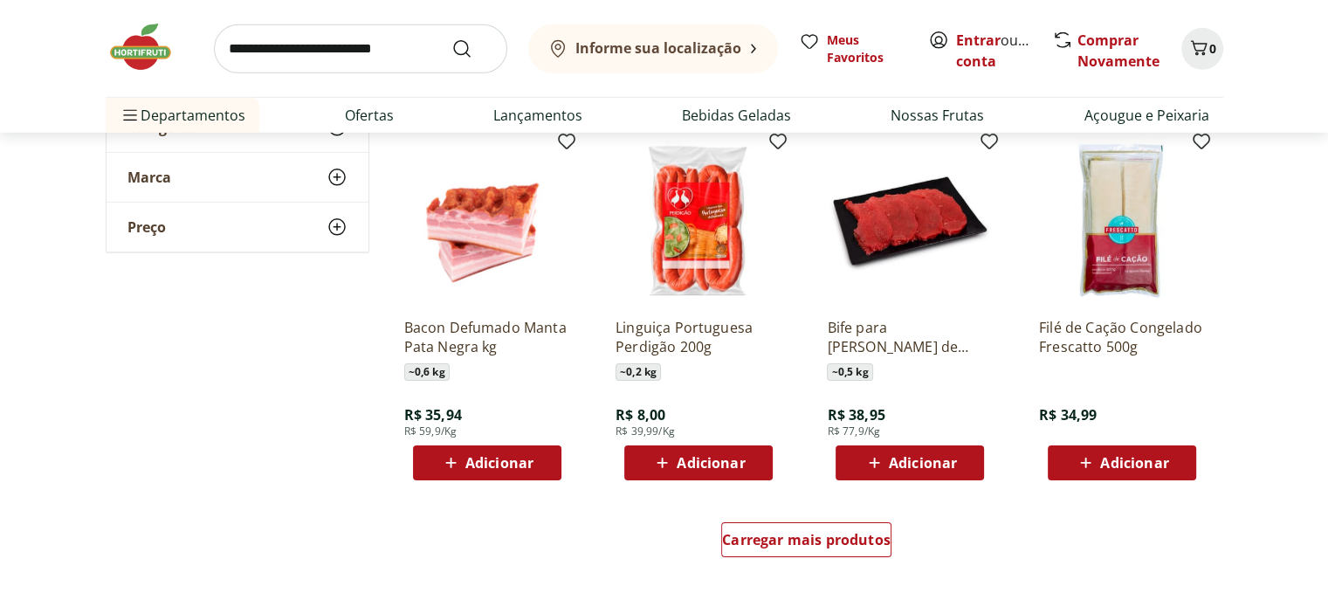
scroll to position [5502, 0]
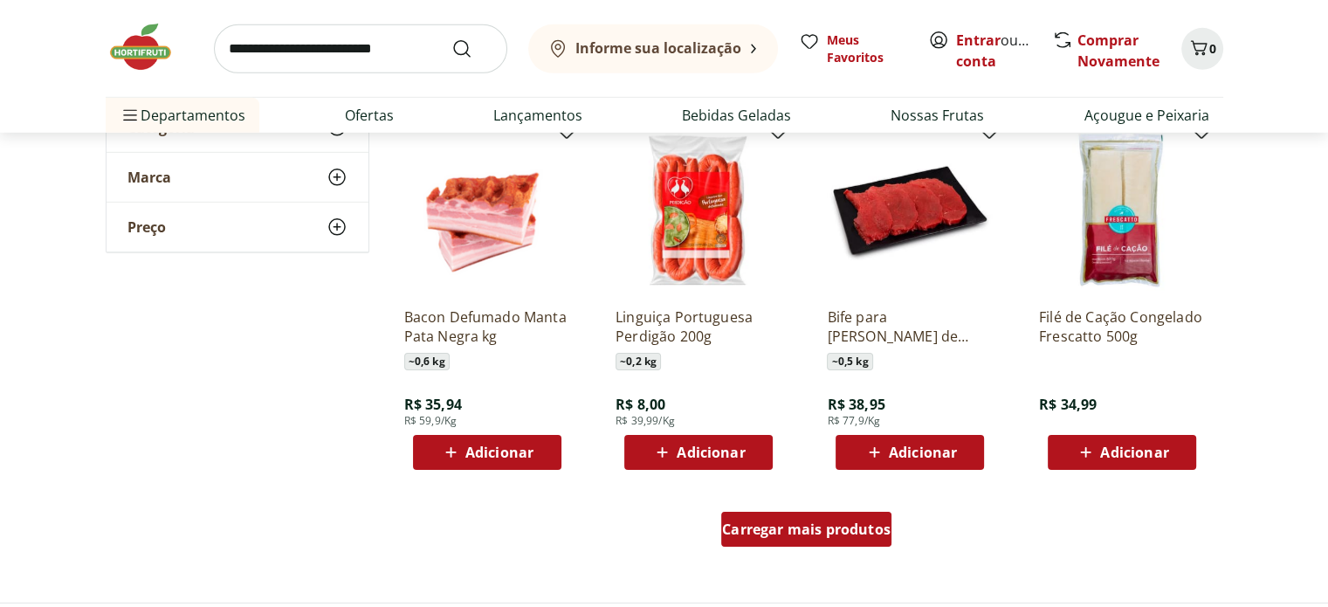
click at [755, 531] on span "Carregar mais produtos" at bounding box center [806, 529] width 169 height 14
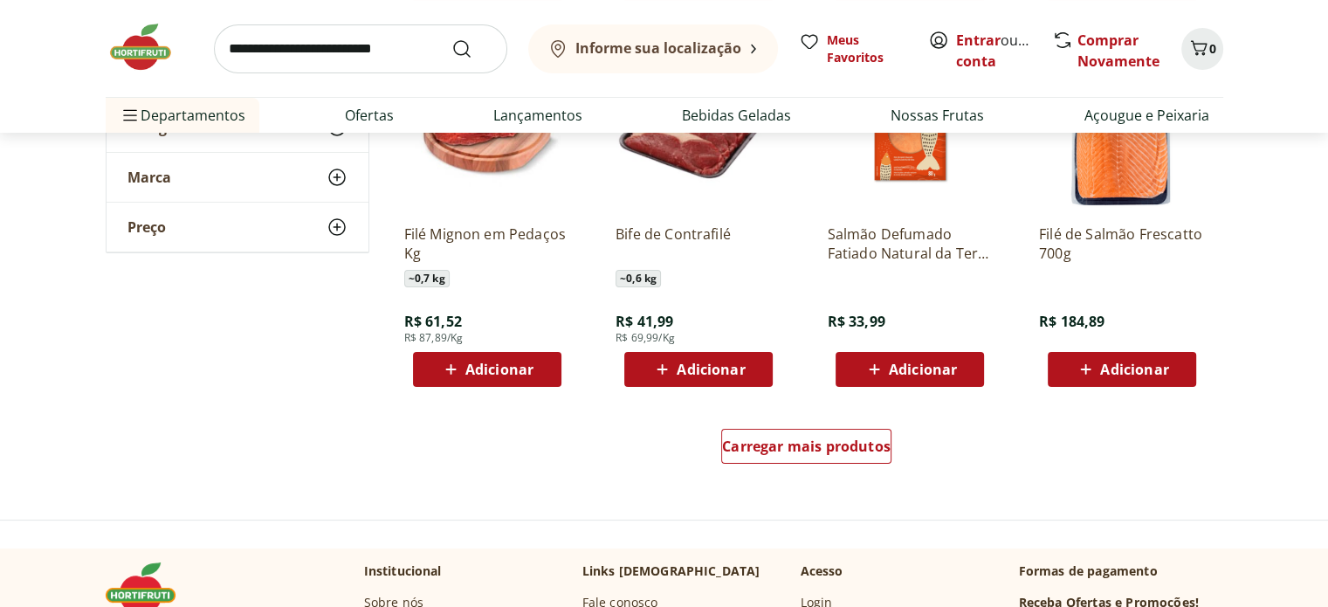
scroll to position [6724, 0]
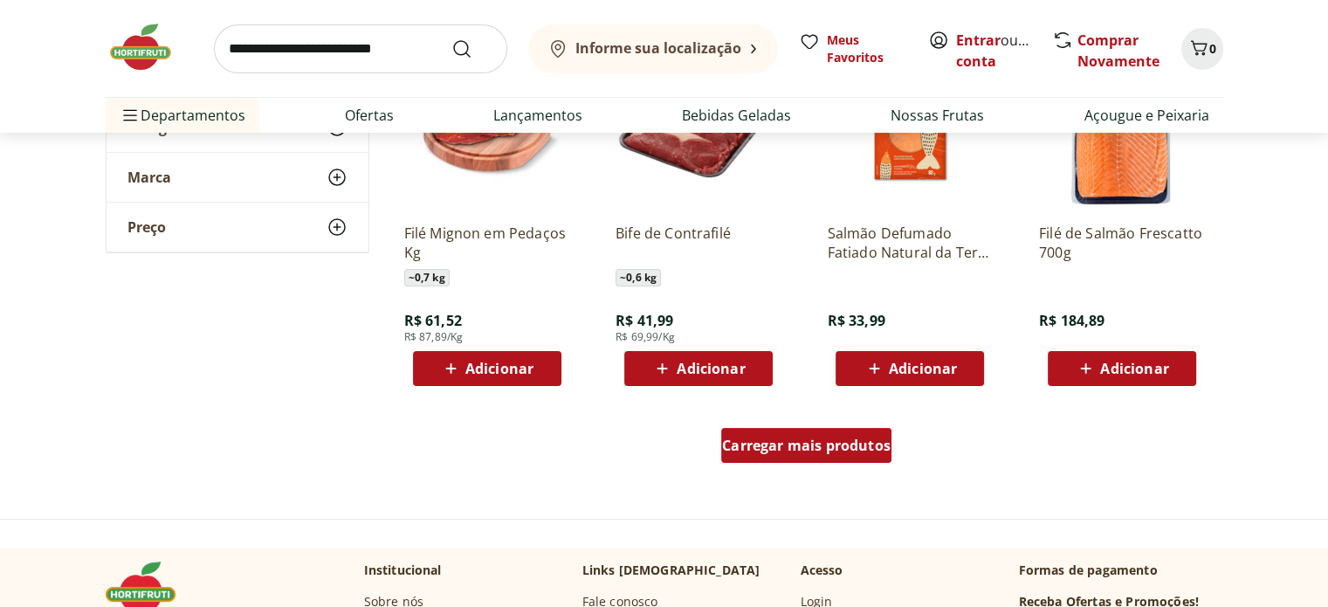
click at [758, 442] on span "Carregar mais produtos" at bounding box center [806, 445] width 169 height 14
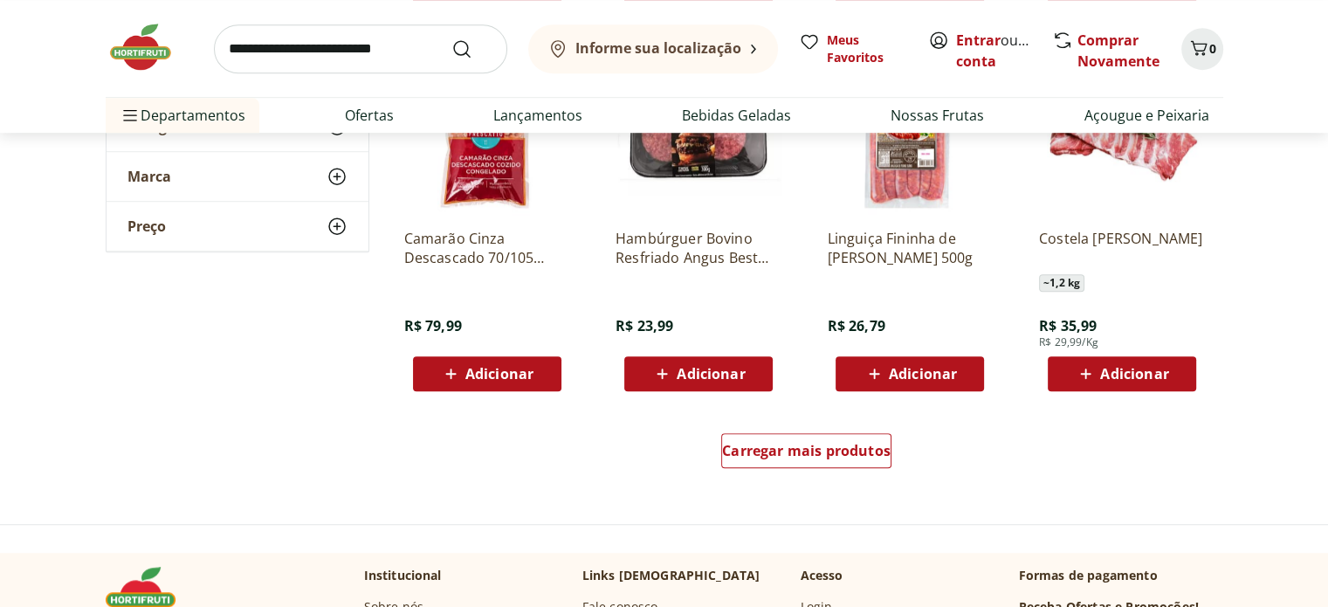
scroll to position [7860, 0]
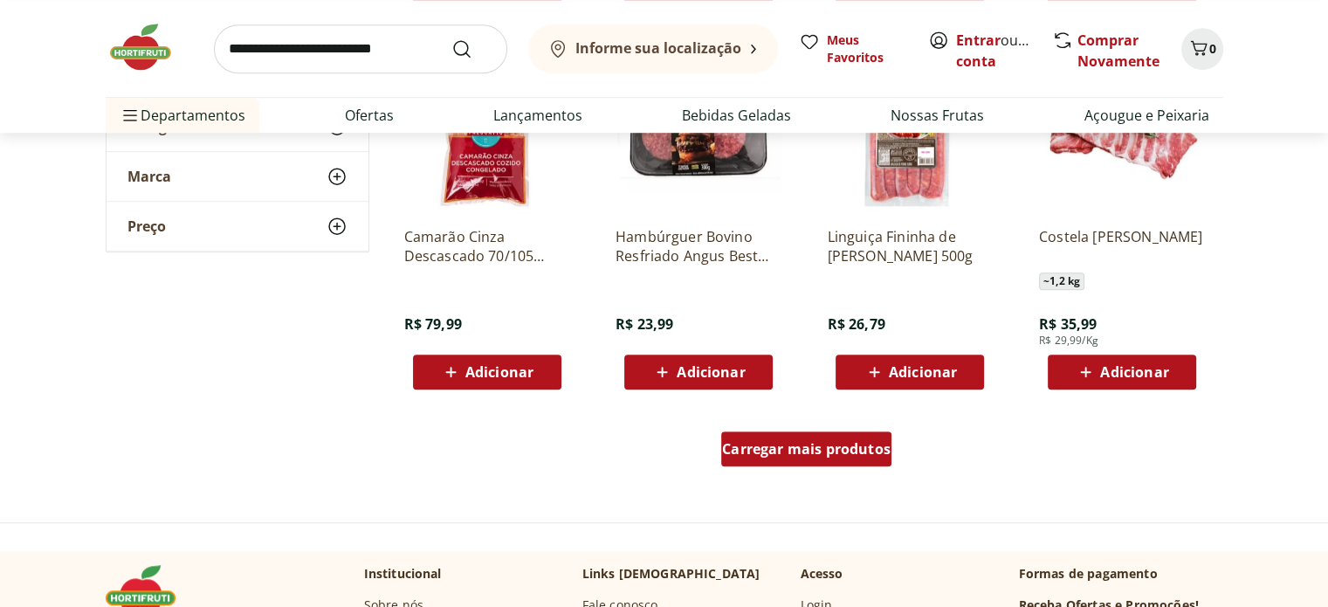
click at [848, 444] on span "Carregar mais produtos" at bounding box center [806, 449] width 169 height 14
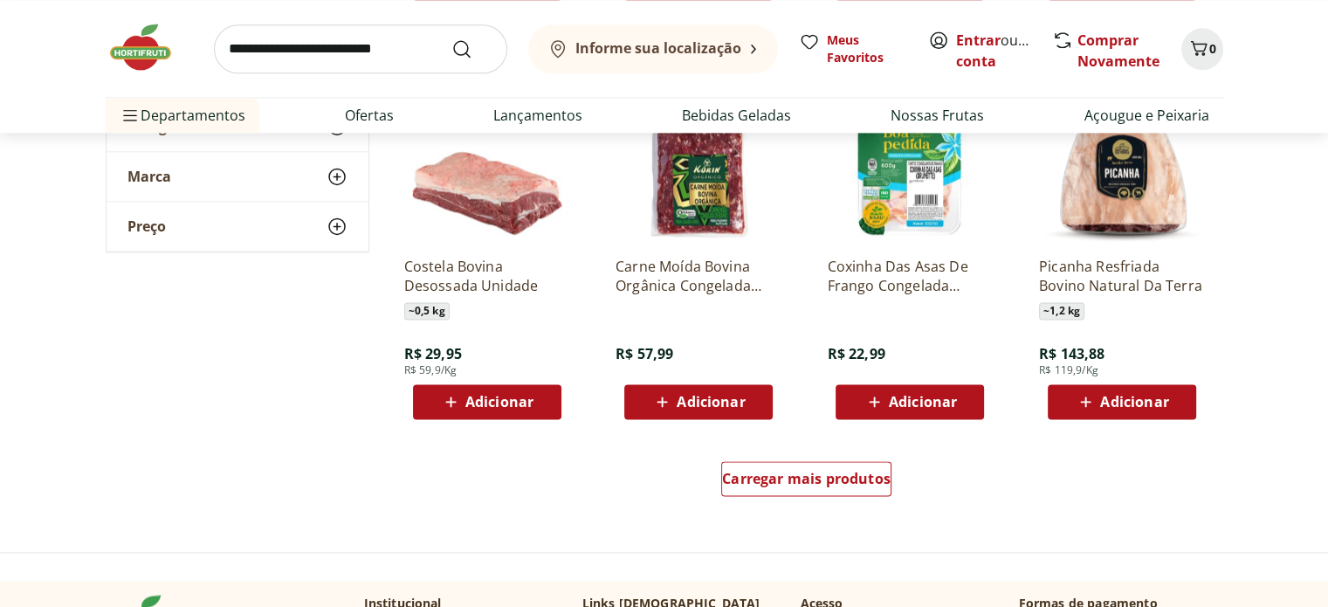
scroll to position [9082, 0]
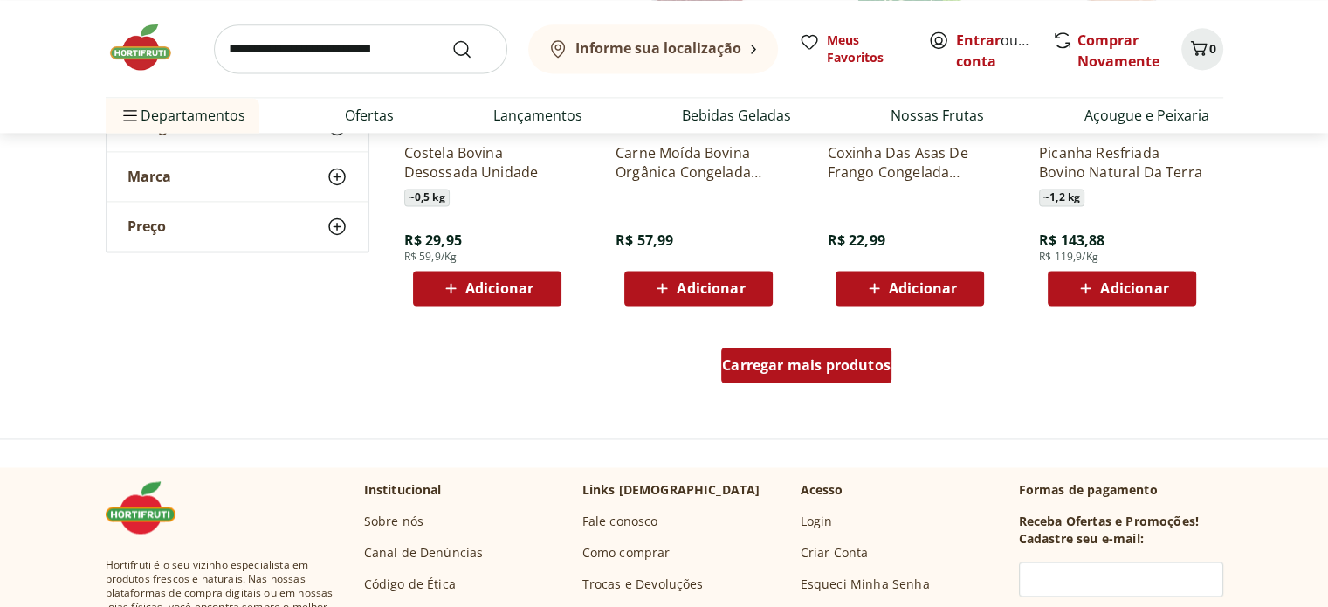
click at [742, 359] on span "Carregar mais produtos" at bounding box center [806, 365] width 169 height 14
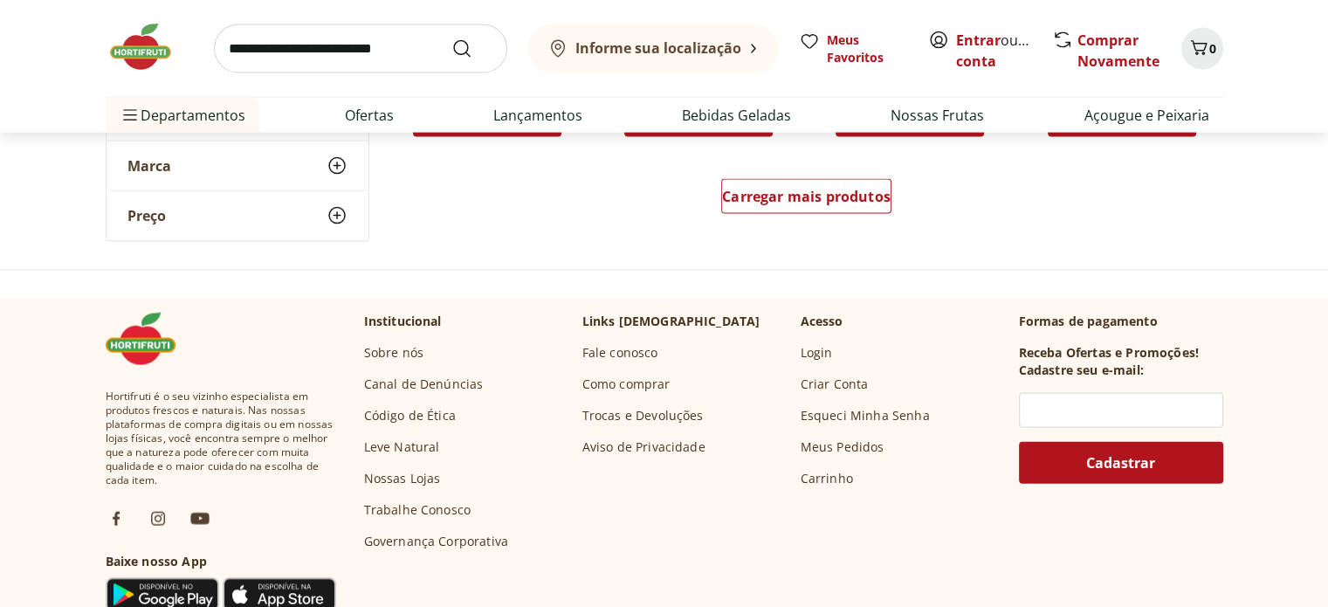
scroll to position [10392, 0]
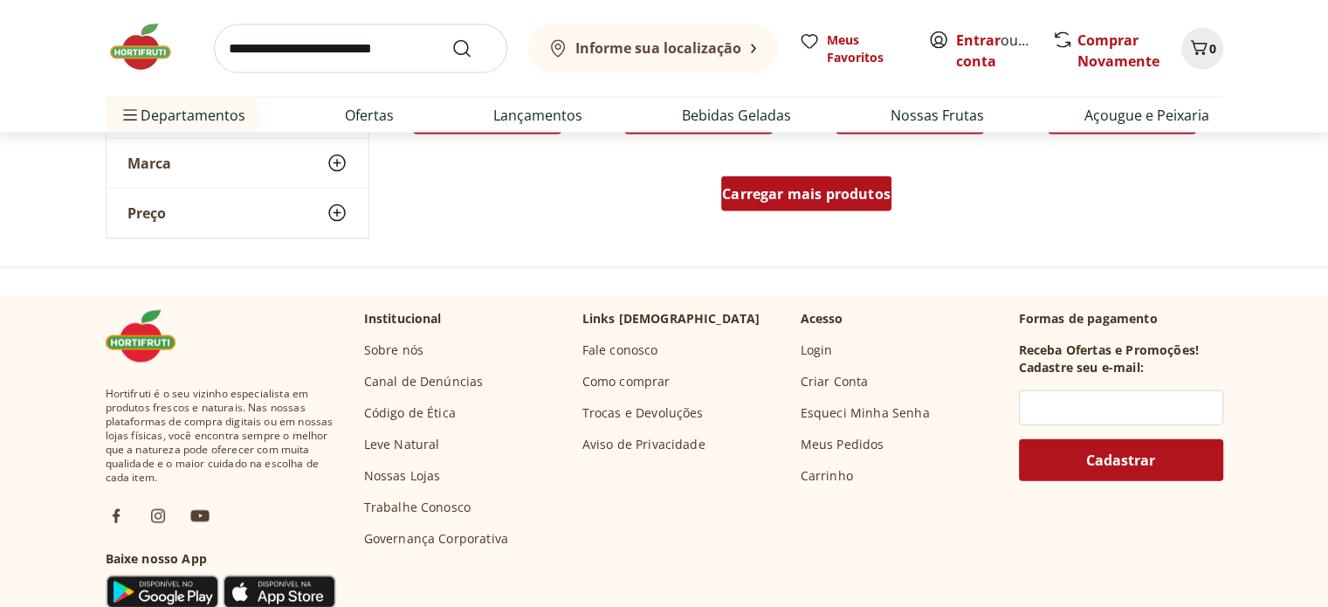
click at [839, 190] on span "Carregar mais produtos" at bounding box center [806, 194] width 169 height 14
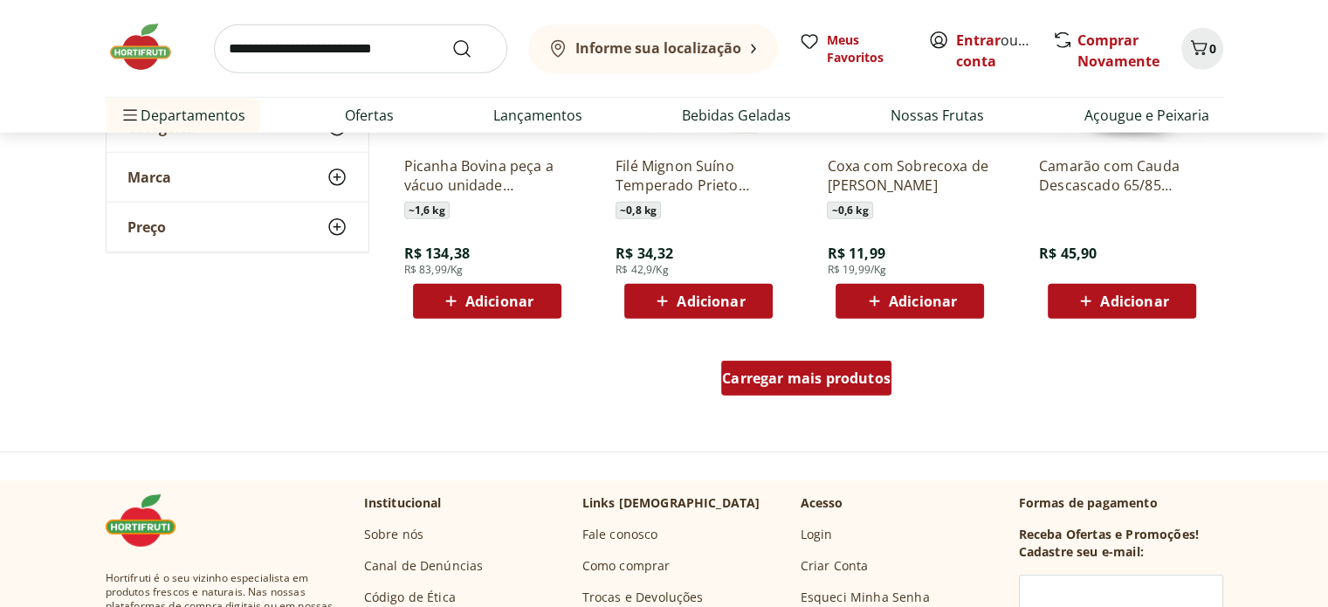
scroll to position [11353, 0]
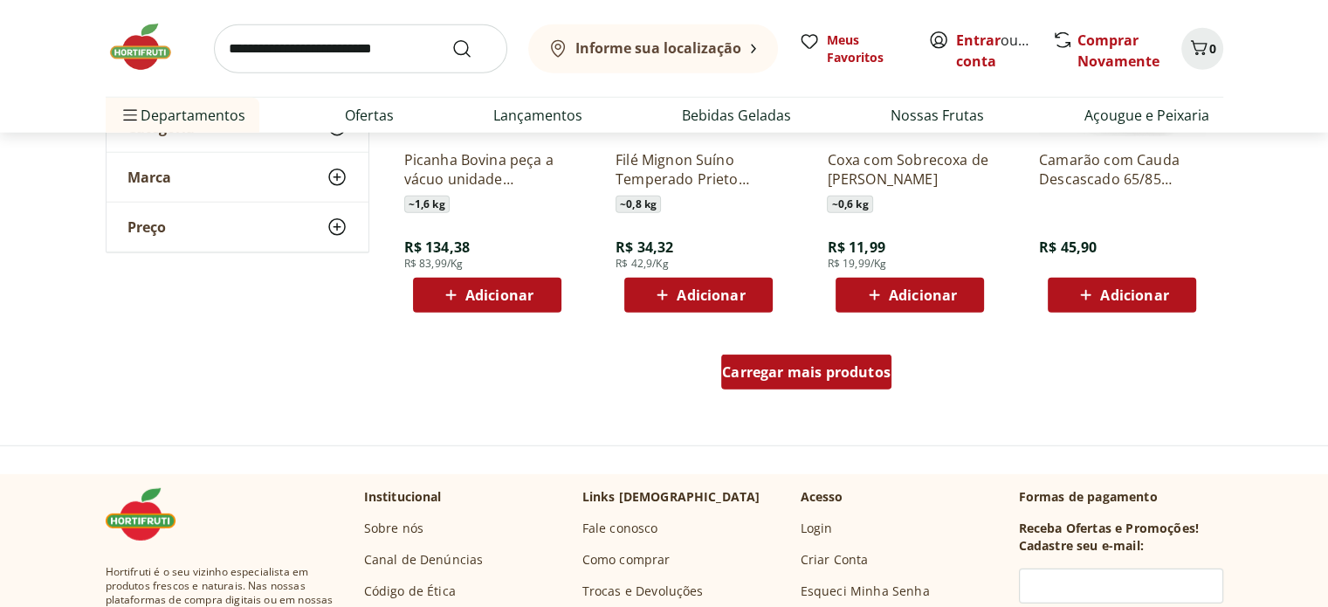
click at [788, 384] on div "Carregar mais produtos" at bounding box center [806, 372] width 170 height 35
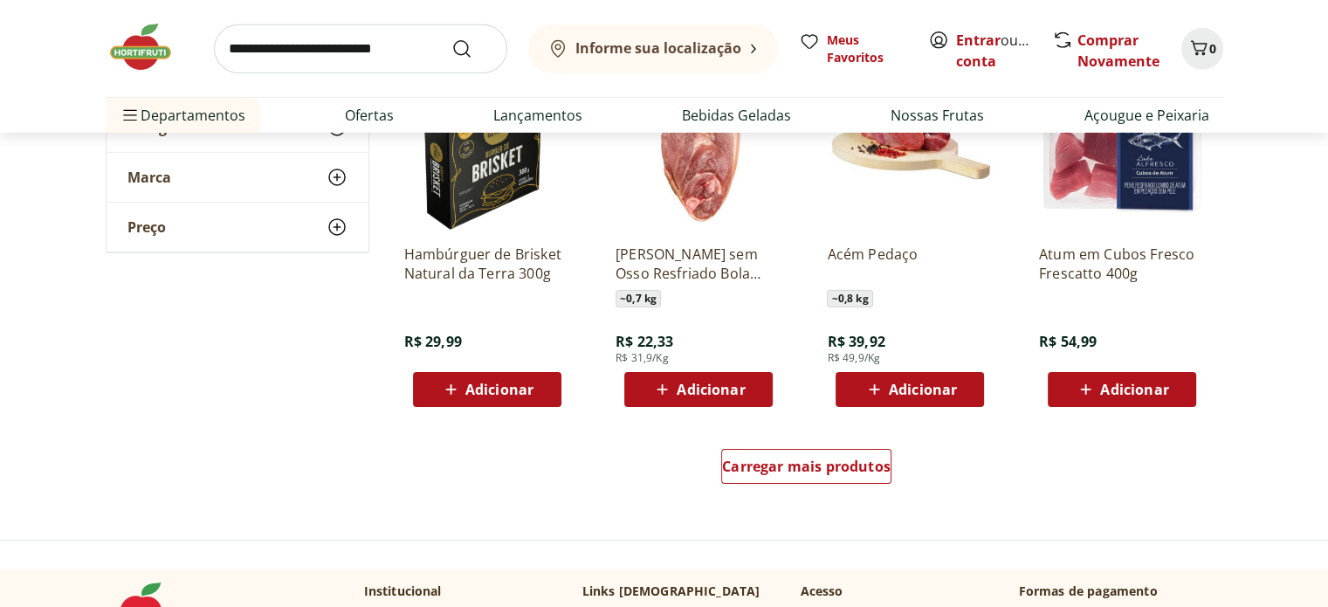
scroll to position [12401, 0]
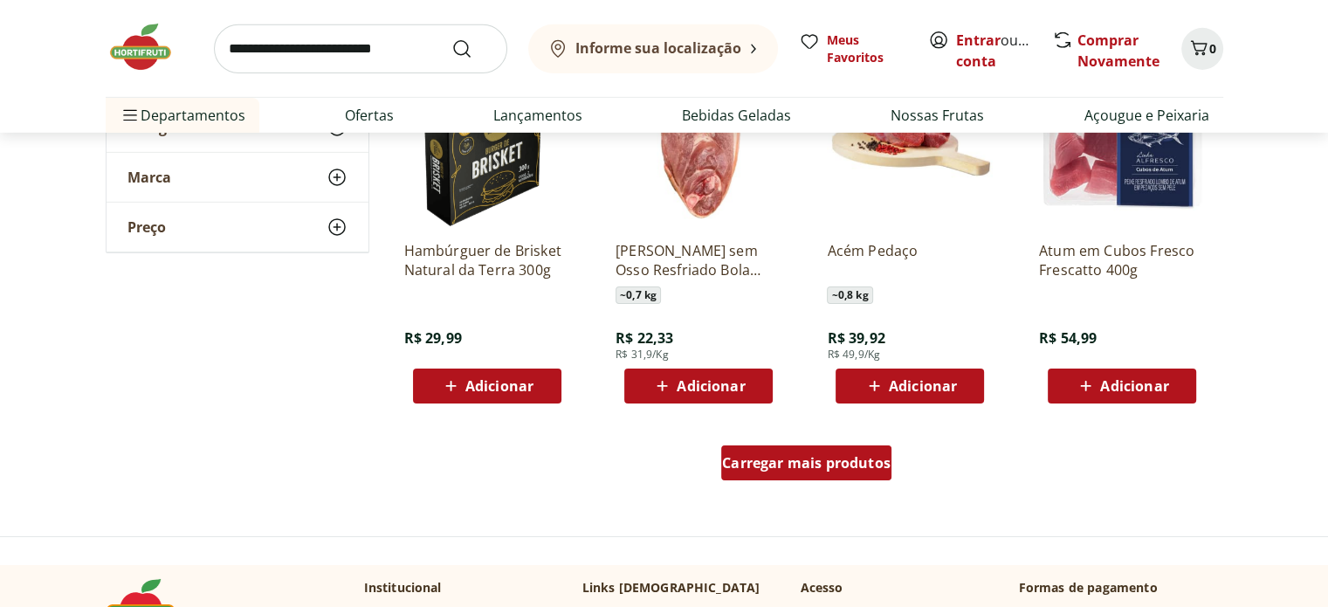
click at [764, 472] on div "Carregar mais produtos" at bounding box center [806, 462] width 170 height 35
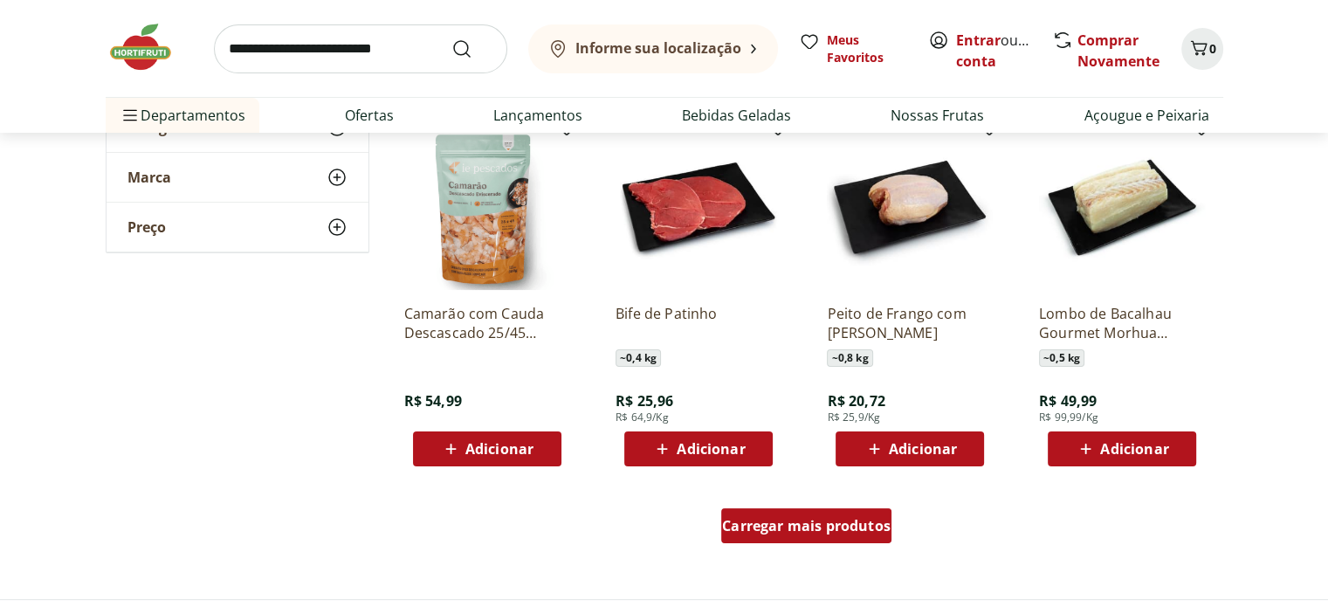
scroll to position [13536, 0]
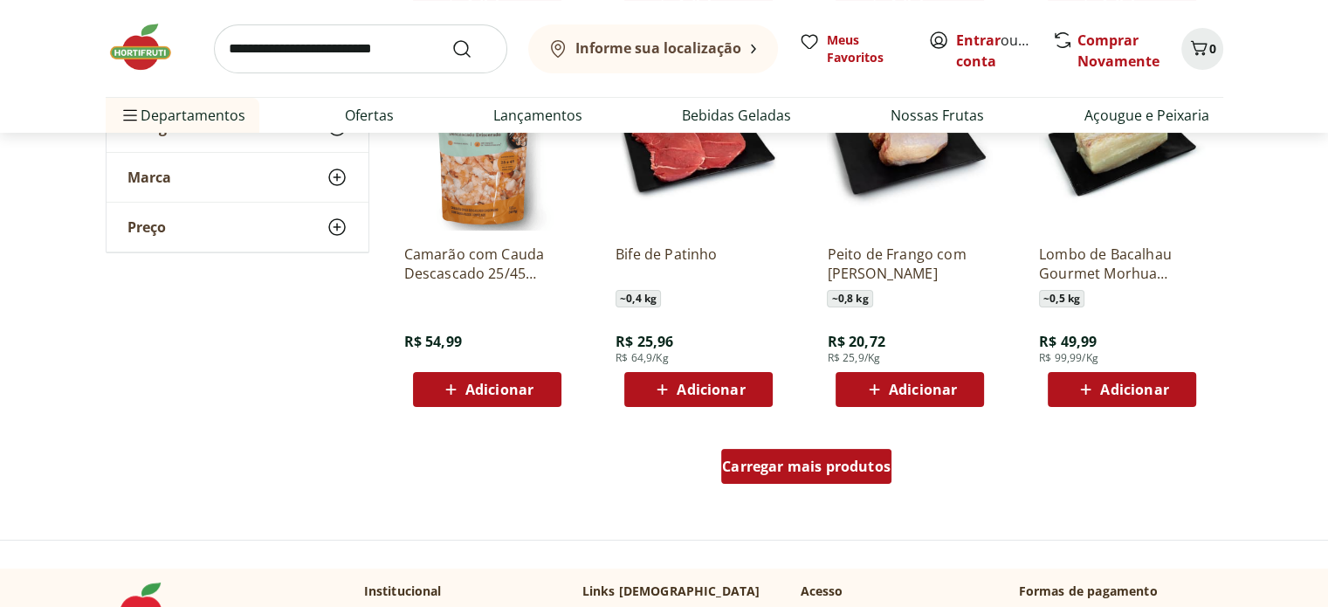
click at [766, 471] on span "Carregar mais produtos" at bounding box center [806, 466] width 169 height 14
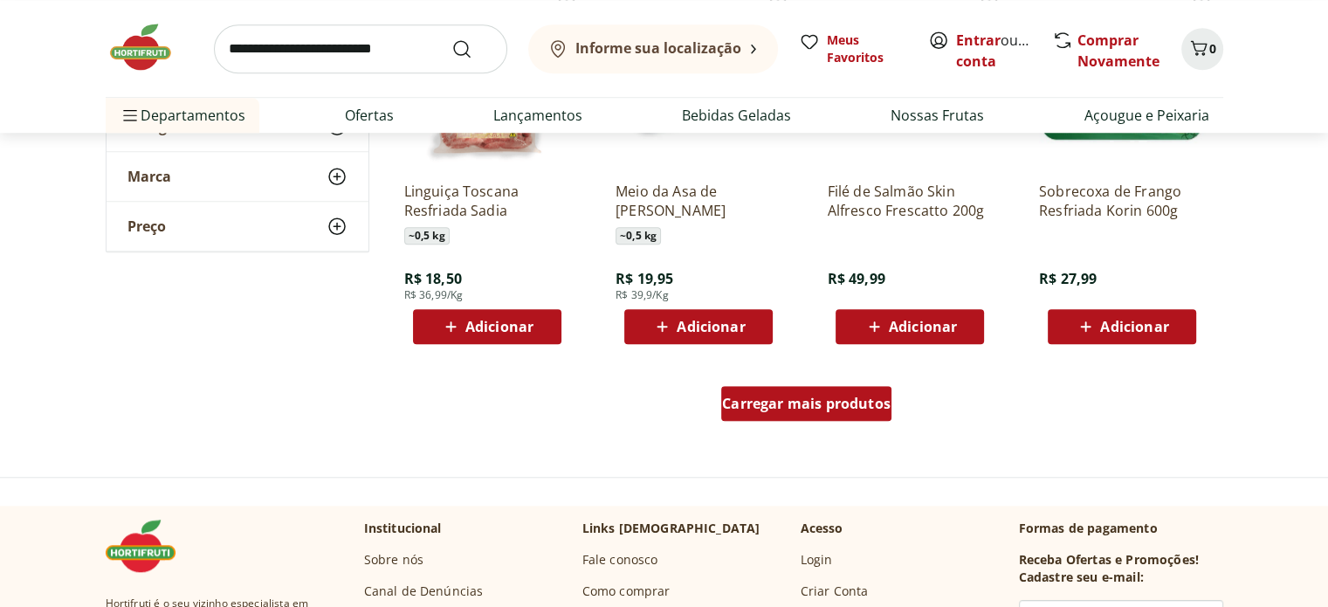
scroll to position [14759, 0]
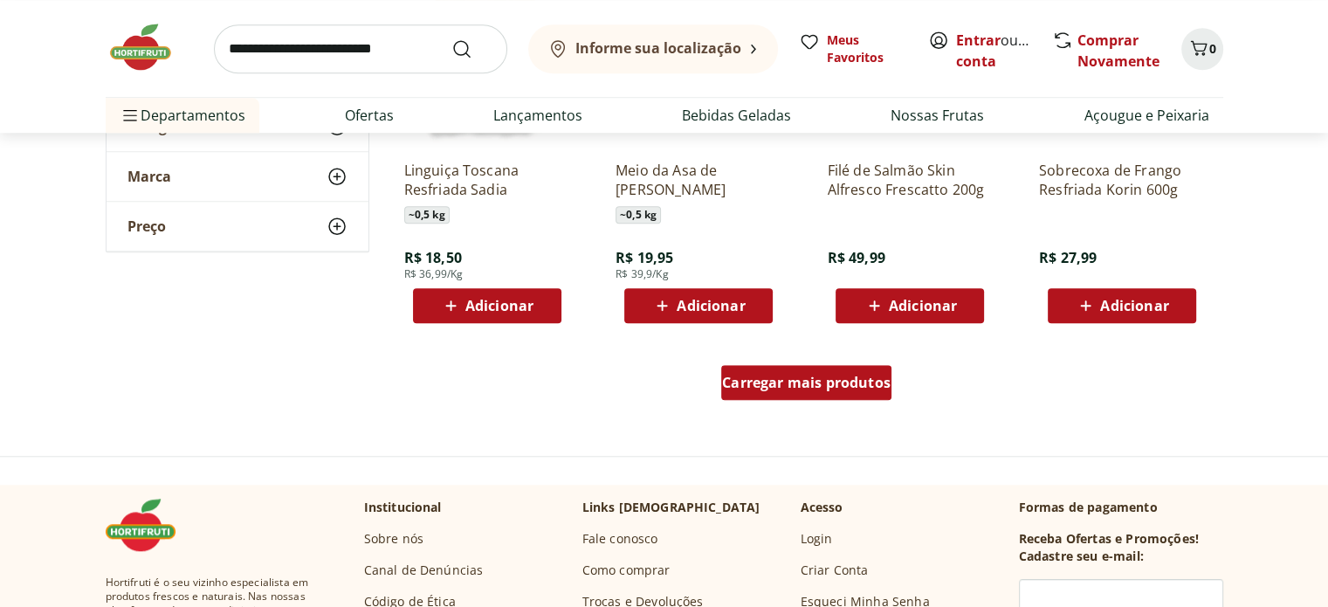
click at [790, 386] on span "Carregar mais produtos" at bounding box center [806, 383] width 169 height 14
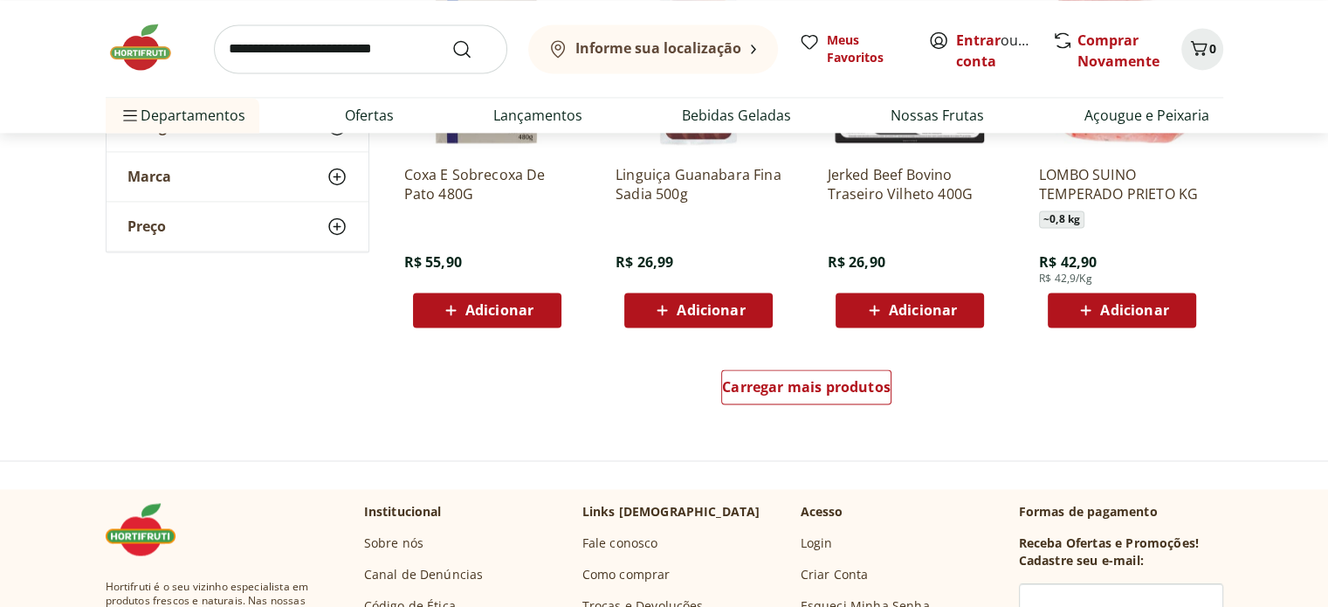
scroll to position [15894, 0]
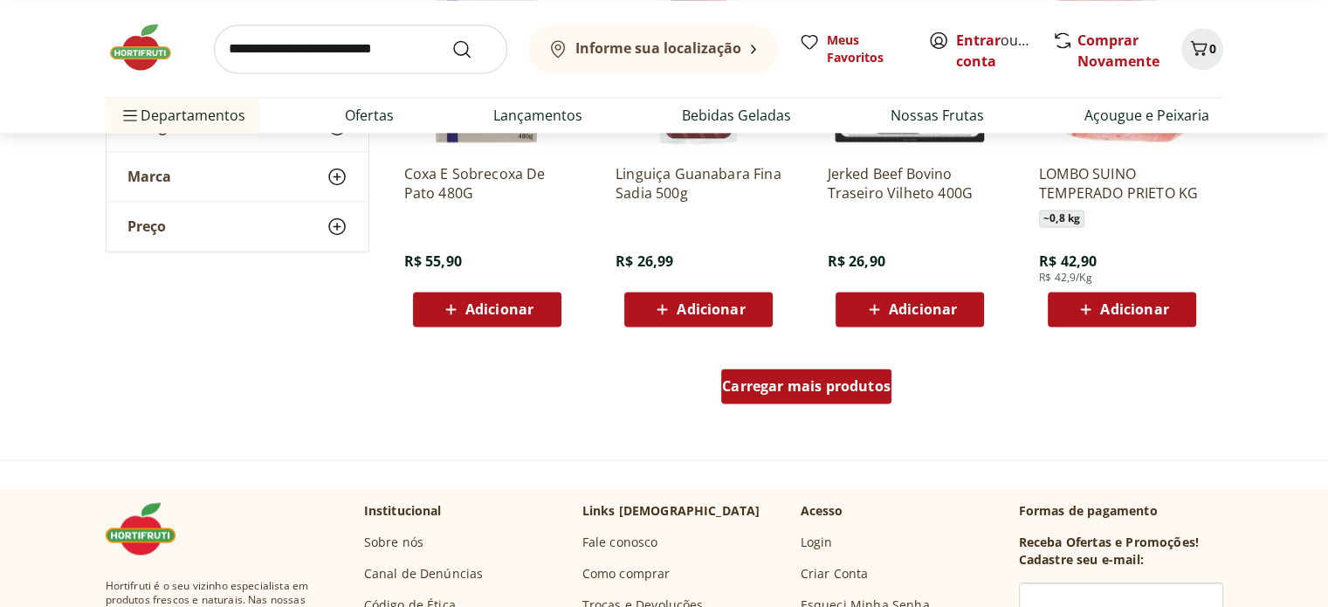
click at [813, 386] on span "Carregar mais produtos" at bounding box center [806, 386] width 169 height 14
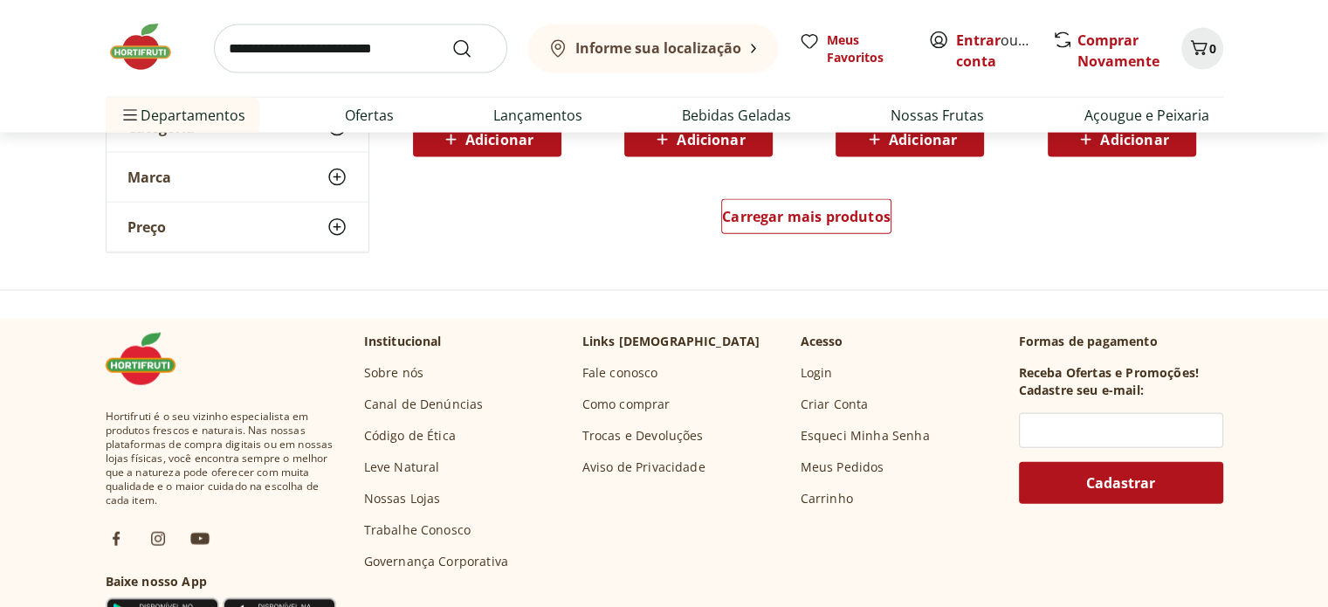
scroll to position [17204, 0]
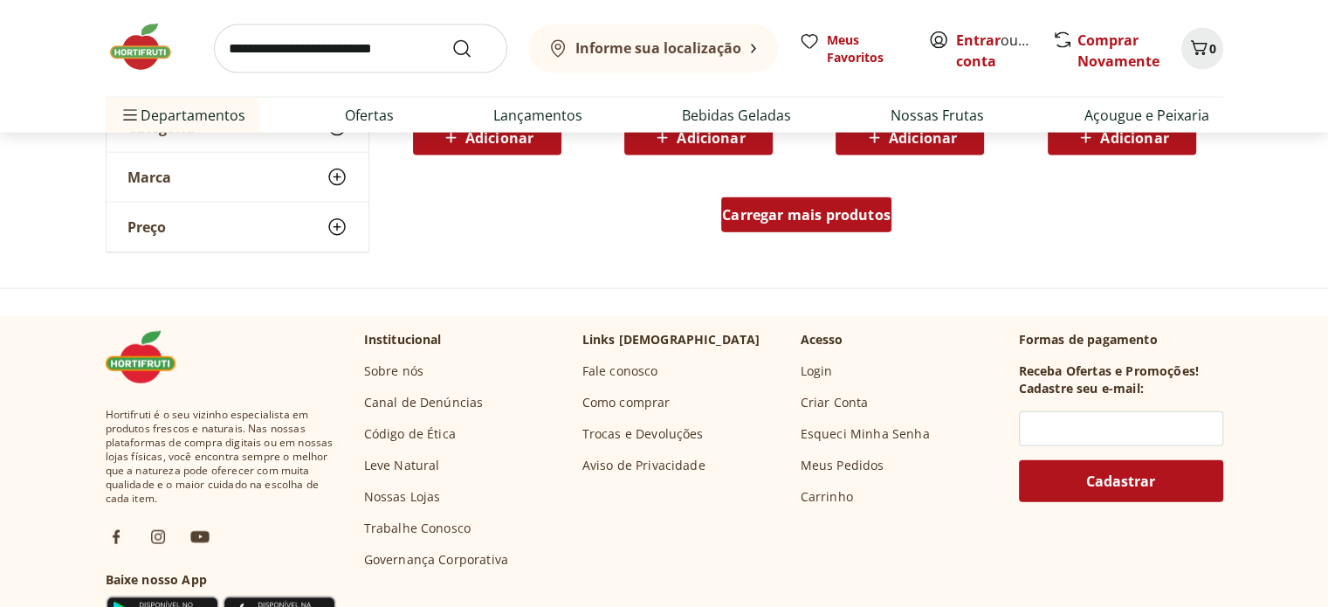
click at [787, 215] on span "Carregar mais produtos" at bounding box center [806, 215] width 169 height 14
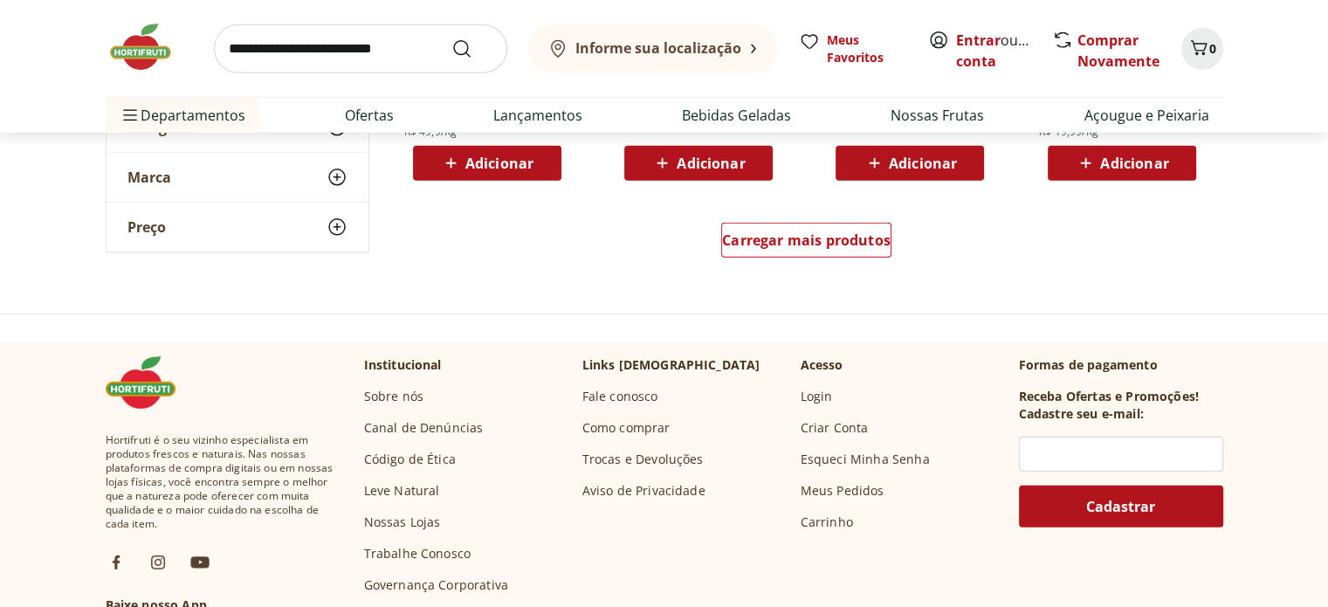
scroll to position [18339, 0]
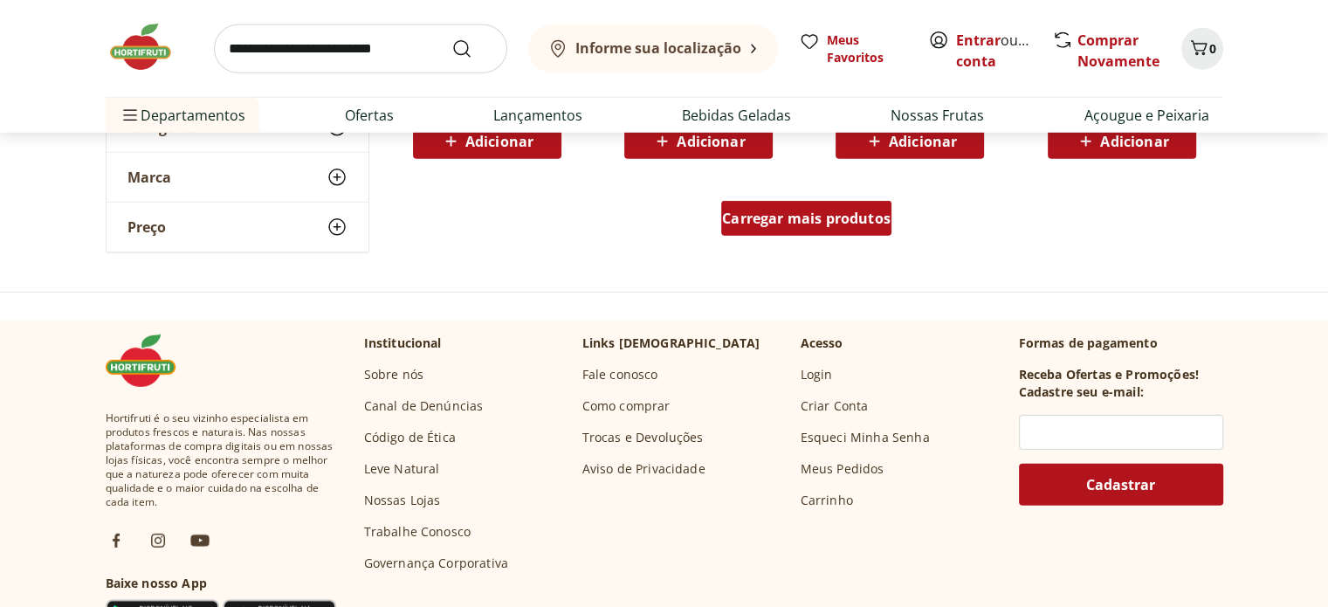
click at [824, 225] on span "Carregar mais produtos" at bounding box center [806, 218] width 169 height 14
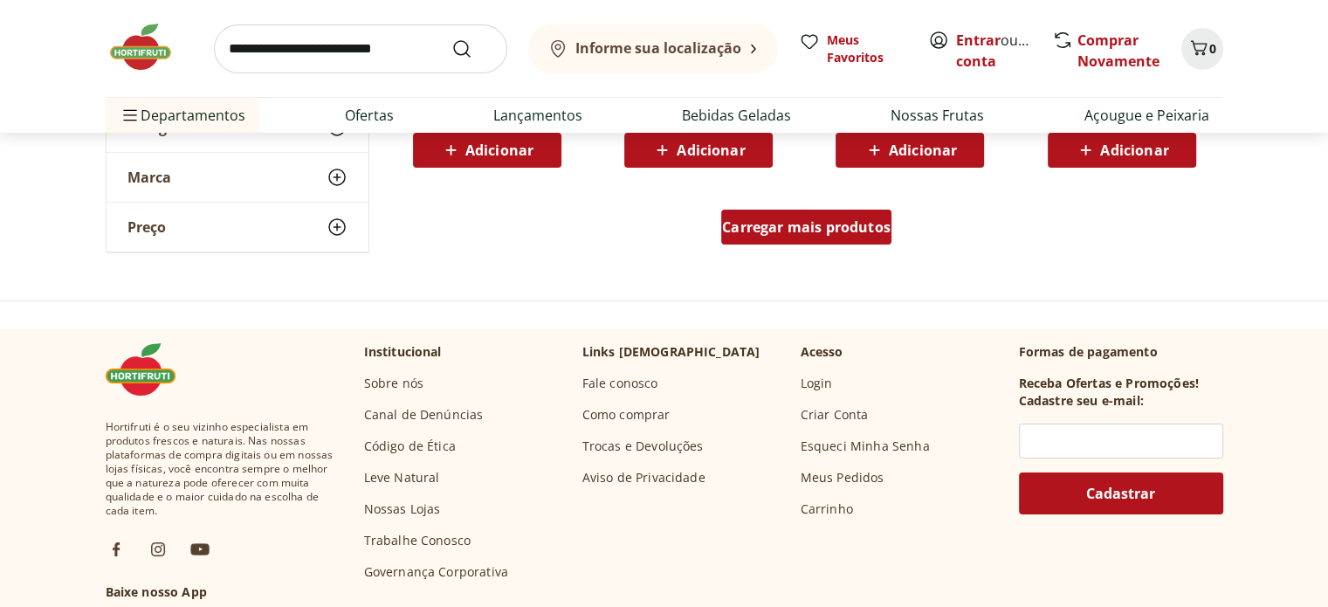
scroll to position [19474, 0]
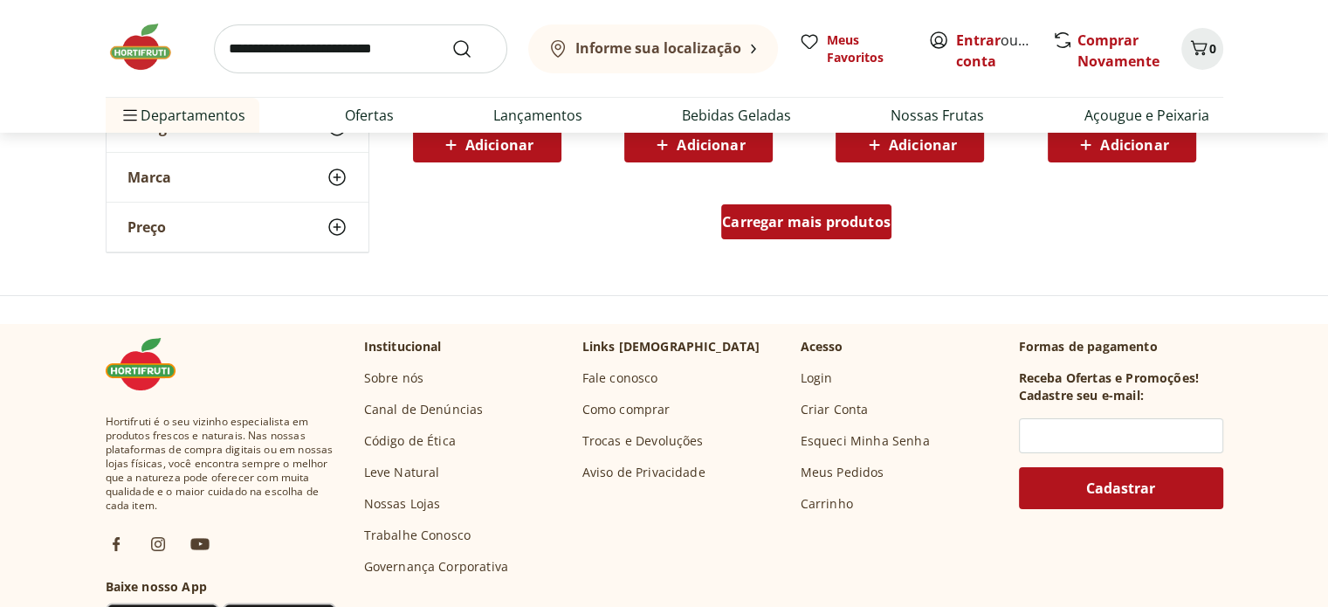
click at [824, 226] on span "Carregar mais produtos" at bounding box center [806, 222] width 169 height 14
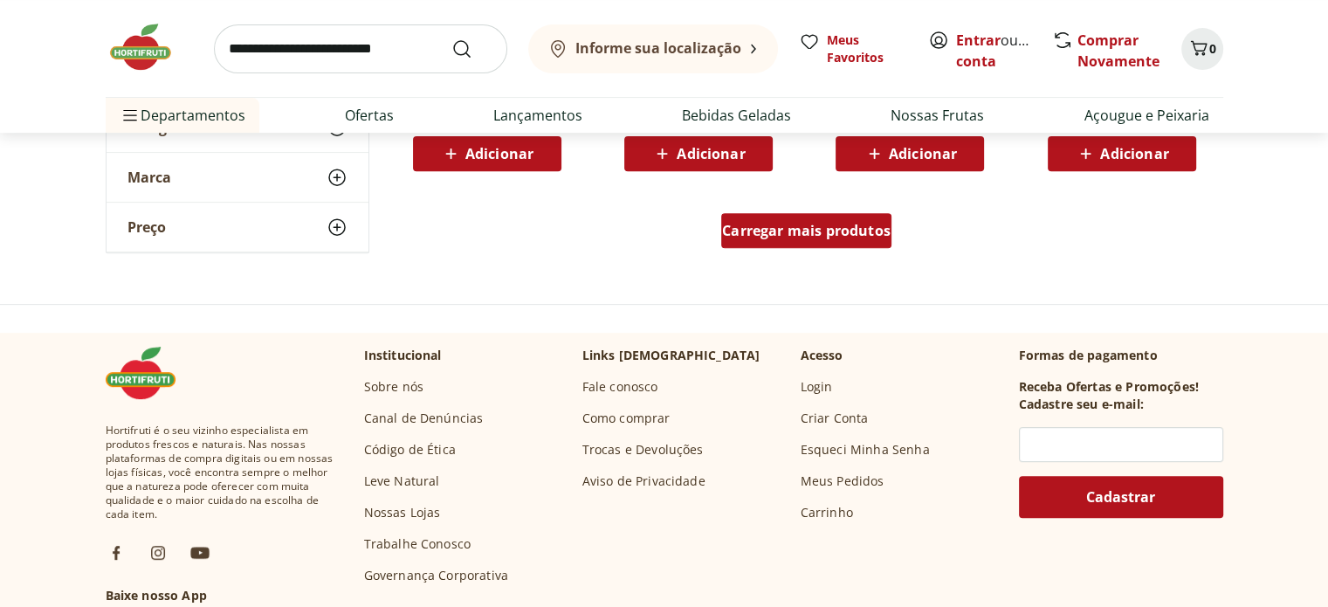
scroll to position [20610, 0]
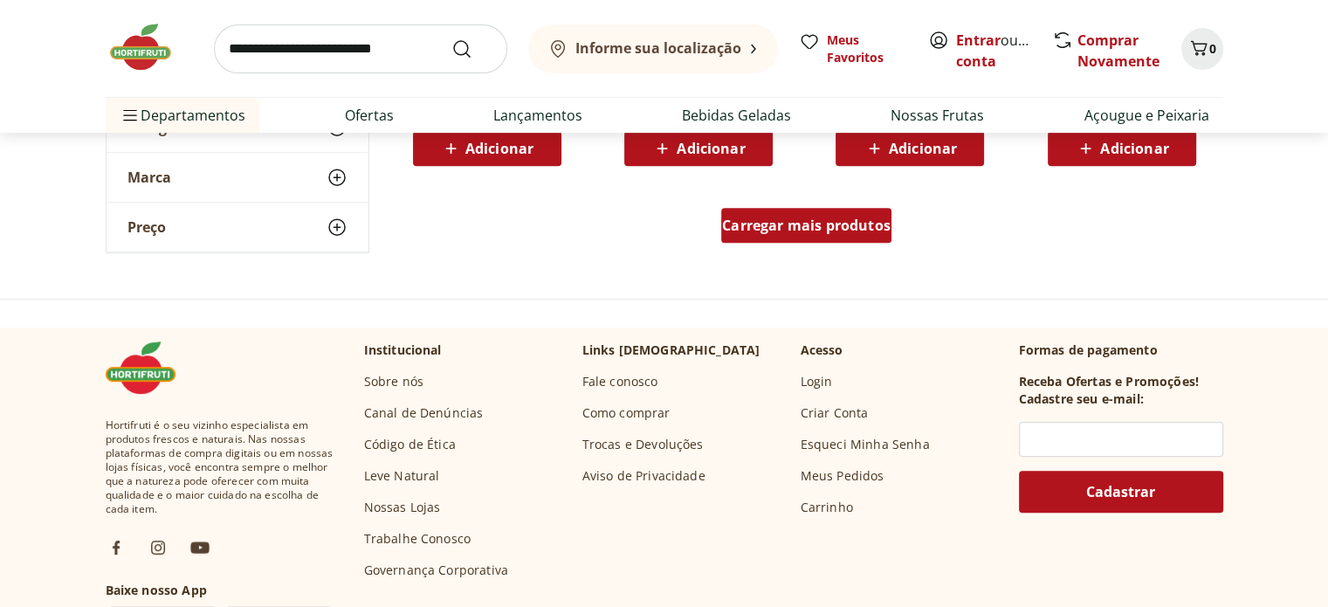
click at [824, 226] on span "Carregar mais produtos" at bounding box center [806, 225] width 169 height 14
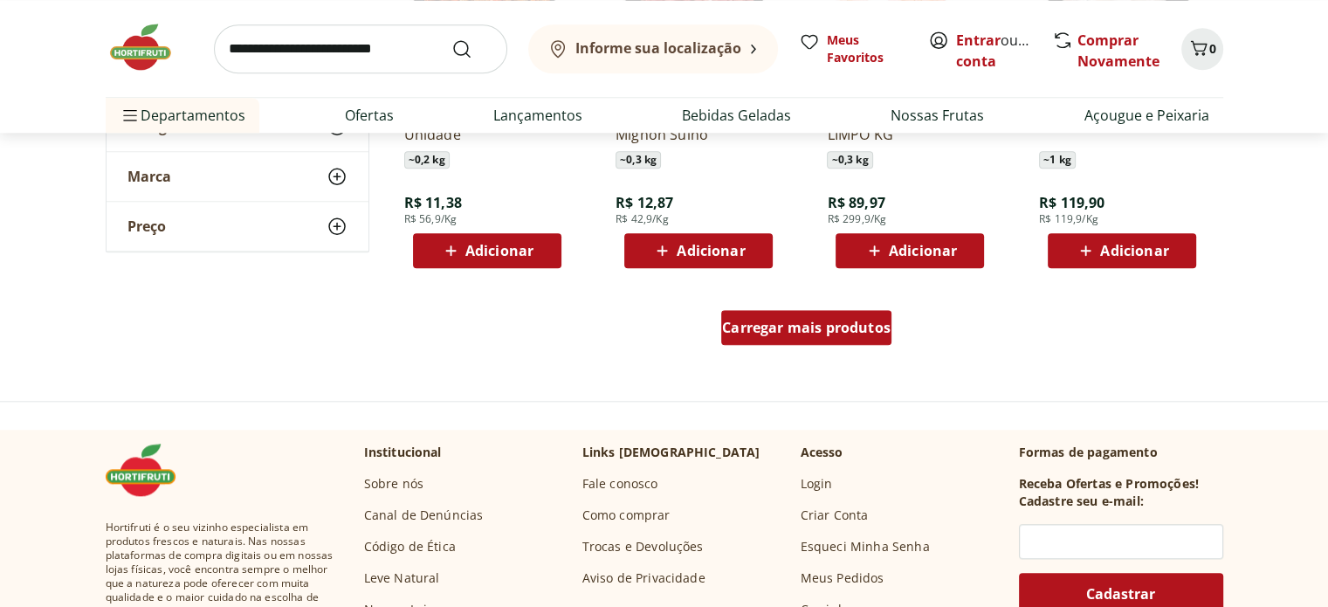
scroll to position [21658, 0]
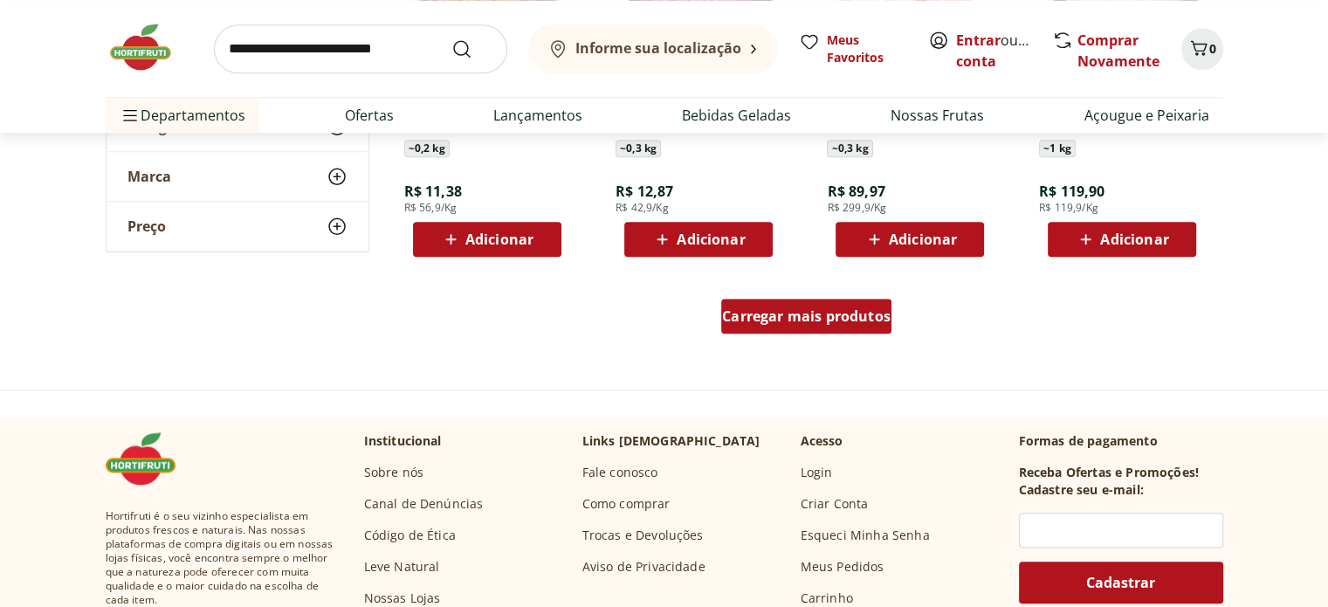
click at [822, 310] on span "Carregar mais produtos" at bounding box center [806, 316] width 169 height 14
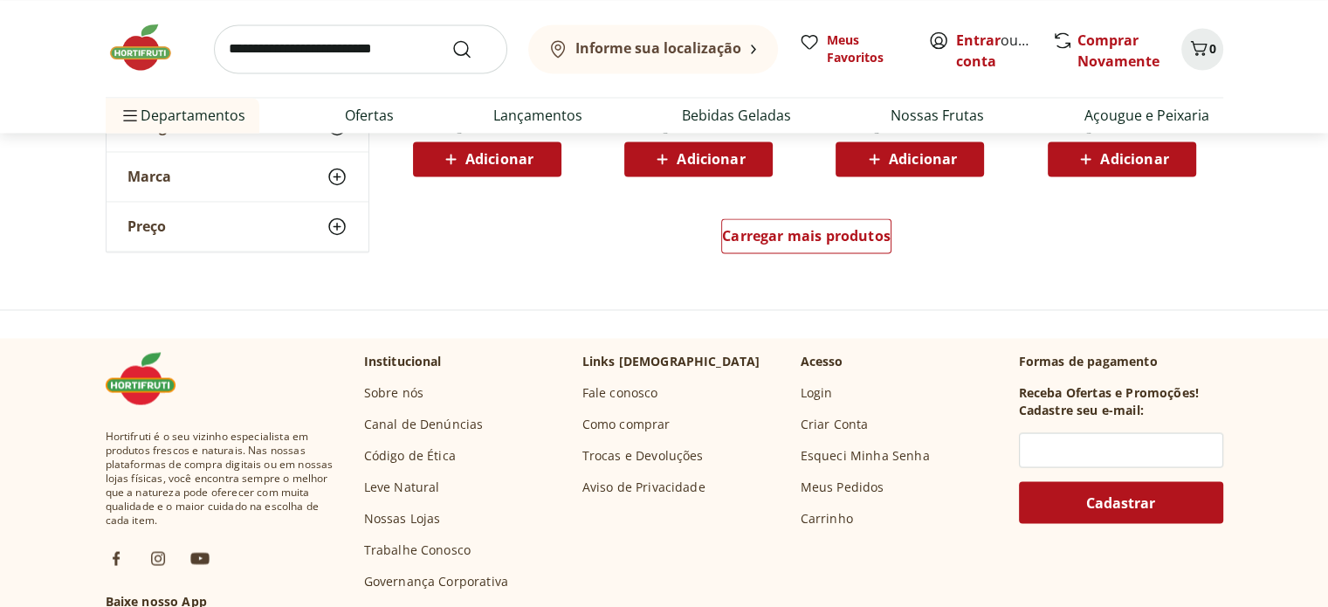
scroll to position [22880, 0]
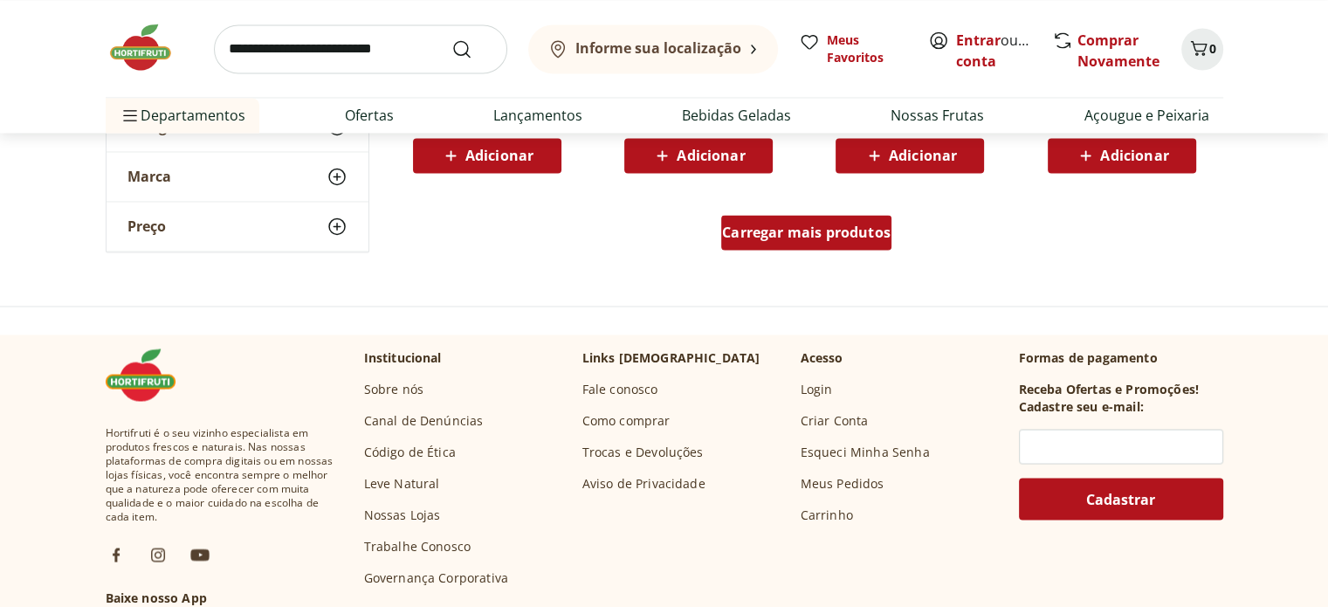
click at [786, 226] on span "Carregar mais produtos" at bounding box center [806, 232] width 169 height 14
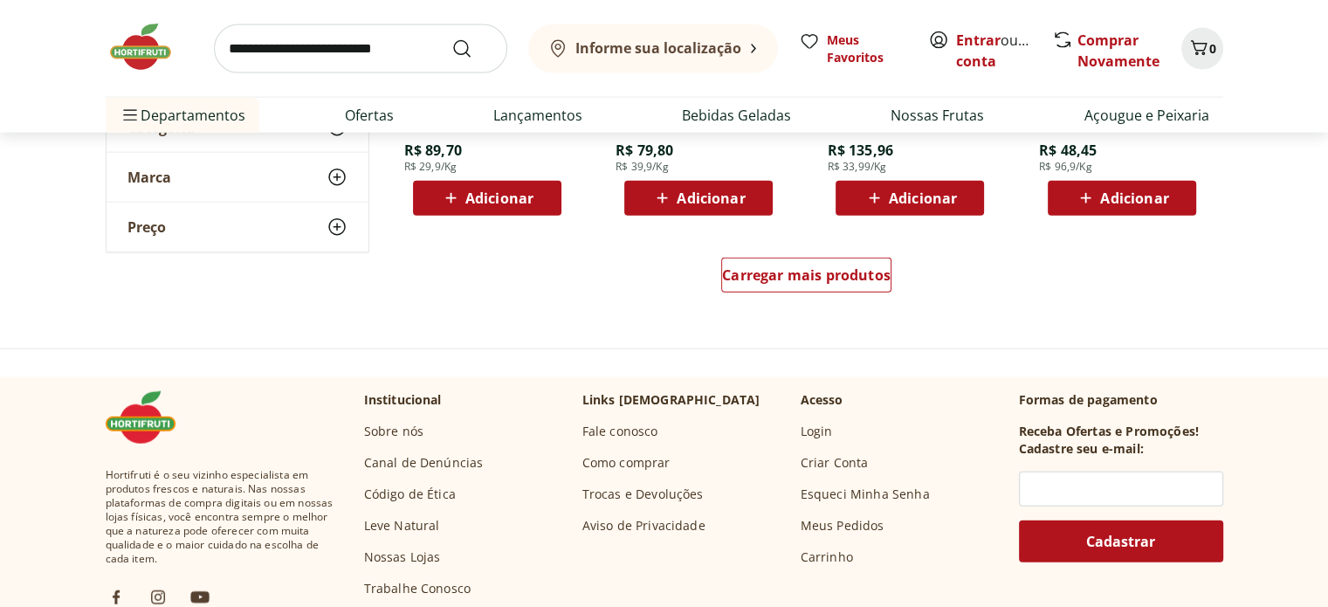
scroll to position [24016, 0]
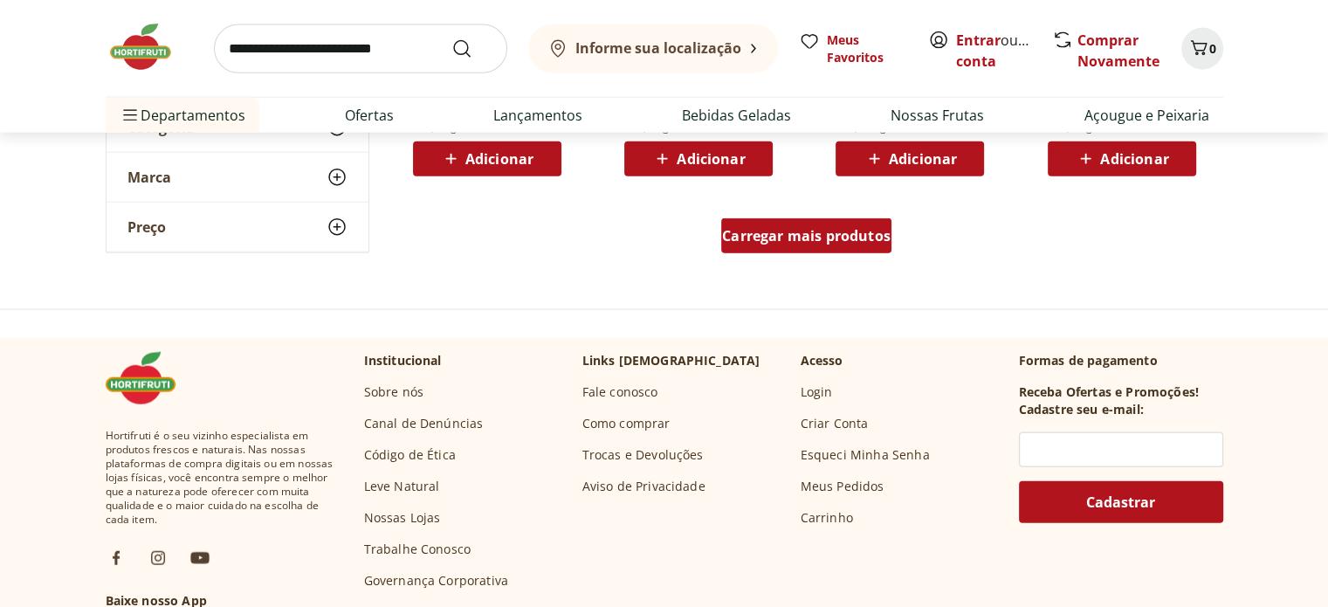
click at [782, 233] on span "Carregar mais produtos" at bounding box center [806, 236] width 169 height 14
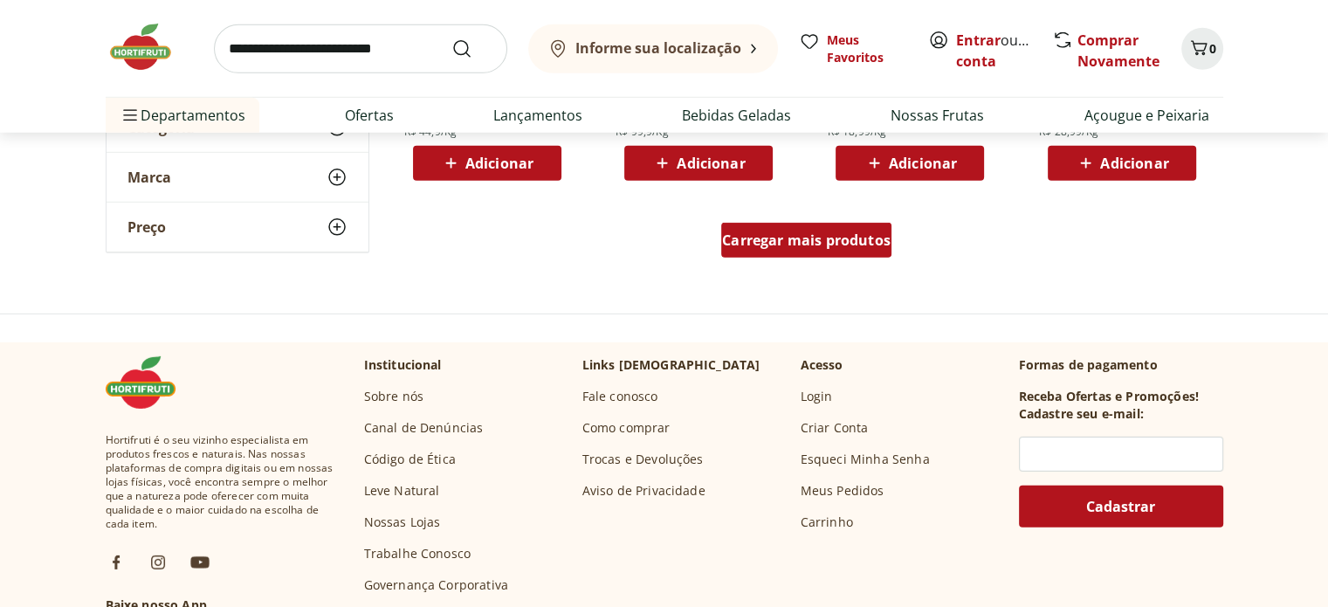
scroll to position [25151, 0]
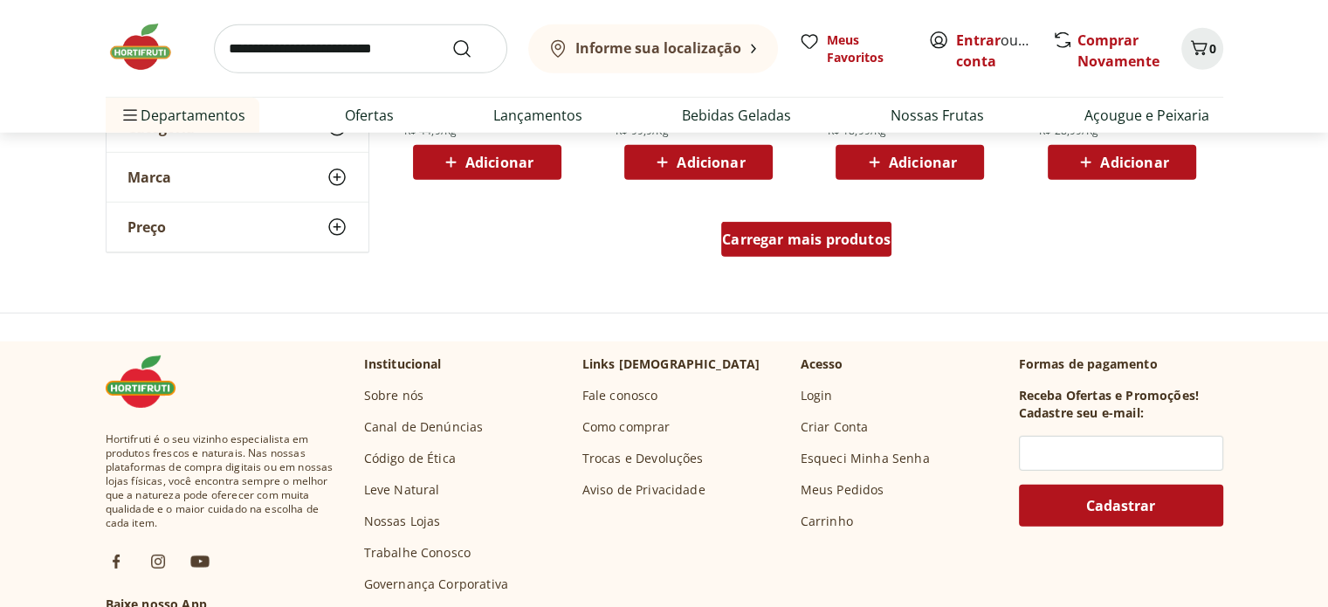
click at [782, 233] on span "Carregar mais produtos" at bounding box center [806, 239] width 169 height 14
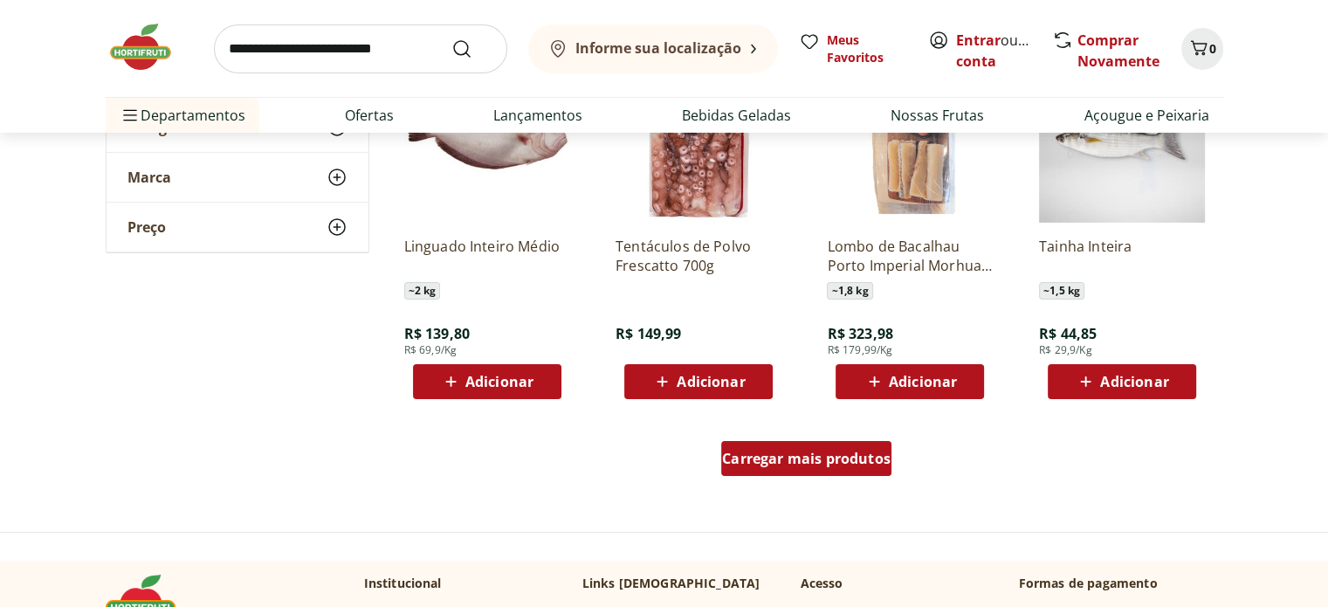
scroll to position [26112, 0]
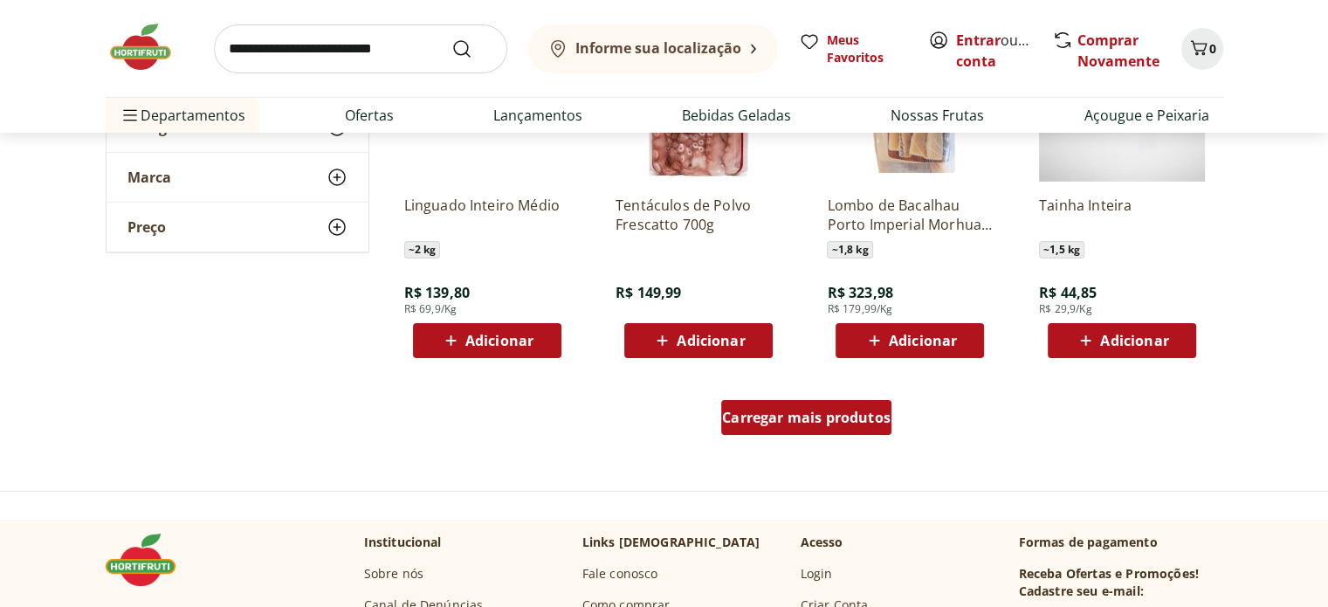
click at [810, 422] on span "Carregar mais produtos" at bounding box center [806, 417] width 169 height 14
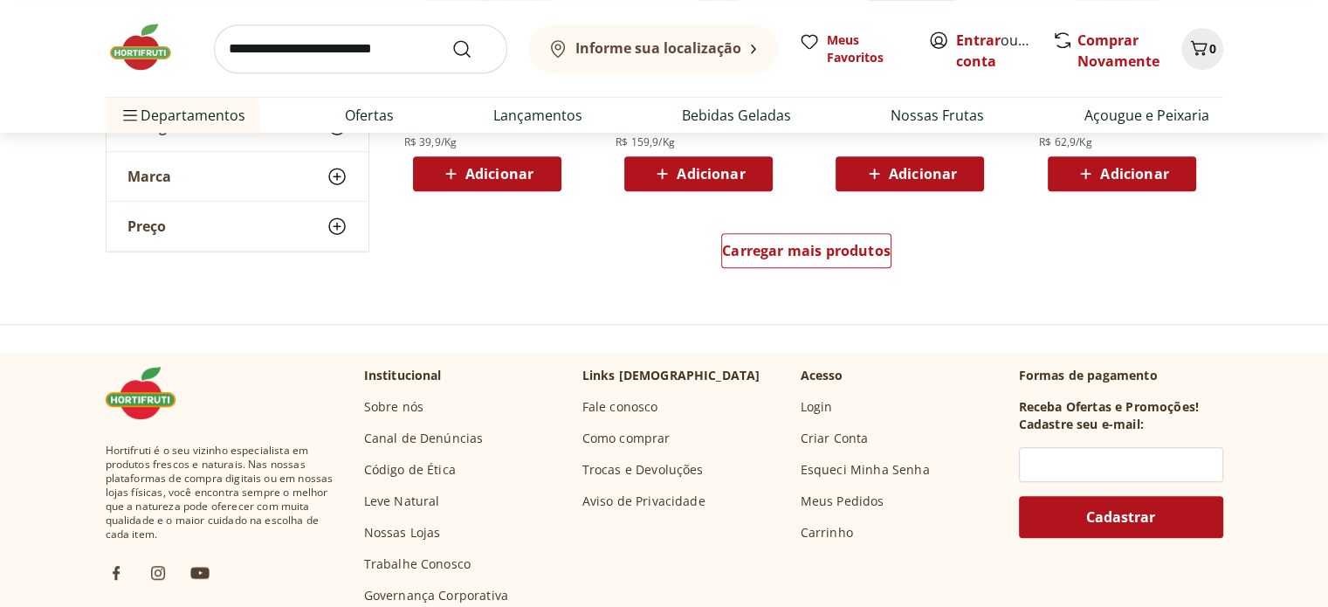
scroll to position [27421, 0]
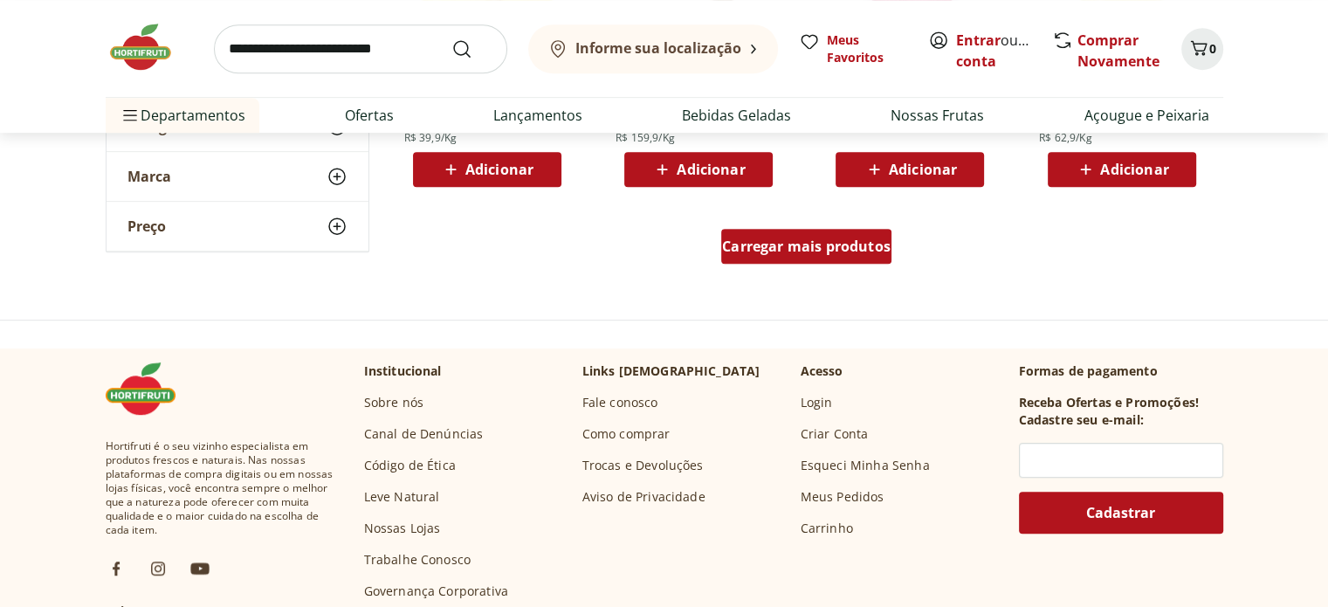
click at [744, 253] on span "Carregar mais produtos" at bounding box center [806, 246] width 169 height 14
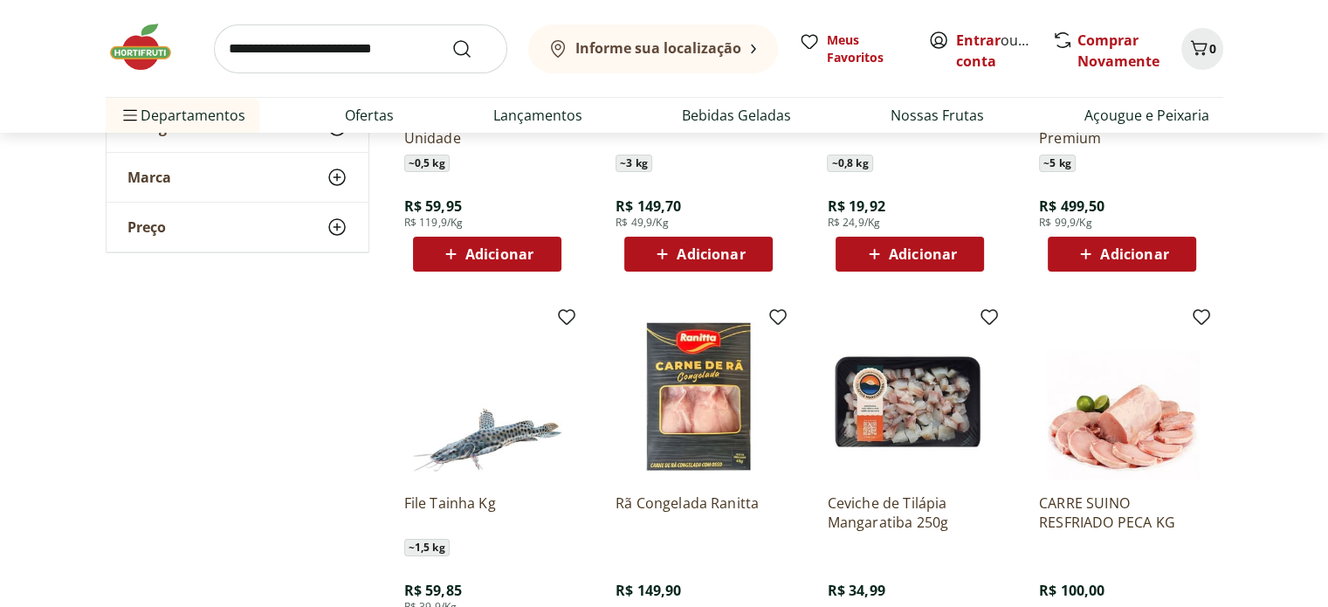
scroll to position [26548, 0]
